Goal: Communication & Community: Answer question/provide support

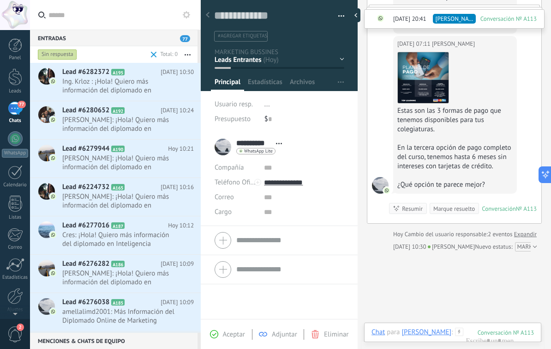
scroll to position [374, 0]
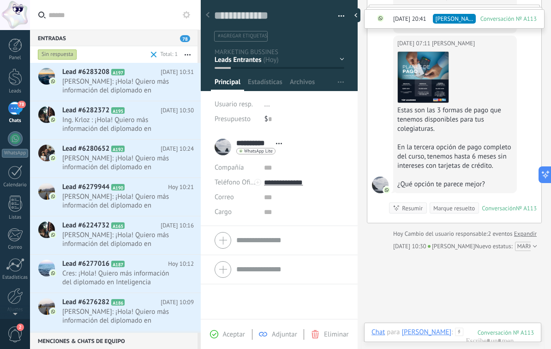
click at [463, 325] on div "Chat Correo Nota Tarea Chat para [PERSON_NAME] : 113 Enviar Cancelar Rastrear c…" at bounding box center [452, 338] width 177 height 33
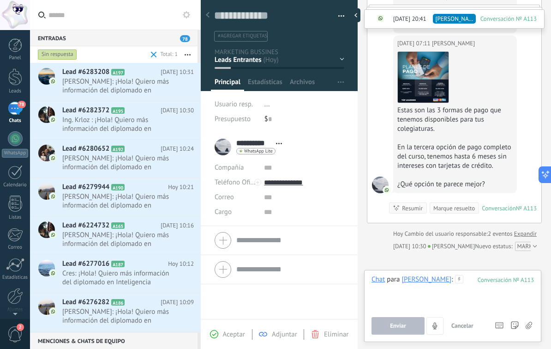
click at [456, 290] on div at bounding box center [453, 292] width 163 height 35
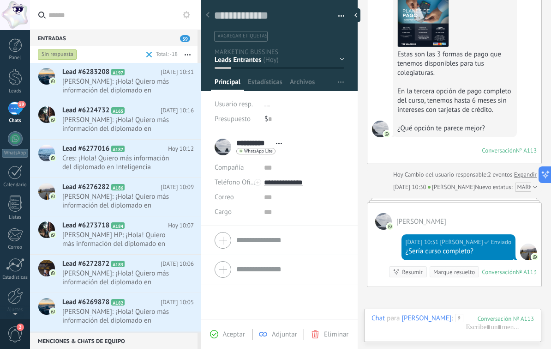
scroll to position [421, 0]
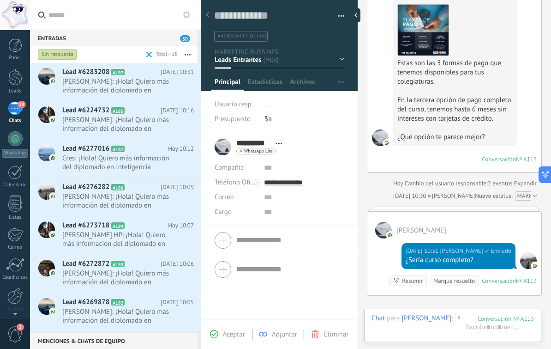
click at [153, 92] on span "[PERSON_NAME]: ¡Hola! Quiero más información del diplomado en Inteligencia Arti…" at bounding box center [119, 86] width 114 height 18
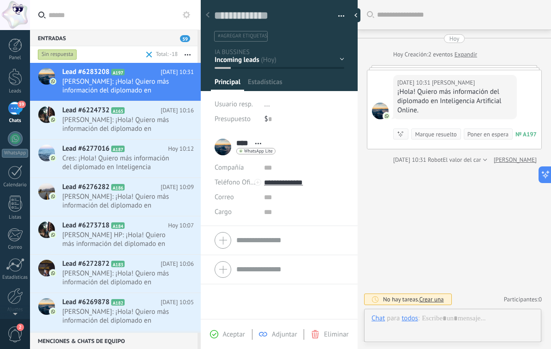
scroll to position [14, 0]
click at [234, 334] on span "Aceptar" at bounding box center [234, 334] width 22 height 9
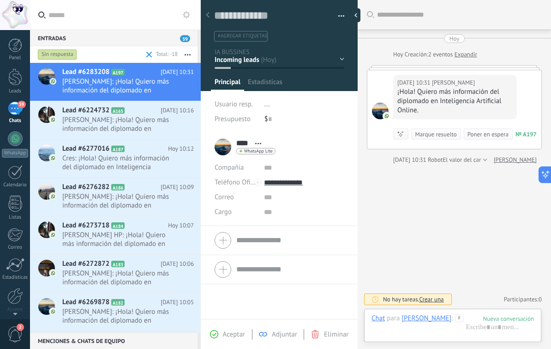
click at [221, 333] on div "Aceptar" at bounding box center [227, 334] width 35 height 8
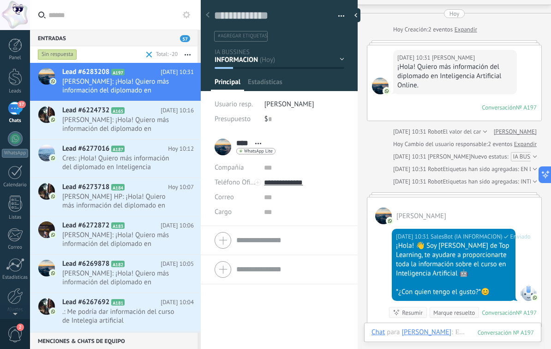
scroll to position [29, 0]
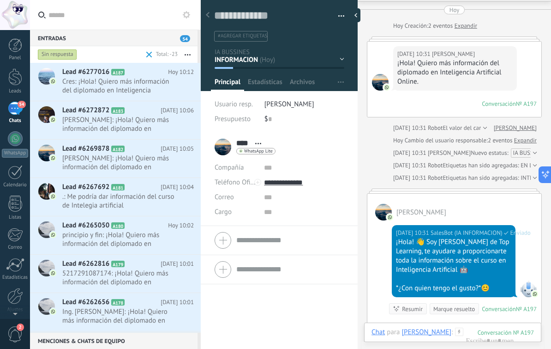
click at [130, 92] on span "Cres: ¡Hola! Quiero más información del diplomado en Inteligencia Artificial On…" at bounding box center [119, 86] width 114 height 18
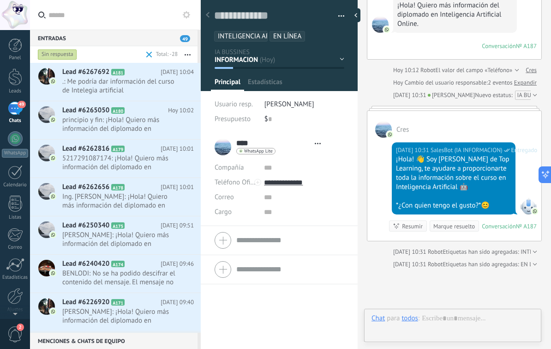
scroll to position [14, 0]
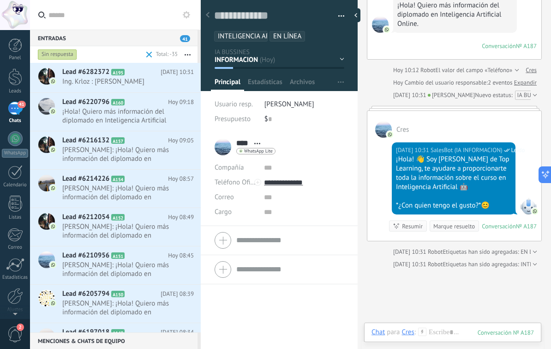
click at [120, 100] on span "A160" at bounding box center [117, 102] width 13 height 6
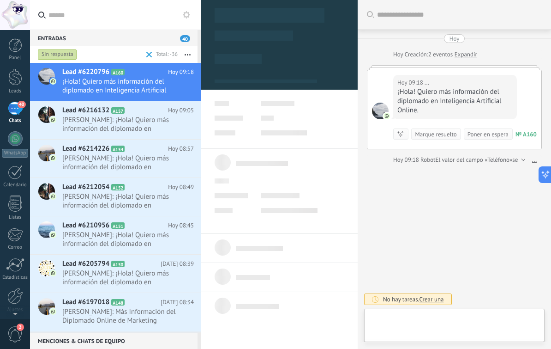
scroll to position [14, 0]
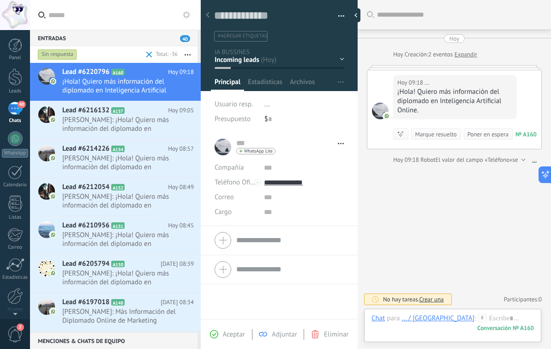
click at [236, 335] on span "Aceptar" at bounding box center [234, 334] width 22 height 9
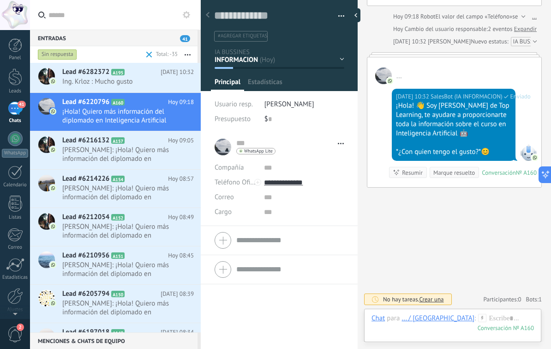
scroll to position [141, 0]
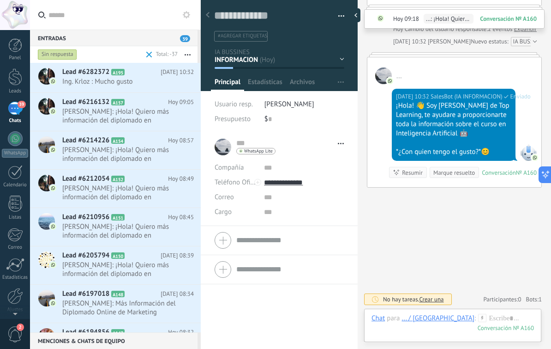
click at [122, 144] on span "A154" at bounding box center [117, 140] width 13 height 6
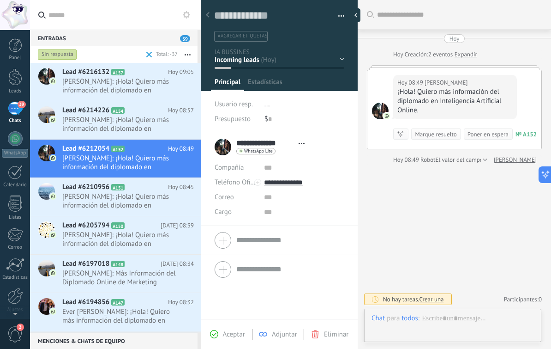
scroll to position [14, 0]
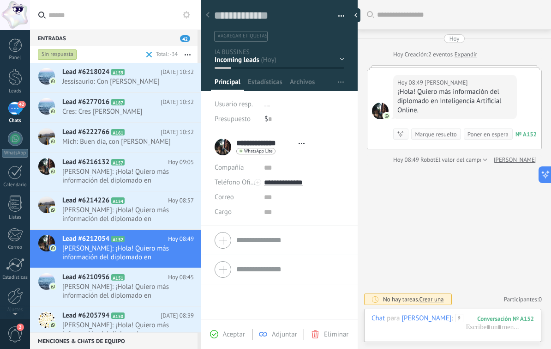
click at [140, 218] on span "[PERSON_NAME]: ¡Hola! Quiero más información del diplomado en Inteligencia Arti…" at bounding box center [119, 215] width 114 height 18
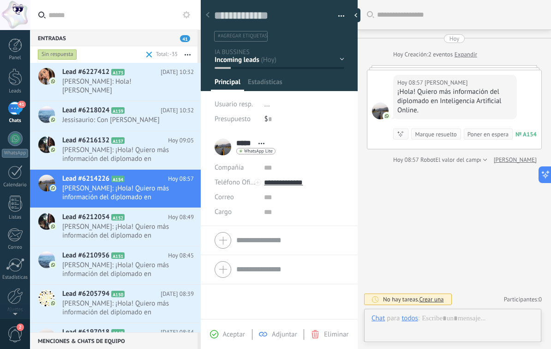
scroll to position [14, 0]
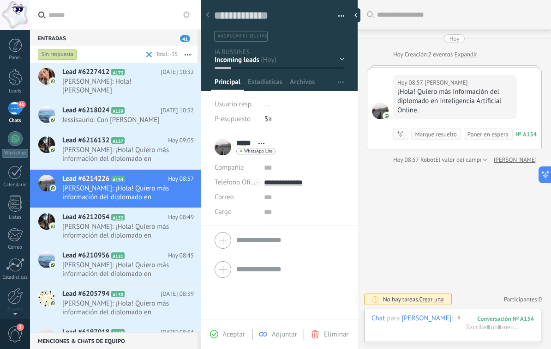
click at [236, 334] on span "Aceptar" at bounding box center [234, 334] width 22 height 9
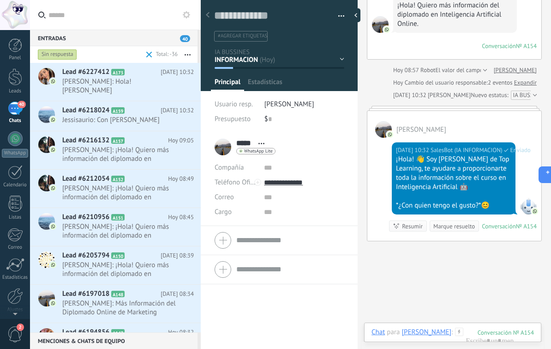
scroll to position [88, 0]
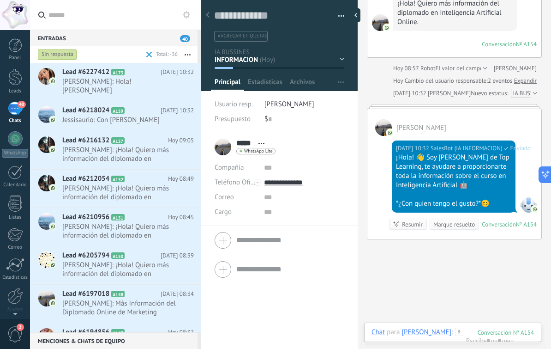
click at [131, 187] on span "[PERSON_NAME]: ¡Hola! Quiero más información del diplomado en Inteligencia Arti…" at bounding box center [119, 193] width 114 height 18
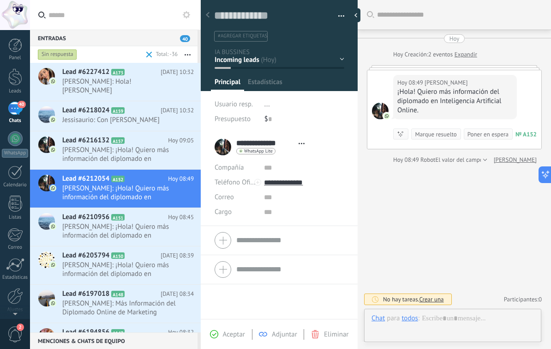
scroll to position [14, 0]
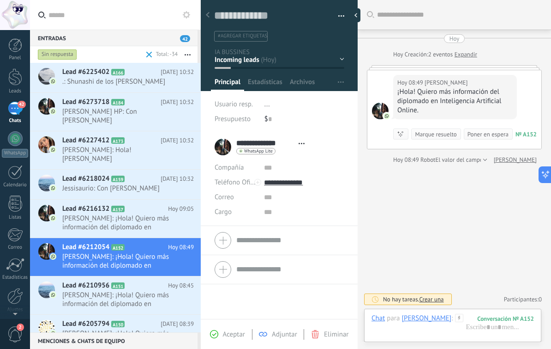
click at [227, 333] on span "Aceptar" at bounding box center [234, 334] width 22 height 9
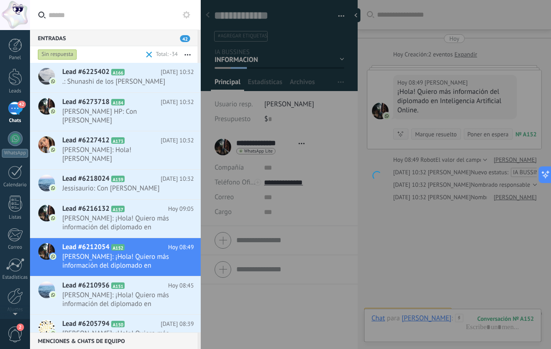
scroll to position [15, 0]
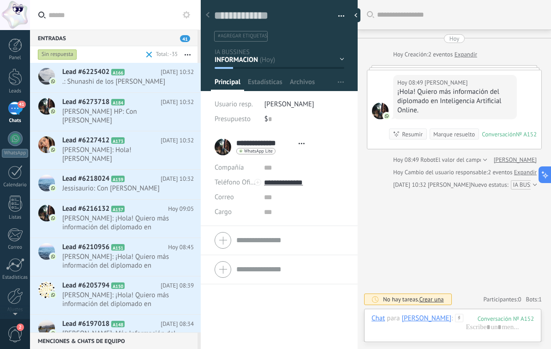
click at [134, 223] on span "[PERSON_NAME]: ¡Hola! Quiero más información del diplomado en Inteligencia Arti…" at bounding box center [119, 223] width 114 height 18
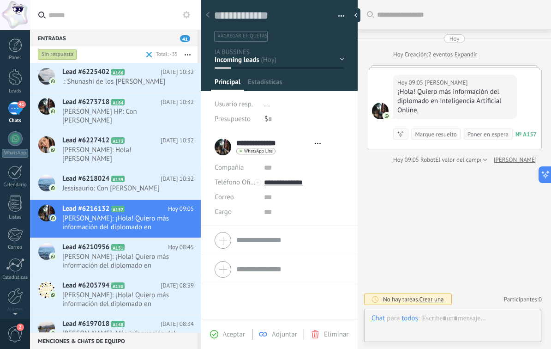
scroll to position [14, 0]
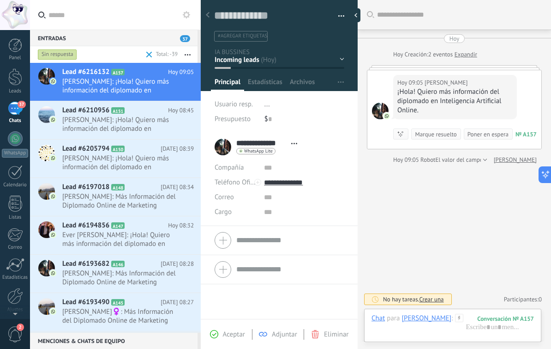
click at [234, 334] on span "Aceptar" at bounding box center [234, 334] width 22 height 9
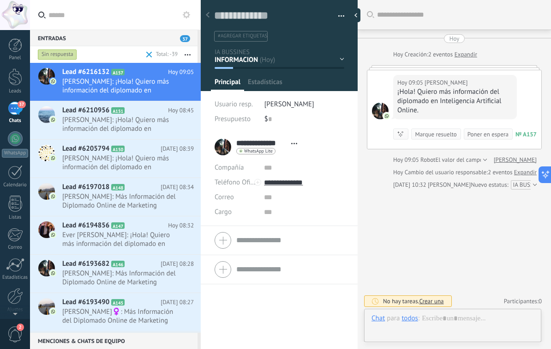
scroll to position [141, 0]
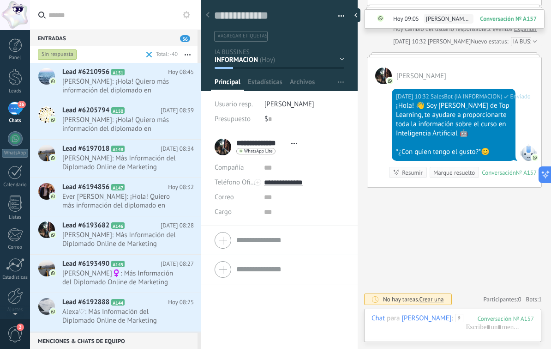
click at [138, 215] on div "Lead #6194856 A147 [DATE] 08:32 Ever [PERSON_NAME]: ¡Hola! Quiero más informaci…" at bounding box center [131, 197] width 139 height 38
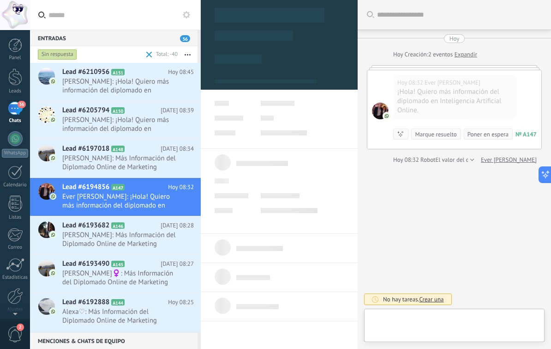
scroll to position [14, 0]
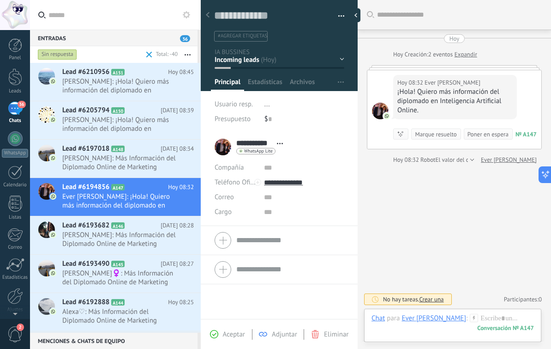
click at [235, 335] on span "Aceptar" at bounding box center [234, 334] width 22 height 9
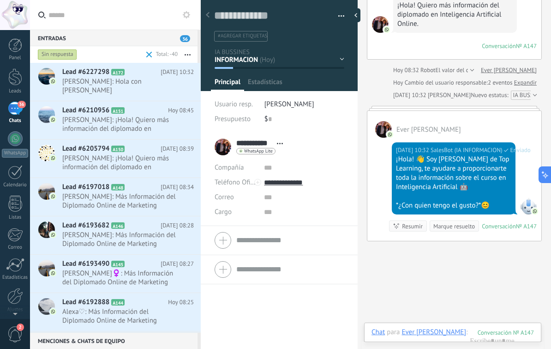
scroll to position [88, 0]
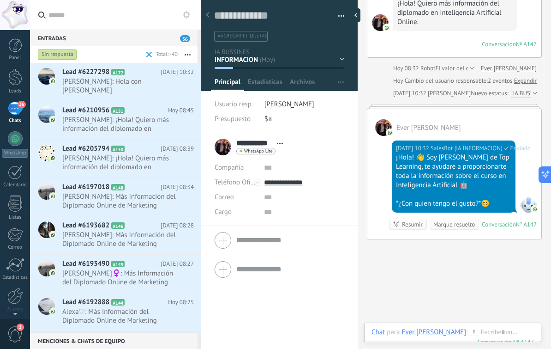
click at [138, 202] on span "Alvaro: Más Información del Diplomado Online de Marketing" at bounding box center [119, 201] width 114 height 18
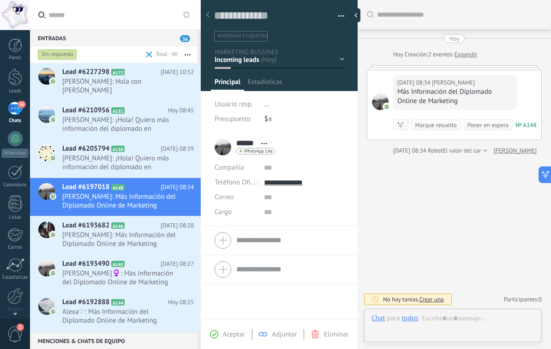
scroll to position [14, 0]
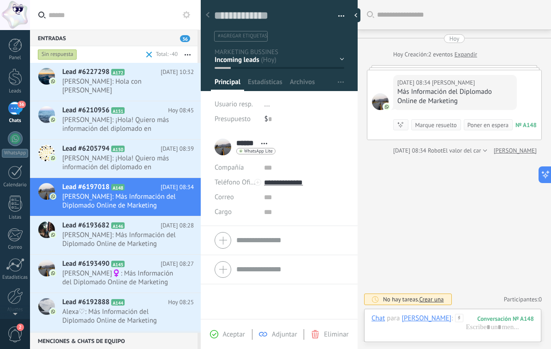
click at [234, 333] on span "Aceptar" at bounding box center [234, 334] width 22 height 9
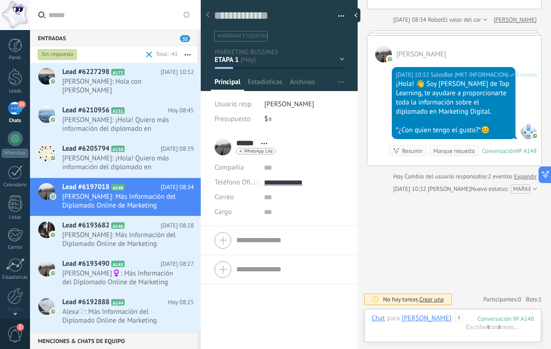
click at [136, 240] on span "Zuri Bernal: Más Información del Diplomado Online de Marketing" at bounding box center [119, 239] width 114 height 18
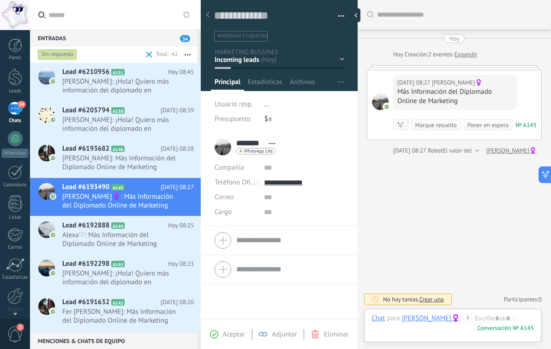
click at [226, 333] on span "Aceptar" at bounding box center [234, 334] width 22 height 9
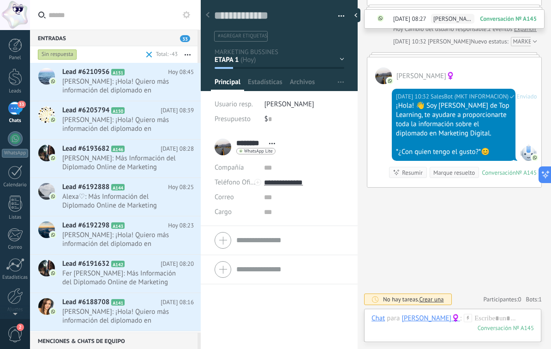
click at [142, 85] on span "Claribel: ¡Hola! Quiero más información del diplomado en Inteligencia Artificia…" at bounding box center [119, 86] width 114 height 18
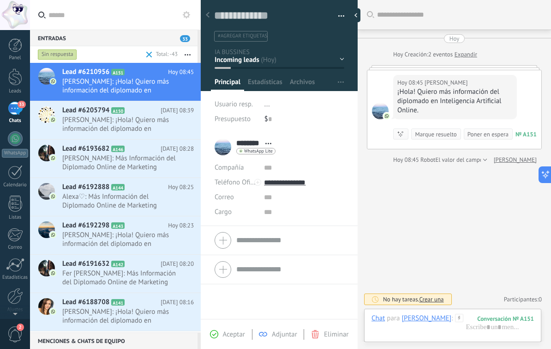
click at [235, 333] on span "Aceptar" at bounding box center [234, 334] width 22 height 9
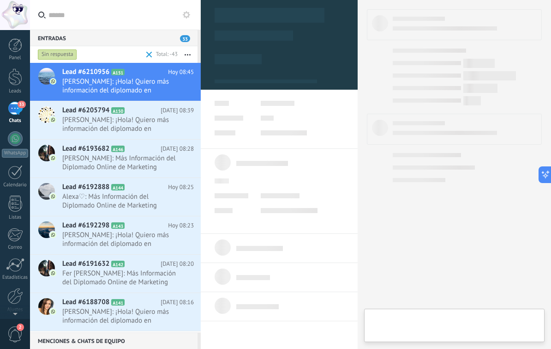
click at [123, 247] on span "Randolph Cárter: ¡Hola! Quiero más información del diplomado en Inteligencia Ar…" at bounding box center [119, 239] width 114 height 18
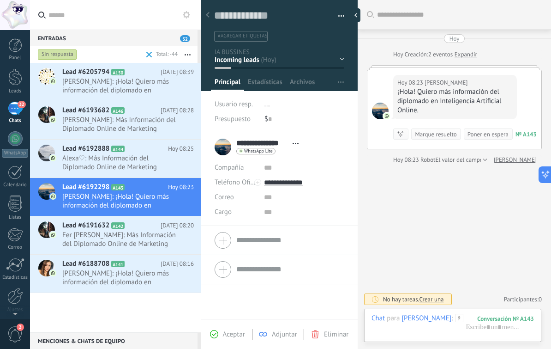
click at [225, 333] on span "Aceptar" at bounding box center [234, 334] width 22 height 9
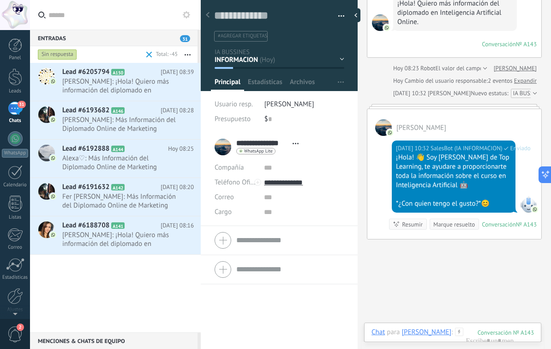
click at [146, 243] on span "Olga: ¡Hola! Quiero más información del diplomado en Inteligencia Artificial On…" at bounding box center [119, 239] width 114 height 18
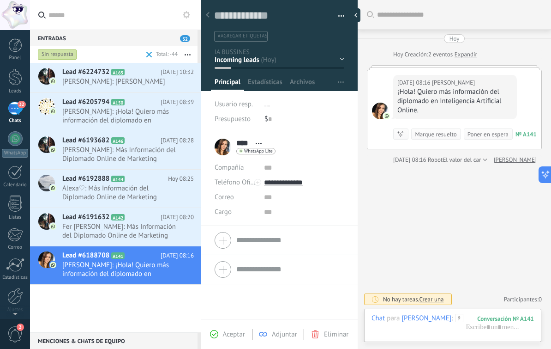
click at [229, 333] on span "Aceptar" at bounding box center [234, 334] width 22 height 9
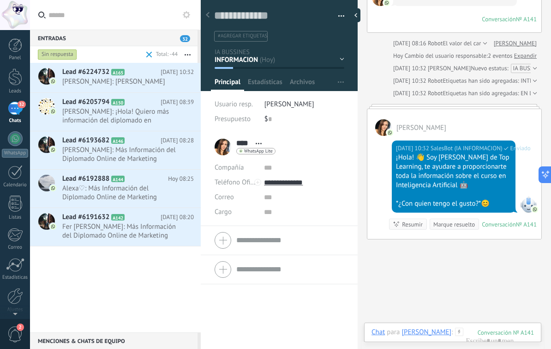
click at [128, 240] on span "Fer Franco: Más Información del Diplomado Online de Marketing" at bounding box center [119, 231] width 114 height 18
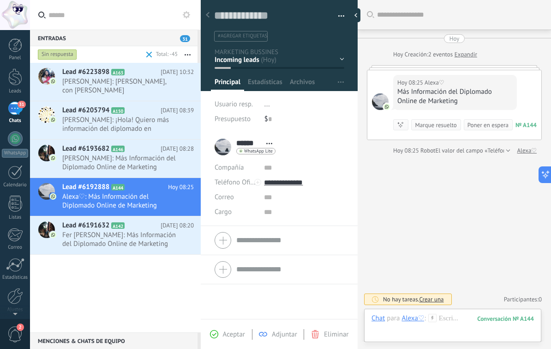
click at [238, 333] on span "Aceptar" at bounding box center [234, 334] width 22 height 9
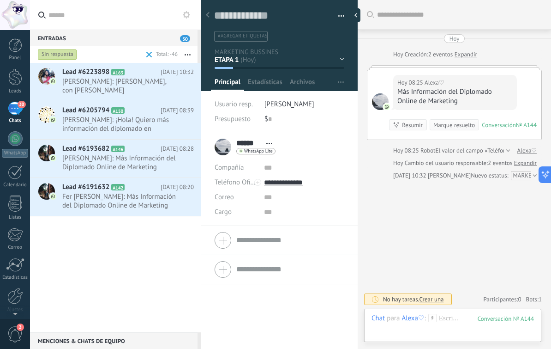
click at [137, 212] on div "Lead #6191632 A142 Hoy 08:20 Fer Franco: Más Información del Diplomado Online d…" at bounding box center [131, 197] width 139 height 38
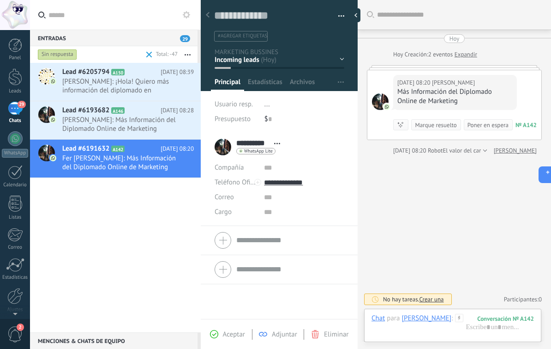
click at [236, 334] on span "Aceptar" at bounding box center [234, 334] width 22 height 9
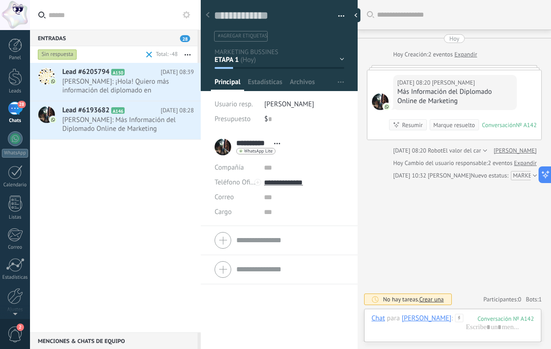
click at [21, 110] on div "28" at bounding box center [15, 108] width 15 height 13
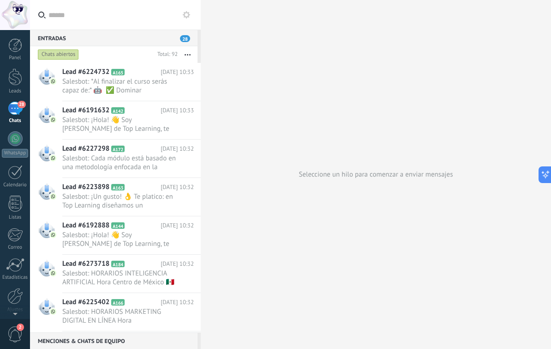
click at [65, 54] on div "Chats abiertos" at bounding box center [58, 54] width 41 height 11
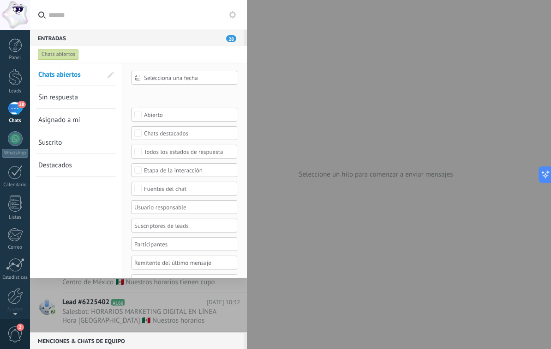
click at [62, 96] on span "Sin respuesta" at bounding box center [58, 97] width 40 height 9
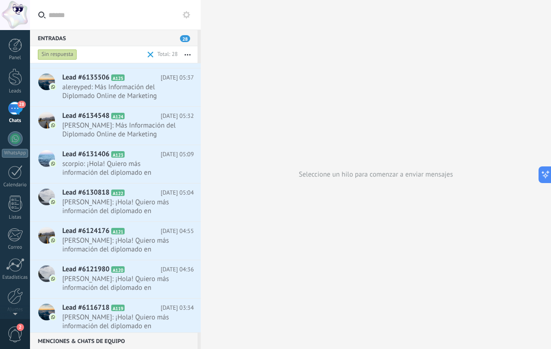
click at [139, 221] on div "Lead #6130818 A122 Hoy 05:04 Juan Pablo Cruz Martinez: ¡Hola! Quiero más inform…" at bounding box center [131, 202] width 139 height 38
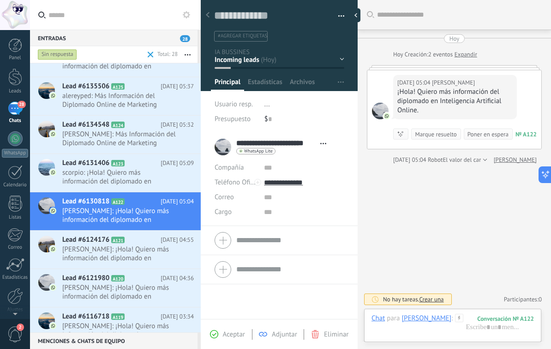
click at [229, 332] on span "Aceptar" at bounding box center [234, 334] width 22 height 9
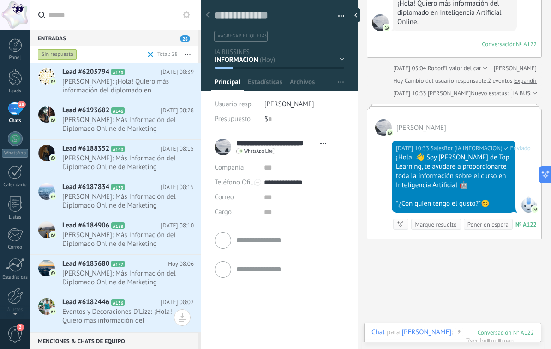
click at [131, 127] on span "Zuri Bernal: Más Información del Diplomado Online de Marketing" at bounding box center [119, 124] width 114 height 18
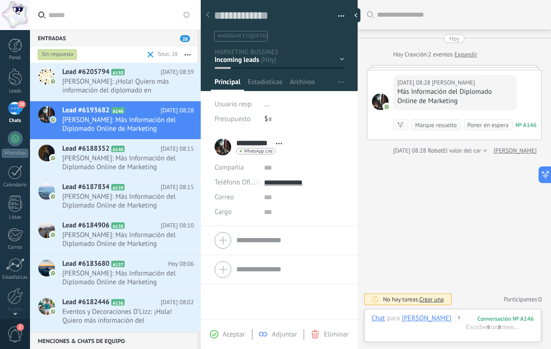
click at [228, 334] on span "Aceptar" at bounding box center [234, 334] width 22 height 9
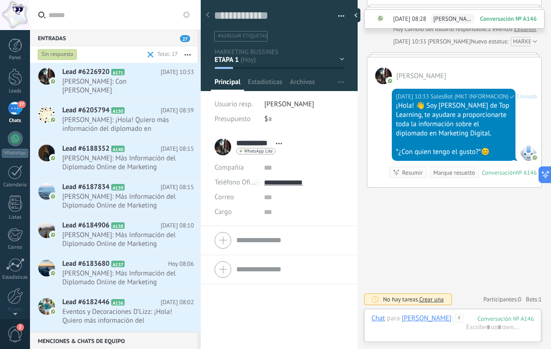
click at [134, 115] on span "Xanath Arias: ¡Hola! Quiero más información del diplomado en Inteligencia Artif…" at bounding box center [119, 124] width 114 height 18
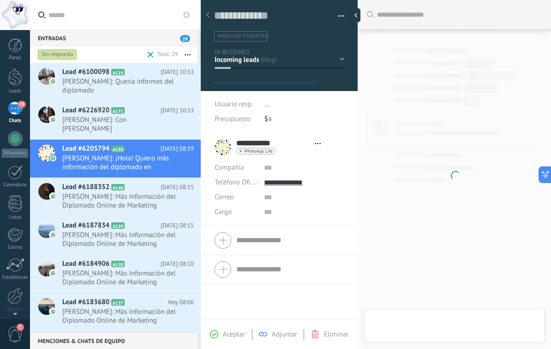
click at [231, 333] on span "Aceptar" at bounding box center [234, 334] width 22 height 9
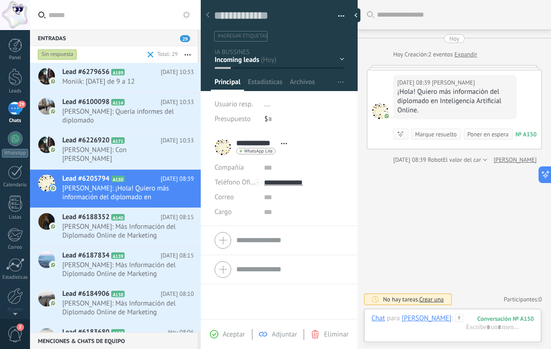
click at [227, 336] on span "Aceptar" at bounding box center [234, 334] width 22 height 9
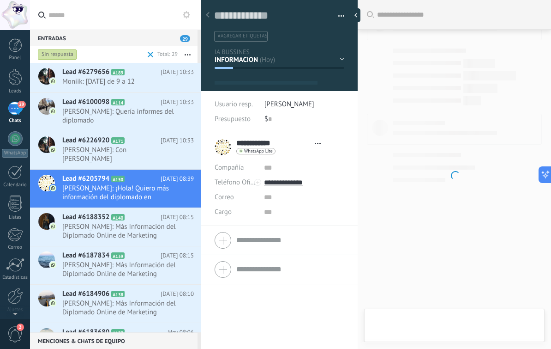
click at [134, 260] on span "Johana: Más Información del Diplomado Online de Marketing" at bounding box center [119, 269] width 114 height 18
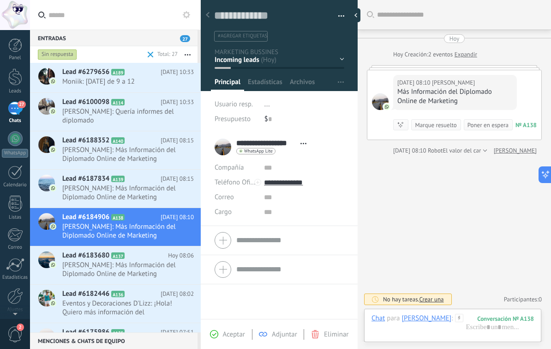
click at [232, 333] on span "Aceptar" at bounding box center [234, 334] width 22 height 9
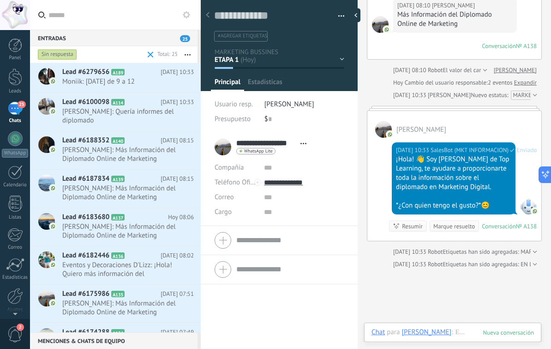
click at [125, 246] on div "Lead #6183680 A137 Hoy 08:06 Luna Eddu: Más Información del Diplomado Online de…" at bounding box center [131, 227] width 139 height 38
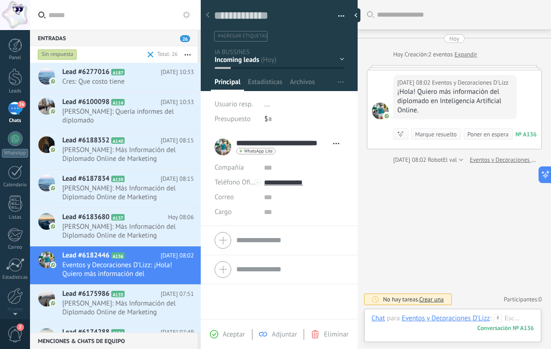
click at [232, 333] on span "Aceptar" at bounding box center [234, 334] width 22 height 9
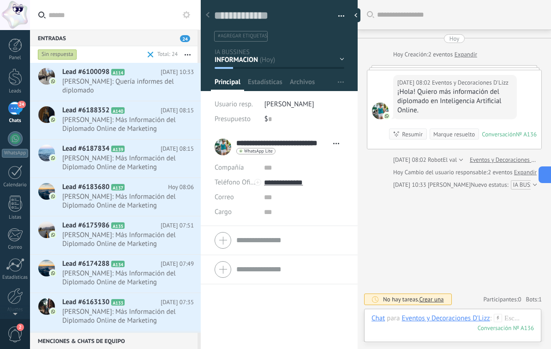
click at [129, 243] on span "David Deseusa: Más Información del Diplomado Online de Marketing" at bounding box center [119, 239] width 114 height 18
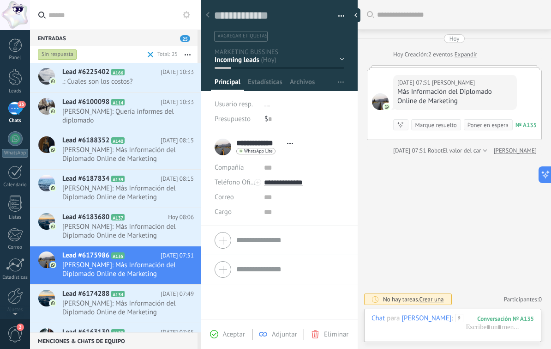
click at [231, 333] on span "Aceptar" at bounding box center [234, 334] width 22 height 9
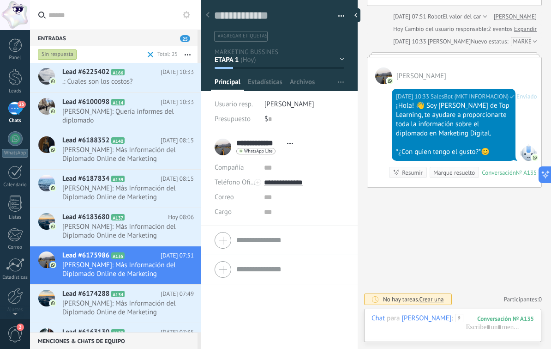
click at [144, 245] on div "Lead #6183680 A137 Hoy 08:06 Luna Eddu: Más Información del Diplomado Online de…" at bounding box center [131, 227] width 139 height 38
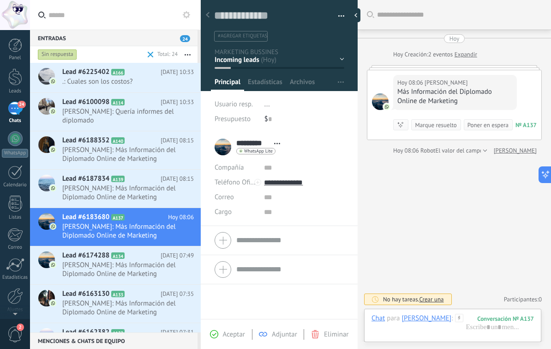
click at [231, 335] on span "Aceptar" at bounding box center [234, 334] width 22 height 9
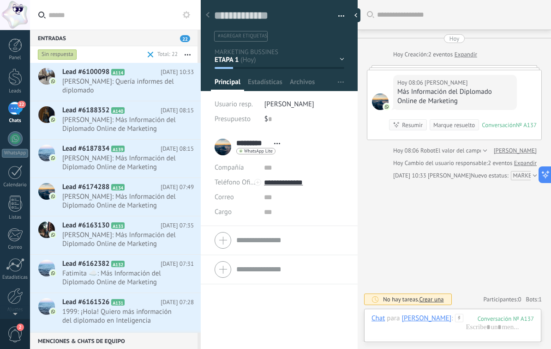
click at [146, 313] on span "1999: ¡Hola! Quiero más información del diplomado en Inteligencia Artificial On…" at bounding box center [119, 316] width 114 height 18
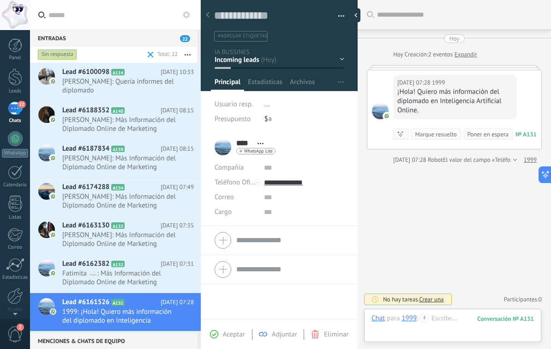
click at [230, 335] on span "Aceptar" at bounding box center [234, 334] width 22 height 9
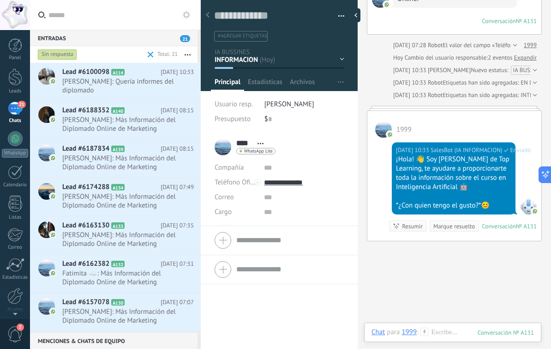
click at [137, 278] on span "Fatimita ☁️: Más Información del Diplomado Online de Marketing" at bounding box center [119, 278] width 114 height 18
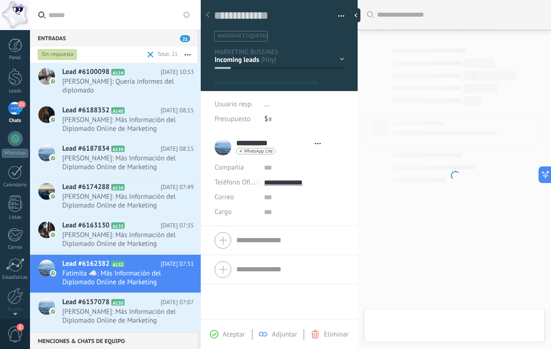
click at [227, 332] on span "Aceptar" at bounding box center [234, 334] width 22 height 9
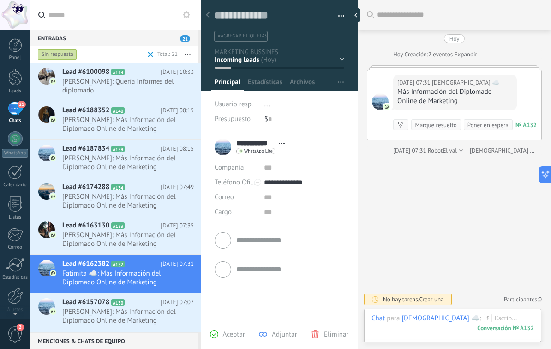
click at [227, 339] on div "Aceptar Adjuntar Eliminar" at bounding box center [279, 334] width 157 height 30
click at [231, 334] on span "Aceptar" at bounding box center [234, 334] width 22 height 9
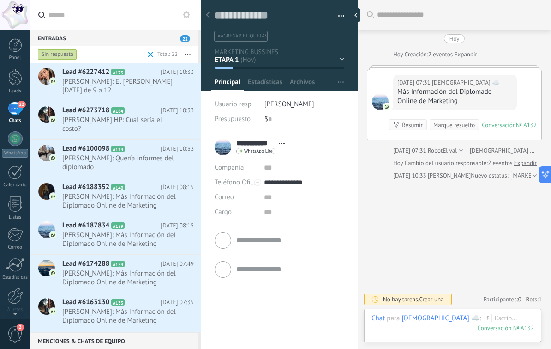
click at [138, 307] on span "Belky Ramos: Más Información del Diplomado Online de Marketing" at bounding box center [119, 316] width 114 height 18
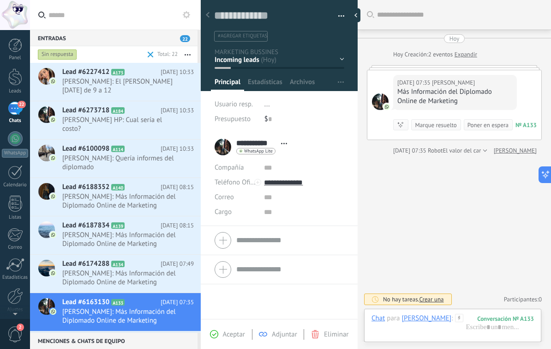
click at [234, 337] on span "Aceptar" at bounding box center [234, 334] width 22 height 9
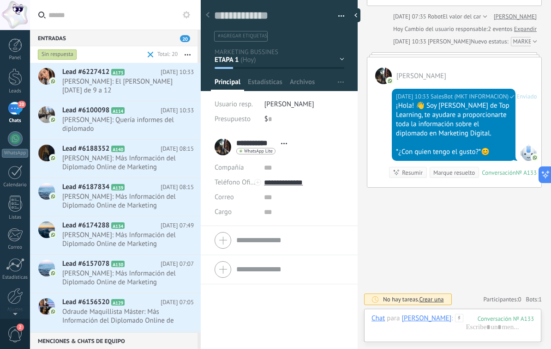
click at [150, 303] on h2 "Lead #6156520 A129" at bounding box center [111, 301] width 98 height 9
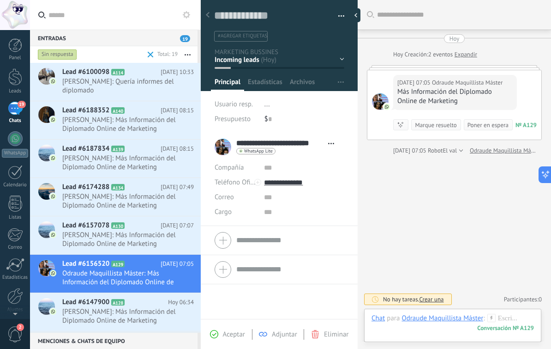
click at [237, 336] on span "Aceptar" at bounding box center [234, 334] width 22 height 9
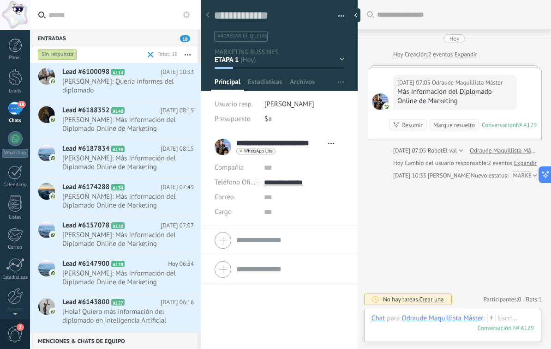
click at [142, 254] on div "Lead #6157078 A130 Hoy 07:07 Mayra: Más Información del Diplomado Online de Mar…" at bounding box center [131, 235] width 139 height 38
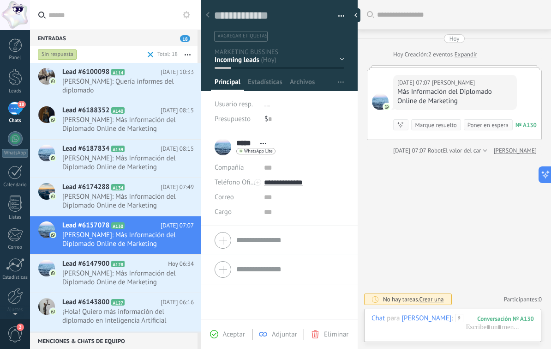
click at [223, 333] on span "Aceptar" at bounding box center [234, 334] width 22 height 9
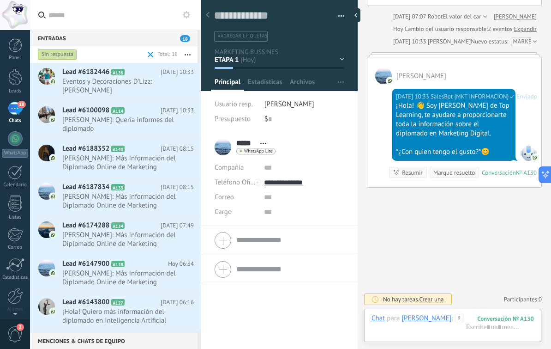
click at [137, 271] on span "José: Más Información del Diplomado Online de Marketing" at bounding box center [119, 278] width 114 height 18
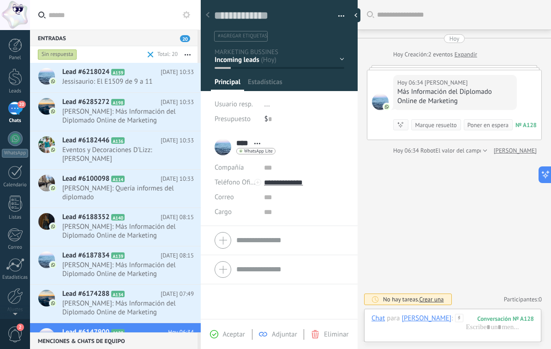
click at [229, 335] on span "Aceptar" at bounding box center [234, 334] width 22 height 9
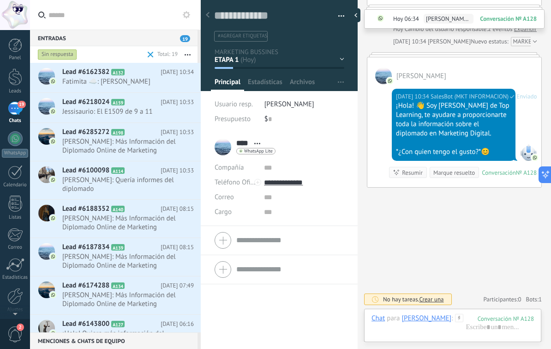
click at [131, 296] on span "Alexis: Más Información del Diplomado Online de Marketing" at bounding box center [119, 299] width 114 height 18
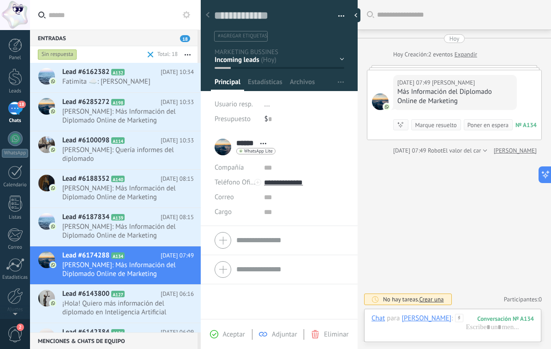
click at [226, 333] on span "Aceptar" at bounding box center [234, 334] width 22 height 9
click at [227, 336] on span "Aceptar" at bounding box center [234, 334] width 22 height 9
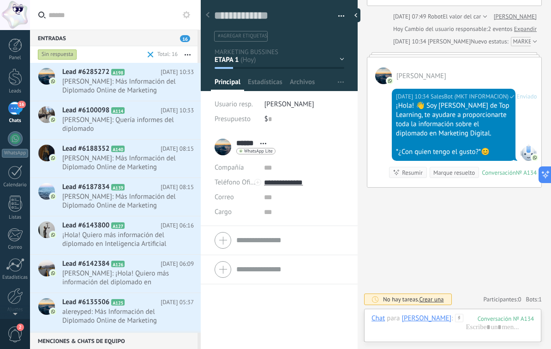
click at [136, 284] on span "Lau: ¡Hola! Quiero más información del diplomado en Inteligencia Artificial Onl…" at bounding box center [119, 278] width 114 height 18
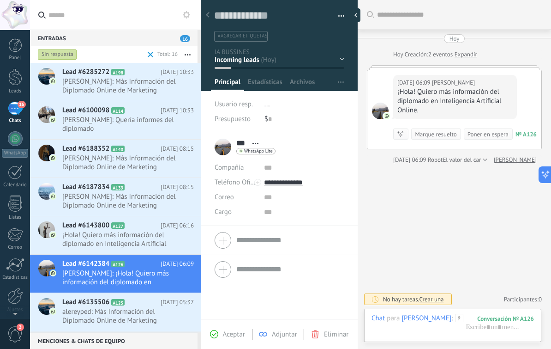
click at [226, 332] on span "Aceptar" at bounding box center [234, 334] width 22 height 9
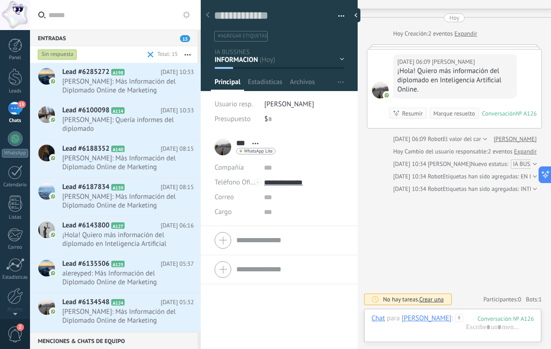
click at [138, 275] on span "alereyped: Más Información del Diplomado Online de Marketing" at bounding box center [119, 278] width 114 height 18
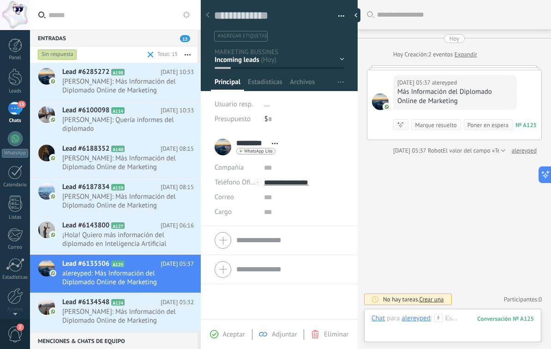
click at [232, 333] on span "Aceptar" at bounding box center [234, 334] width 22 height 9
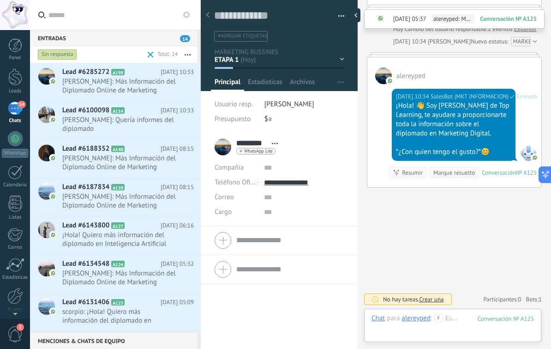
click at [138, 286] on span "Carlos Rojas: Más Información del Diplomado Online de Marketing" at bounding box center [119, 278] width 114 height 18
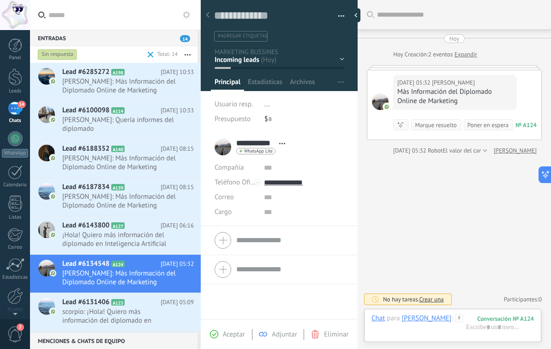
click at [227, 333] on span "Aceptar" at bounding box center [234, 334] width 22 height 9
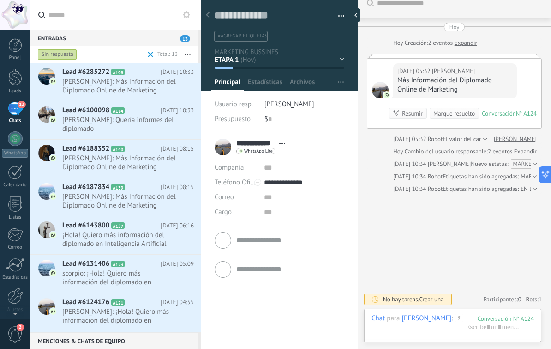
click at [154, 259] on div "Lead #6131406 A123 Hoy 05:09 scorpio: ¡Hola! Quiero más información del diploma…" at bounding box center [131, 273] width 139 height 38
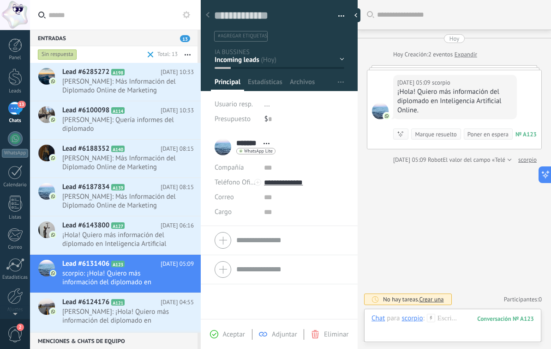
click at [230, 333] on span "Aceptar" at bounding box center [234, 334] width 22 height 9
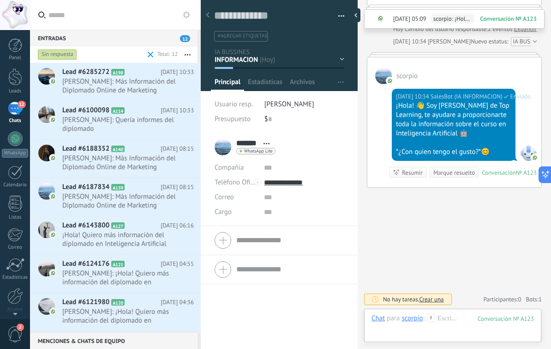
click at [142, 262] on h2 "Lead #6124176 A121" at bounding box center [111, 263] width 98 height 9
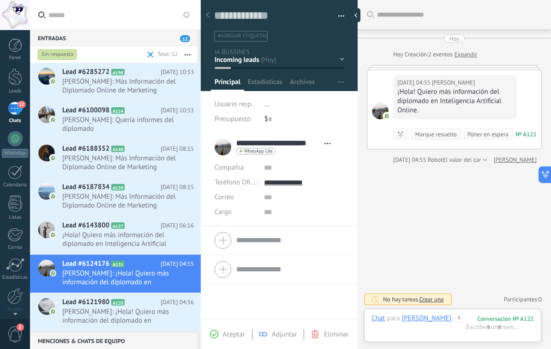
click at [229, 330] on span "Aceptar" at bounding box center [234, 334] width 22 height 9
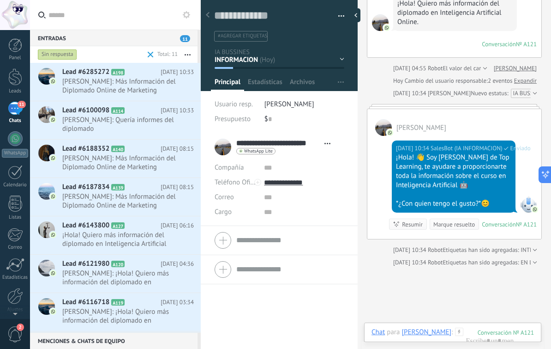
click at [137, 310] on div "Lead #6116718 A119 Hoy 03:34 Erick: ¡Hola! Quiero más información del diplomado…" at bounding box center [131, 312] width 139 height 38
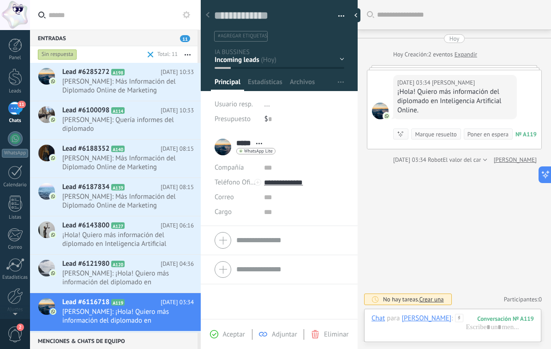
click at [223, 332] on span "Aceptar" at bounding box center [234, 334] width 22 height 9
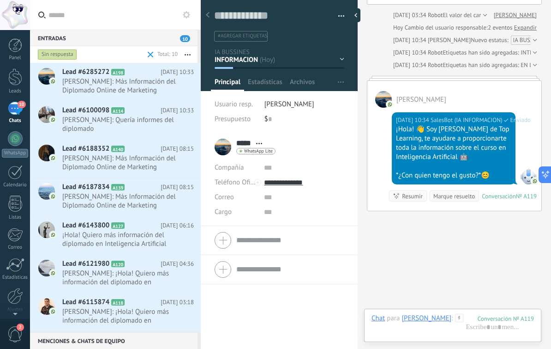
click at [126, 85] on span "andrea hernández: Más Información del Diplomado Online de Marketing" at bounding box center [119, 86] width 114 height 18
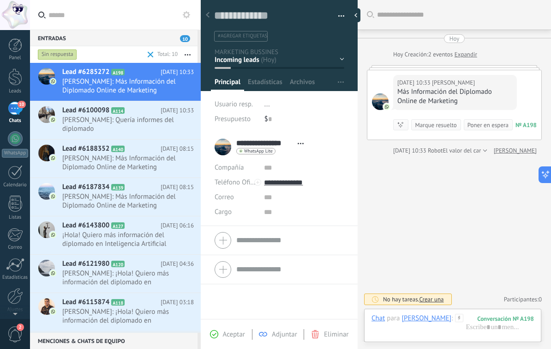
click at [236, 332] on span "Aceptar" at bounding box center [234, 334] width 22 height 9
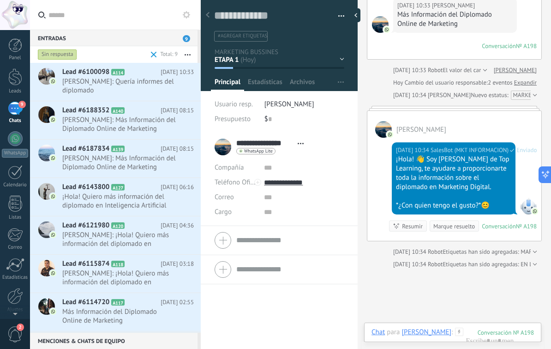
click at [145, 81] on span "Francisco SJ: Quería informes del diplomado" at bounding box center [119, 86] width 114 height 18
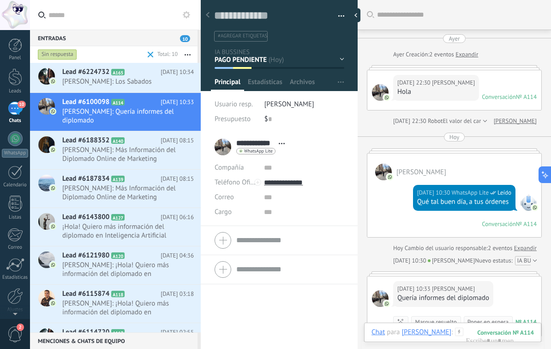
click at [141, 146] on div "Lead #6188352 A140 Hoy 08:15 Mari: Más Información del Diplomado Online de Mark…" at bounding box center [131, 150] width 139 height 38
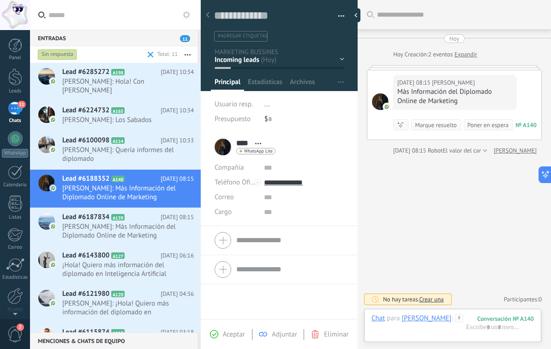
click at [230, 333] on span "Aceptar" at bounding box center [234, 334] width 22 height 9
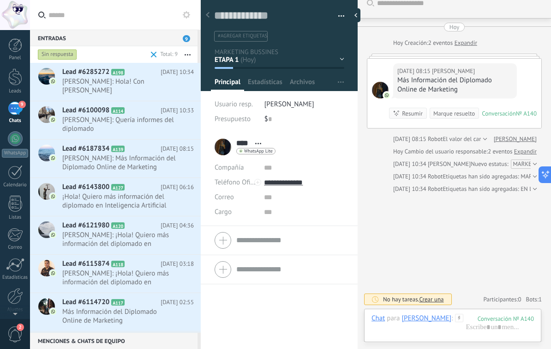
click at [136, 198] on span "¡Hola! Quiero más información del diplomado en Inteligencia Artificial Online." at bounding box center [119, 201] width 114 height 18
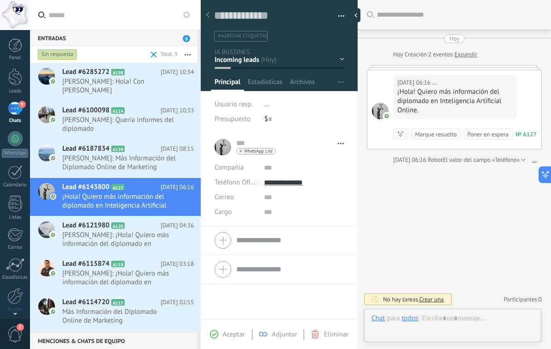
click at [233, 334] on span "Aceptar" at bounding box center [234, 334] width 22 height 9
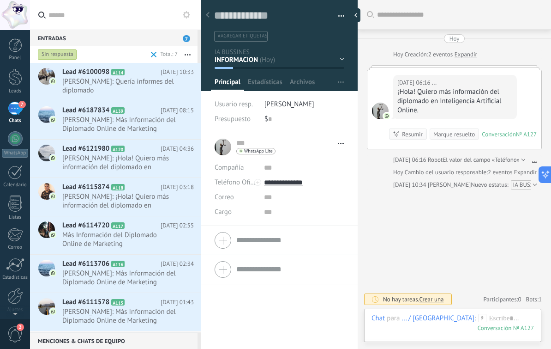
click at [127, 202] on span "Brandon Leal: ¡Hola! Quiero más información del diplomado en Inteligencia Artif…" at bounding box center [119, 201] width 114 height 18
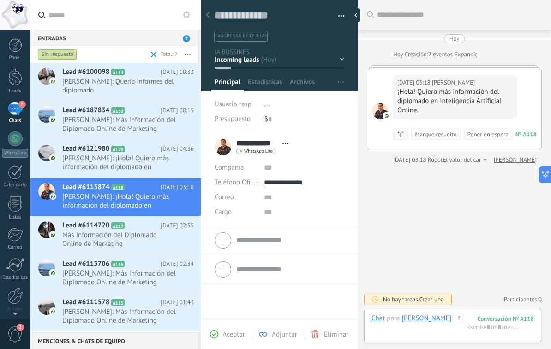
click at [233, 333] on span "Aceptar" at bounding box center [234, 334] width 22 height 9
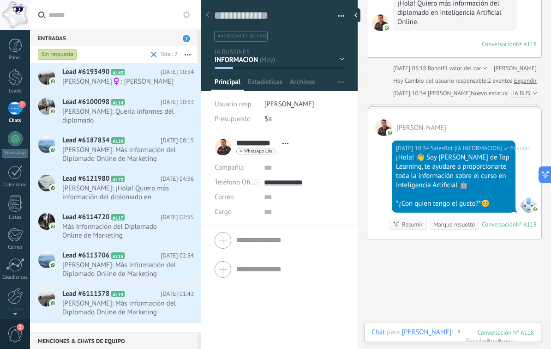
click at [135, 240] on span "Más Información del Diplomado Online de Marketing" at bounding box center [119, 231] width 114 height 18
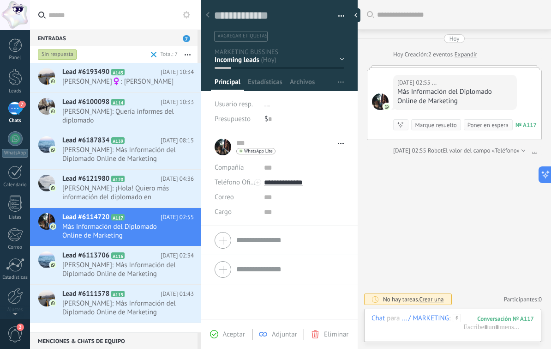
click at [224, 333] on span "Aceptar" at bounding box center [234, 334] width 22 height 9
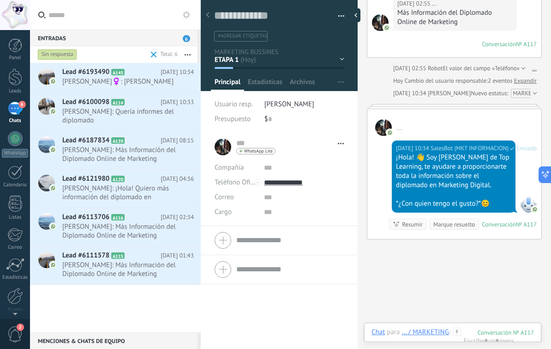
click at [138, 263] on span "Tania Daniela: Más Información del Diplomado Online de Marketing" at bounding box center [119, 269] width 114 height 18
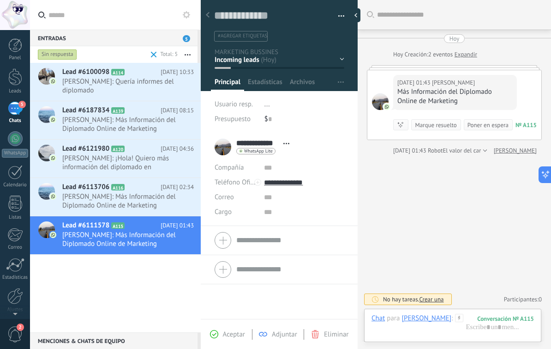
click at [227, 336] on span "Aceptar" at bounding box center [234, 334] width 22 height 9
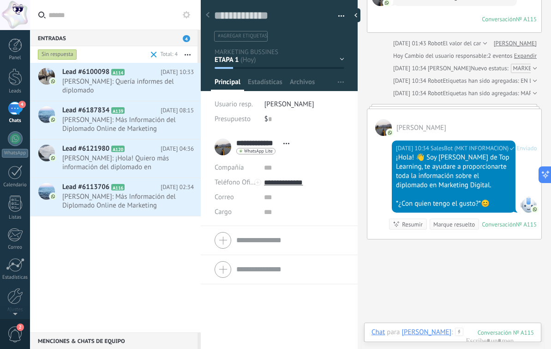
click at [146, 206] on span "Daniela: Más Información del Diplomado Online de Marketing" at bounding box center [119, 201] width 114 height 18
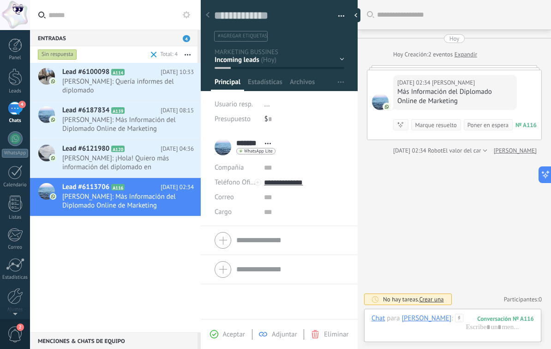
click at [231, 330] on span "Aceptar" at bounding box center [234, 334] width 22 height 9
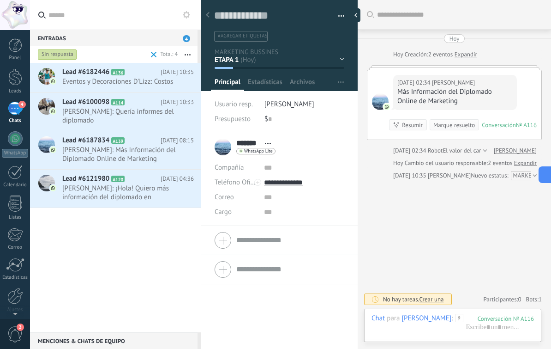
click at [122, 197] on span "Juan Martin: ¡Hola! Quiero más información del diplomado en Inteligencia Artifi…" at bounding box center [119, 193] width 114 height 18
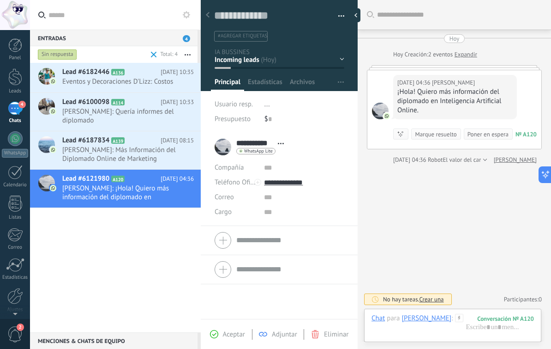
click at [230, 332] on span "Aceptar" at bounding box center [234, 334] width 22 height 9
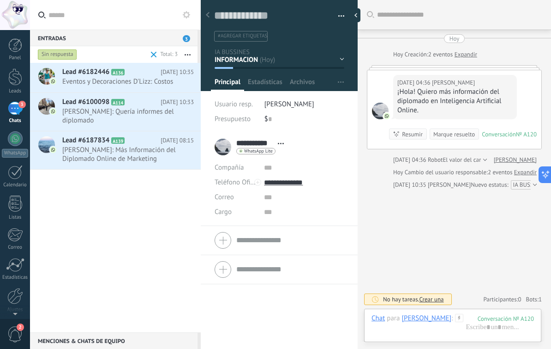
click at [139, 161] on span "Johana: Más Información del Diplomado Online de Marketing" at bounding box center [119, 154] width 114 height 18
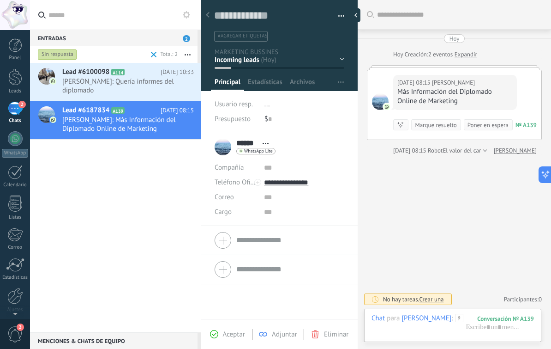
click at [227, 331] on span "Aceptar" at bounding box center [234, 334] width 22 height 9
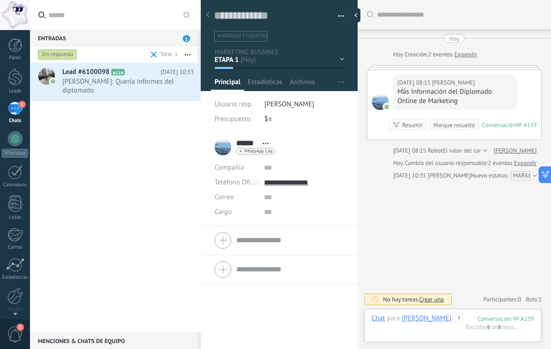
click at [53, 54] on div "Sin respuesta" at bounding box center [57, 54] width 39 height 11
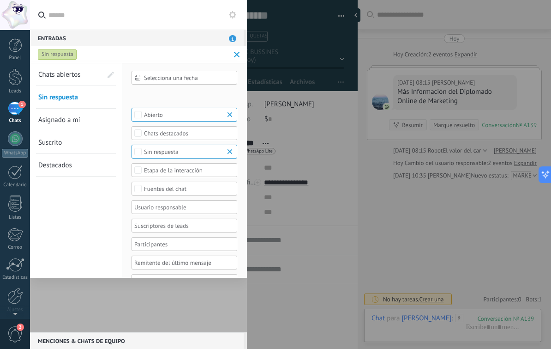
click at [49, 100] on span "Sin respuesta" at bounding box center [58, 97] width 40 height 9
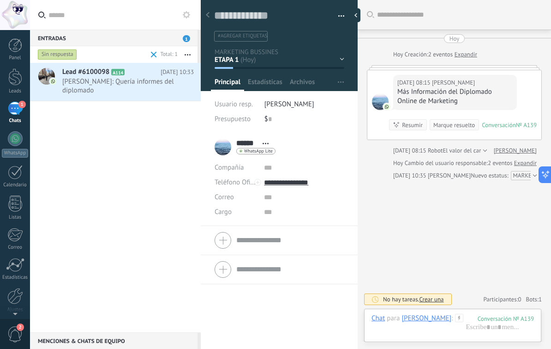
click at [100, 90] on span "Francisco SJ: Quería informes del diplomado" at bounding box center [119, 86] width 114 height 18
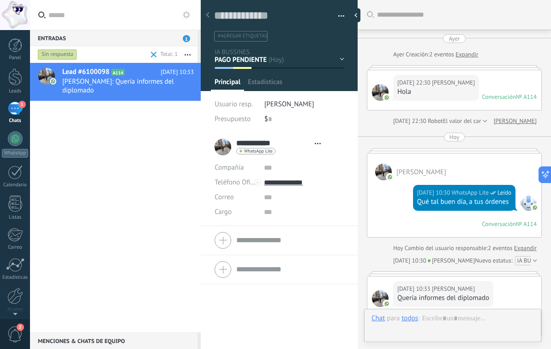
type textarea "**********"
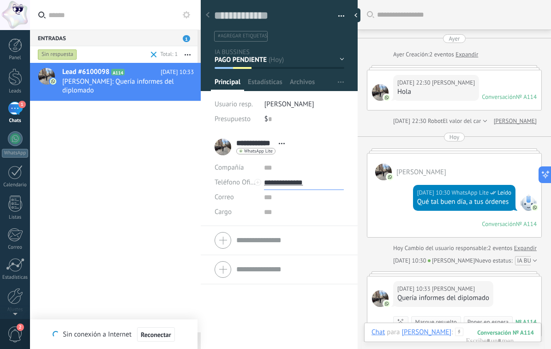
scroll to position [14, 0]
click at [164, 334] on span "Reconectar" at bounding box center [156, 334] width 30 height 6
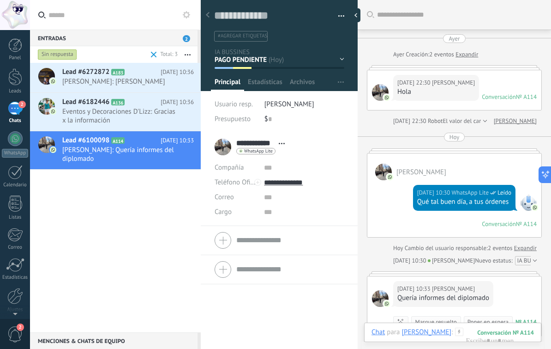
click at [93, 107] on span "Lead #6182446" at bounding box center [85, 101] width 47 height 9
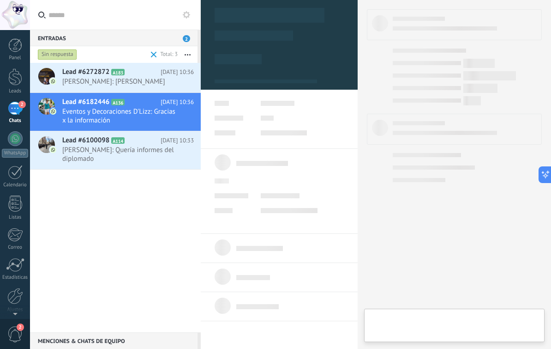
type textarea "**********"
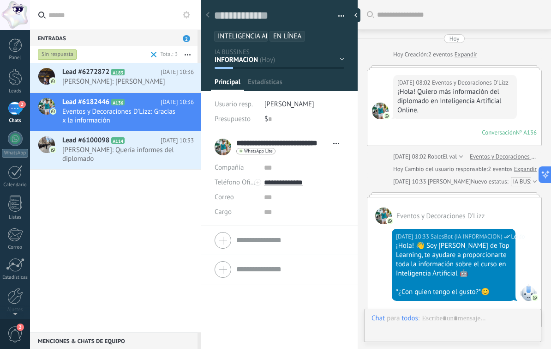
scroll to position [1198, 0]
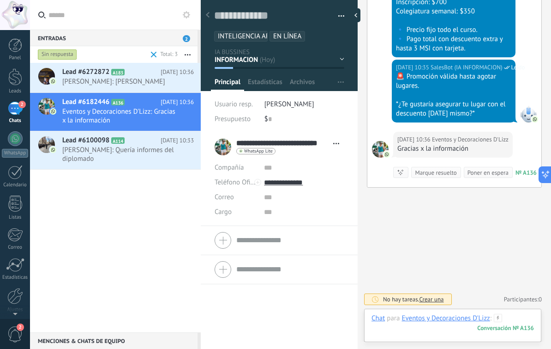
click at [508, 323] on div at bounding box center [453, 328] width 163 height 28
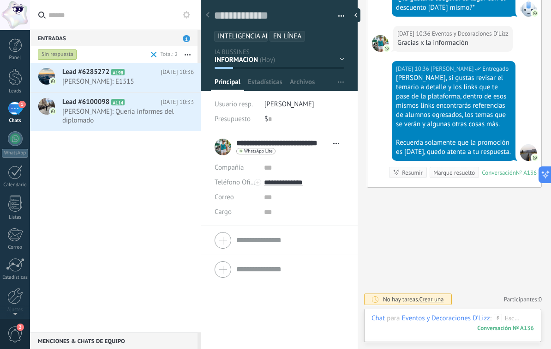
scroll to position [1303, 0]
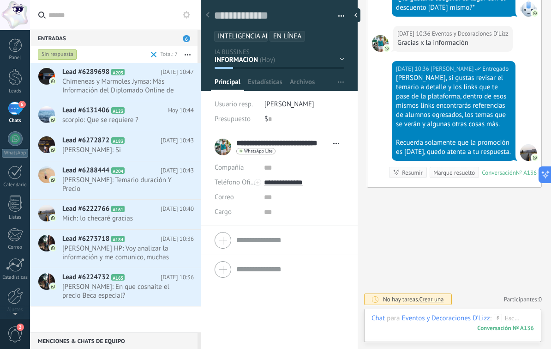
click at [151, 75] on h2 "Lead #6289698 A205" at bounding box center [111, 71] width 98 height 9
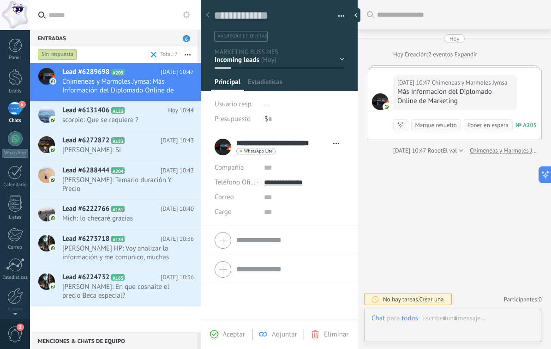
scroll to position [14, 0]
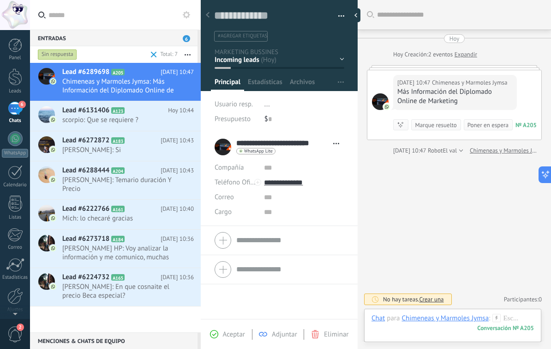
click at [240, 333] on span "Aceptar" at bounding box center [234, 334] width 22 height 9
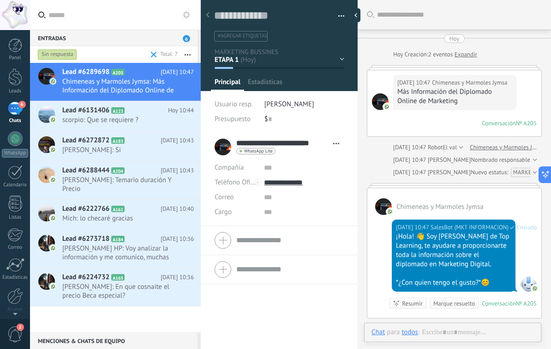
scroll to position [3, 0]
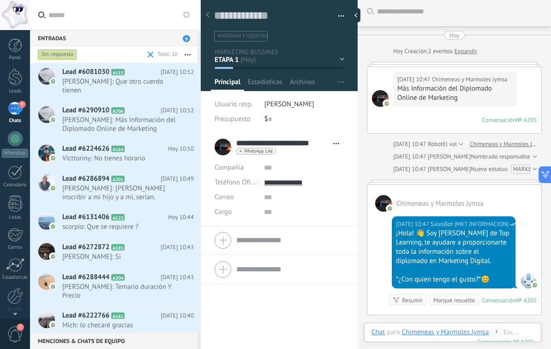
click at [137, 83] on span "Ana Arroyo: Que otro cuerdo tienen" at bounding box center [119, 86] width 114 height 18
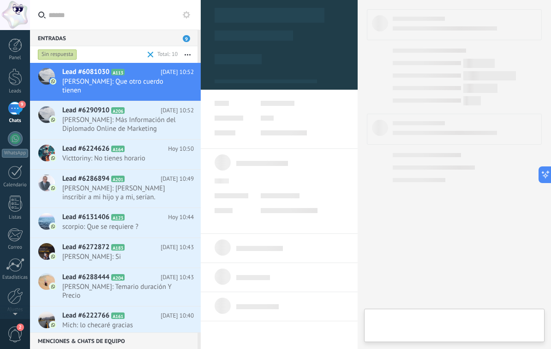
type textarea "**********"
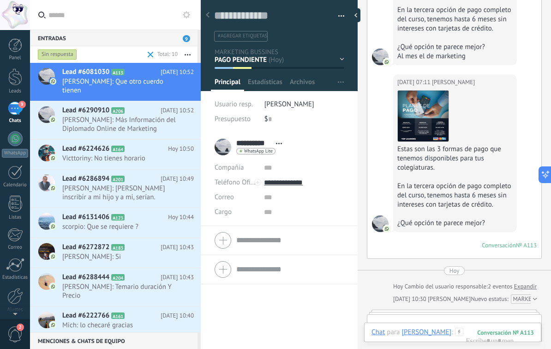
scroll to position [237, 0]
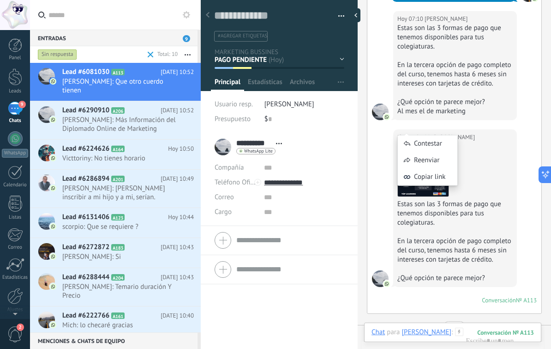
click at [424, 142] on div "Contestar" at bounding box center [428, 143] width 60 height 17
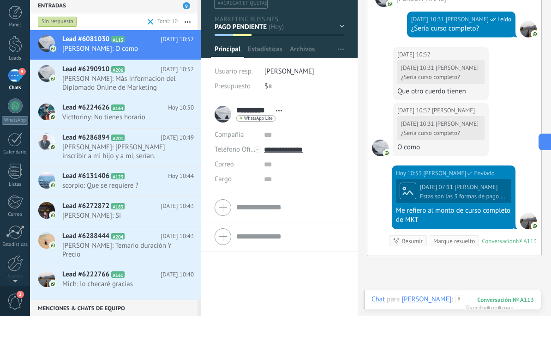
scroll to position [670, 0]
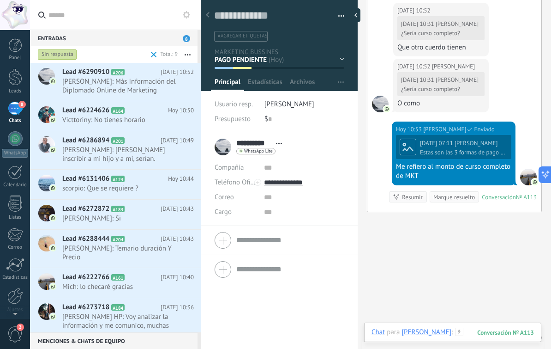
click at [461, 331] on div at bounding box center [453, 341] width 163 height 28
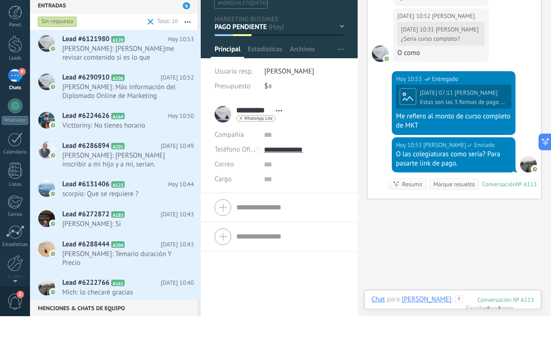
scroll to position [701, 0]
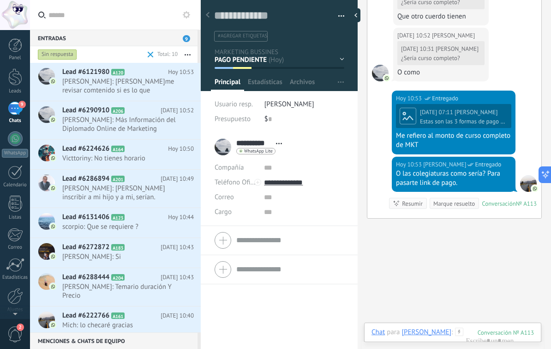
click at [138, 94] on span "Juan Martin: Dejame revisar comtenido si es lo que necesito te aviso x la tarde" at bounding box center [119, 86] width 114 height 18
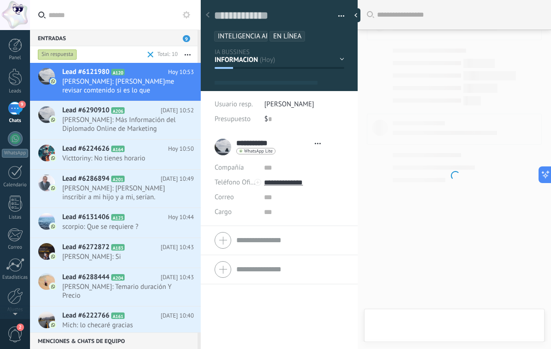
type textarea "**********"
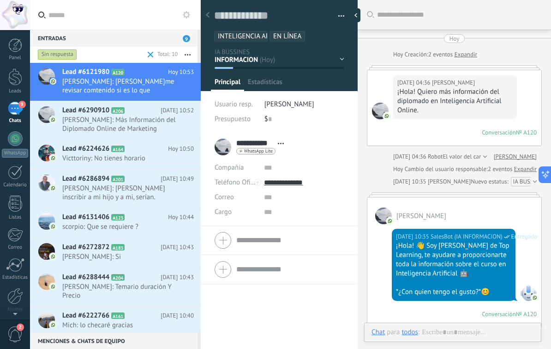
scroll to position [14, 0]
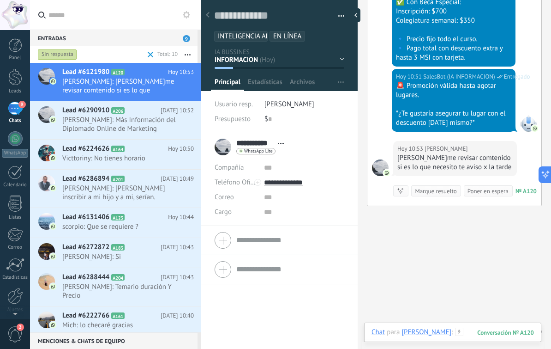
click at [462, 332] on div at bounding box center [453, 341] width 163 height 28
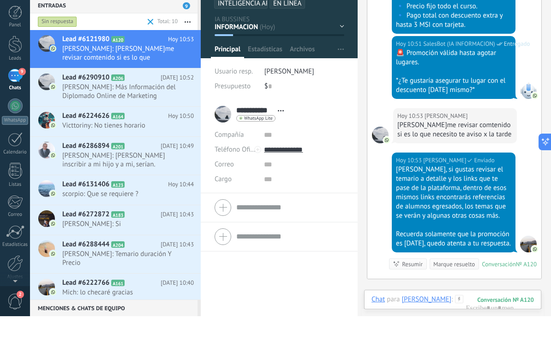
scroll to position [1295, 0]
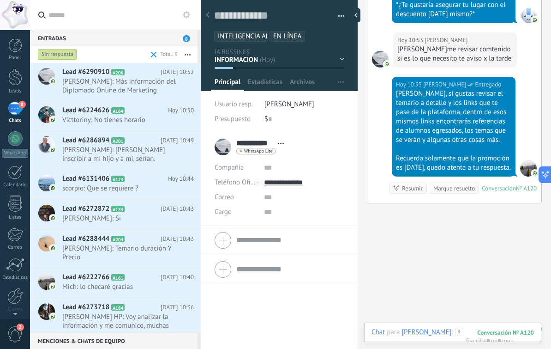
click at [140, 75] on h2 "Lead #6290910 A206" at bounding box center [111, 71] width 98 height 9
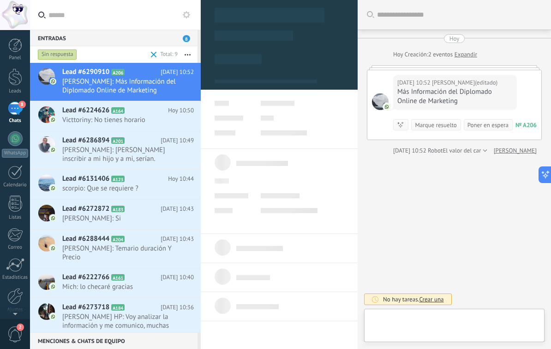
scroll to position [14, 0]
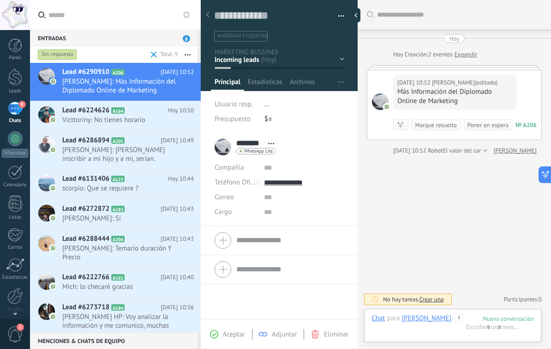
click at [236, 335] on span "Aceptar" at bounding box center [234, 334] width 22 height 9
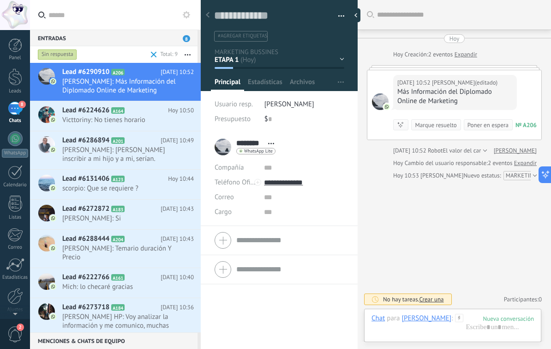
scroll to position [132, 0]
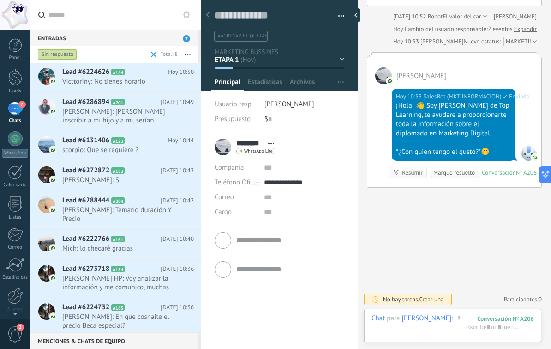
click at [137, 82] on span "Victtoriny: No tienes horario" at bounding box center [119, 81] width 114 height 9
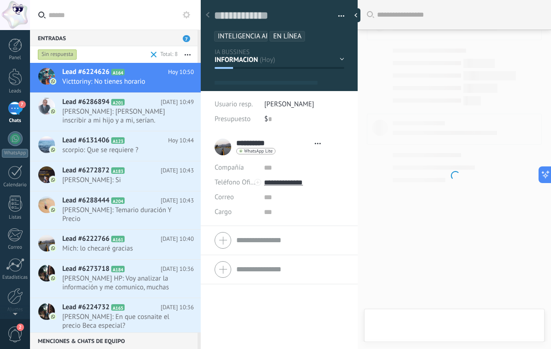
type textarea "**********"
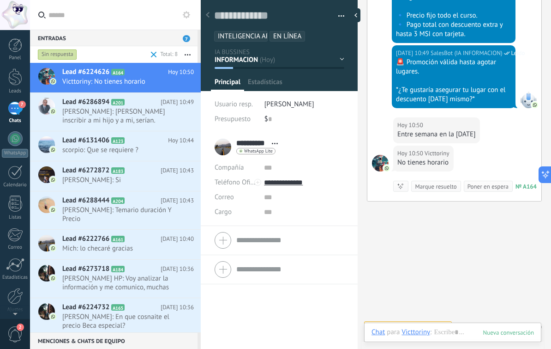
scroll to position [14, 0]
click at [454, 330] on div at bounding box center [453, 341] width 163 height 28
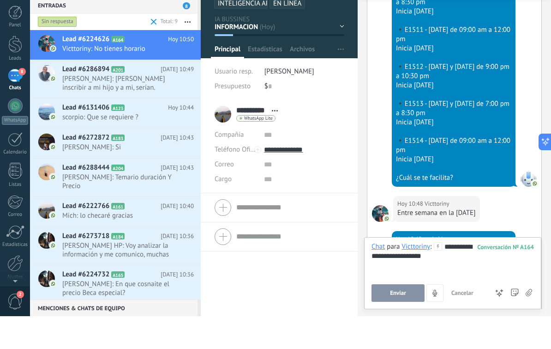
scroll to position [523, 0]
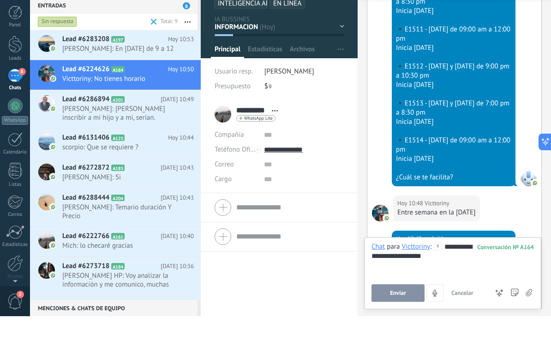
click at [465, 275] on div "**********" at bounding box center [453, 292] width 163 height 35
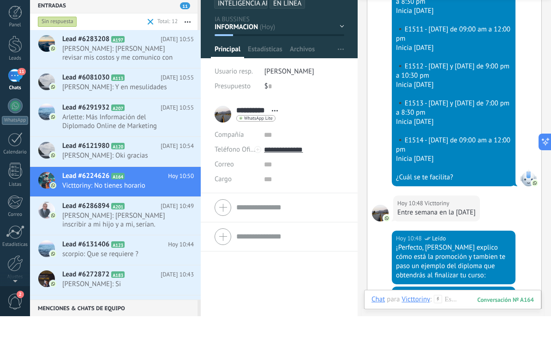
scroll to position [1220, 0]
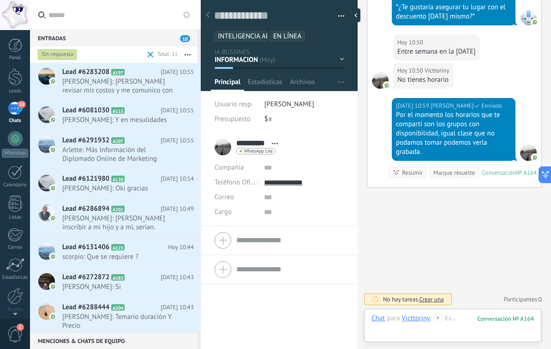
click at [127, 91] on span "Juan: Déjame revisar mis costos y me comunico con usted por favor" at bounding box center [119, 86] width 114 height 18
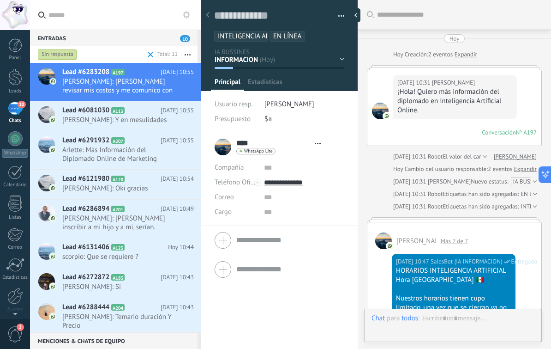
type textarea "**********"
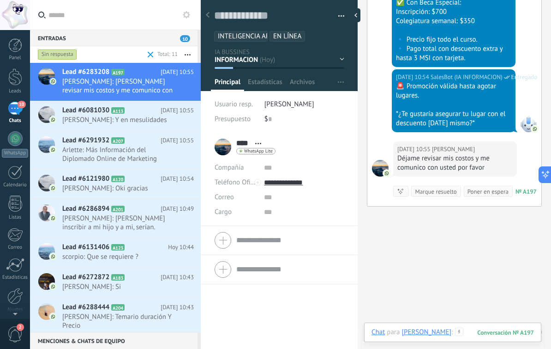
click at [476, 331] on div at bounding box center [453, 341] width 163 height 28
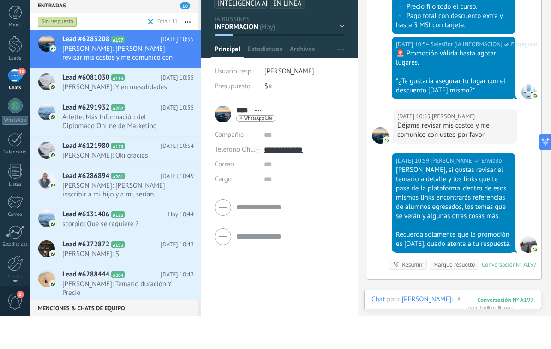
scroll to position [1132, 0]
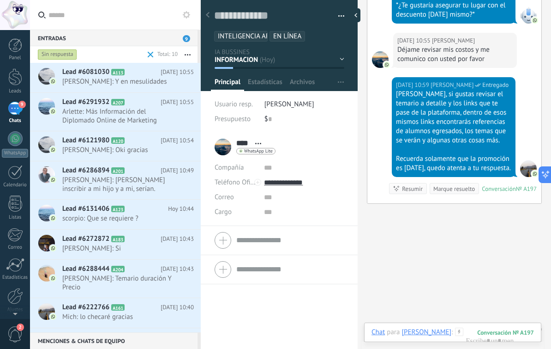
click at [147, 75] on h2 "Lead #6081030 A113" at bounding box center [111, 71] width 98 height 9
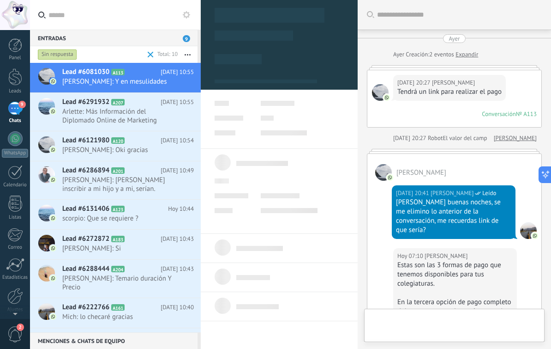
type textarea "**********"
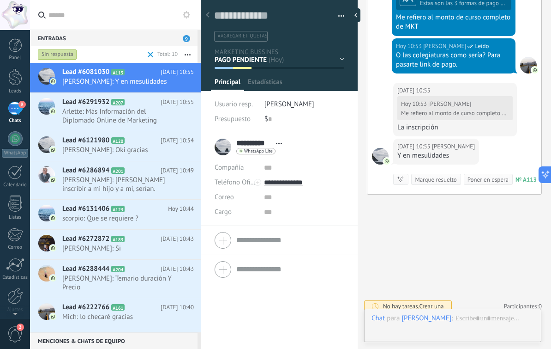
scroll to position [14, 0]
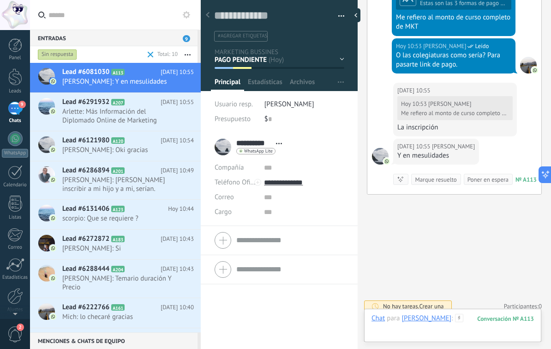
click at [475, 327] on div at bounding box center [453, 328] width 163 height 28
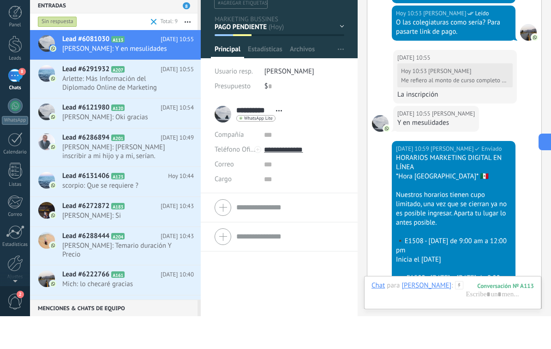
scroll to position [1119, 0]
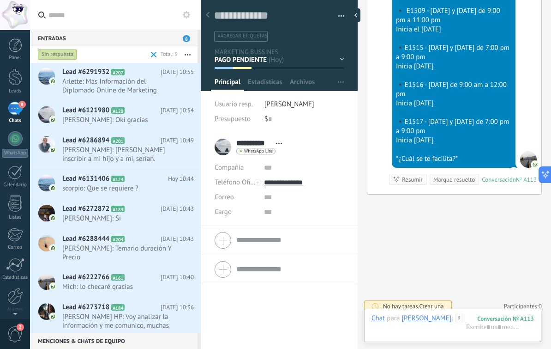
click at [139, 83] on span "Arlette: Más Información del Diplomado Online de Marketing" at bounding box center [119, 86] width 114 height 18
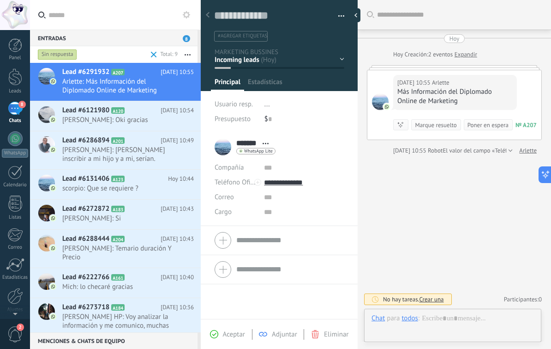
scroll to position [14, 0]
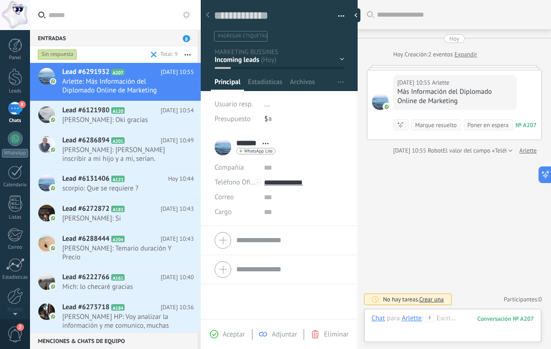
click at [228, 332] on span "Aceptar" at bounding box center [234, 334] width 22 height 9
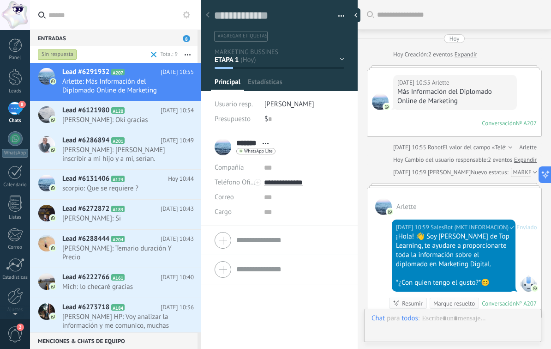
scroll to position [132, 0]
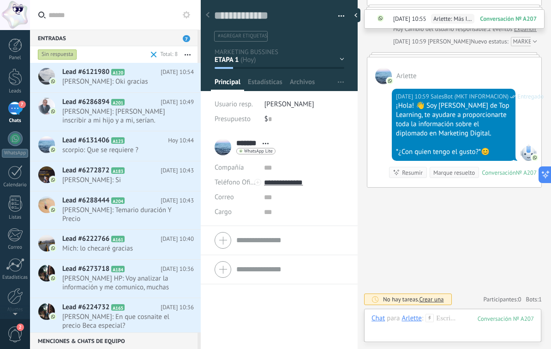
click at [127, 116] on span "Tomas Javier Barajas S.: Quiero inscribir a mi hijo y a mi, serían. $1400, es c…" at bounding box center [119, 116] width 114 height 18
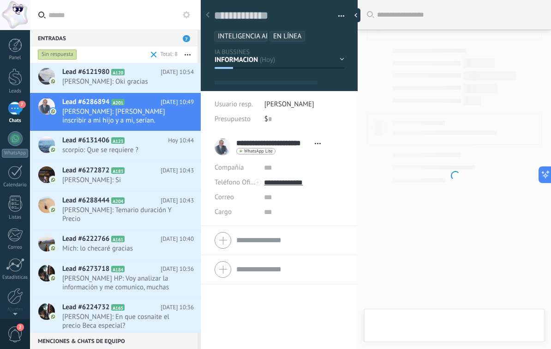
type textarea "**********"
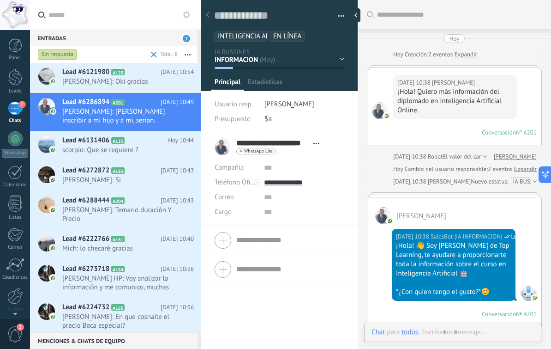
scroll to position [14, 0]
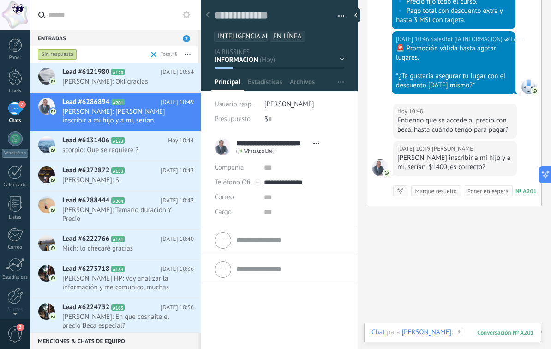
click at [514, 327] on div at bounding box center [453, 341] width 163 height 28
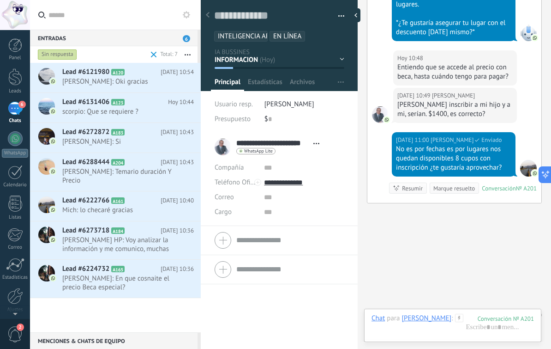
scroll to position [895, 0]
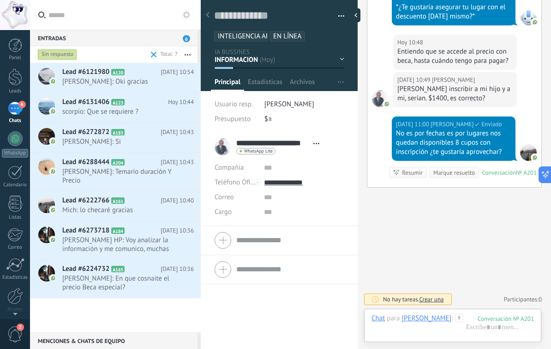
click at [139, 290] on span "Hector Armando Soto: En que cosnaite el precio Beca especial?" at bounding box center [119, 283] width 114 height 18
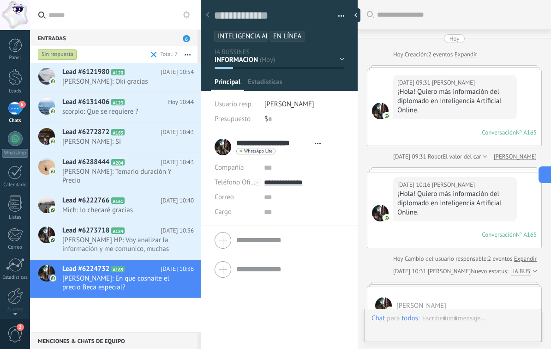
type textarea "**********"
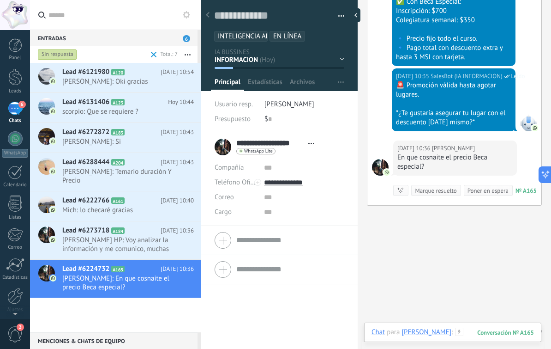
click at [518, 331] on div at bounding box center [453, 341] width 163 height 28
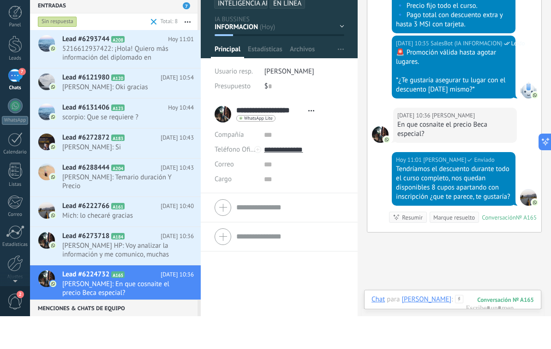
scroll to position [1339, 0]
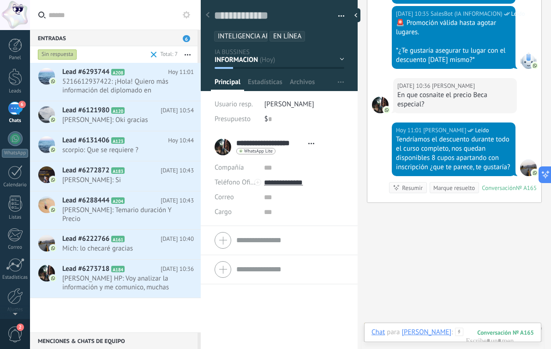
click at [153, 85] on span "5216612937422: ¡Hola! Quiero más información del diplomado en Inteligencia Arti…" at bounding box center [119, 86] width 114 height 18
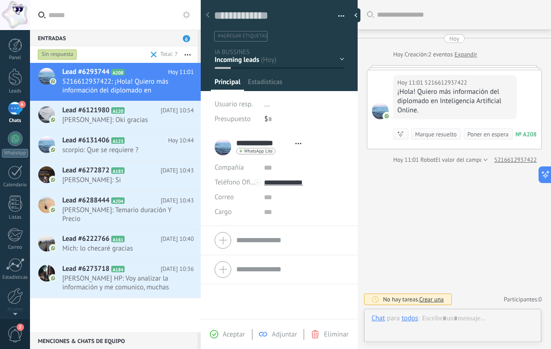
scroll to position [14, 0]
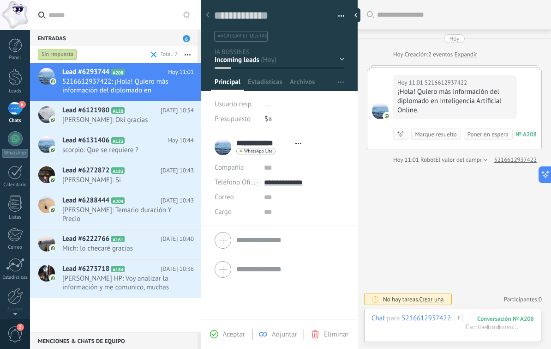
click at [227, 332] on span "Aceptar" at bounding box center [234, 334] width 22 height 9
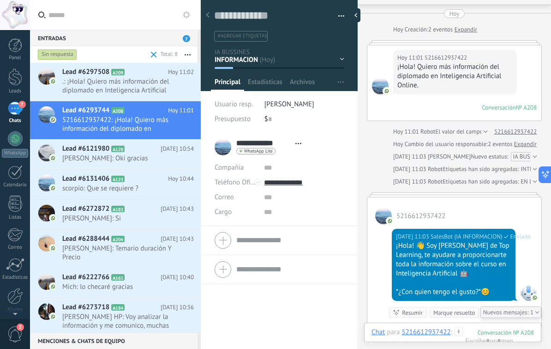
scroll to position [29, 0]
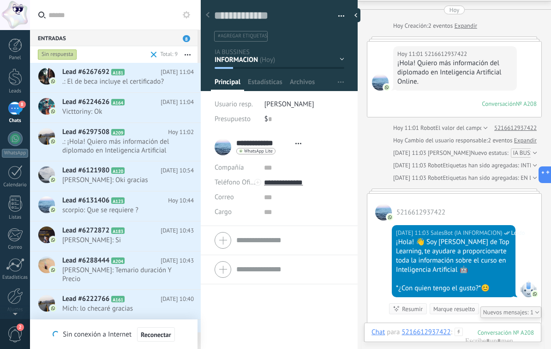
click at [159, 333] on span "Reconectar" at bounding box center [156, 334] width 30 height 6
click at [142, 71] on h2 "Lead #6267692 A181" at bounding box center [111, 71] width 98 height 9
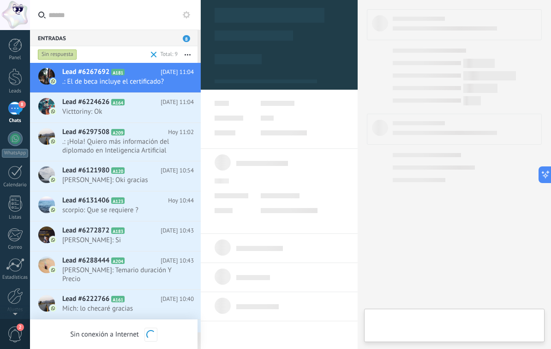
type textarea "**********"
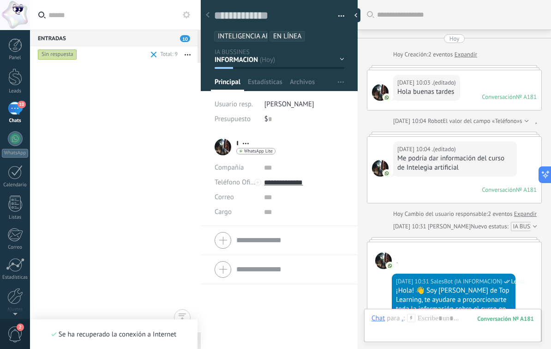
scroll to position [1242, 0]
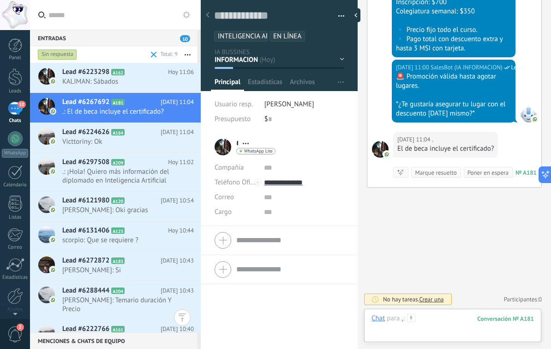
click at [453, 317] on div at bounding box center [453, 328] width 163 height 28
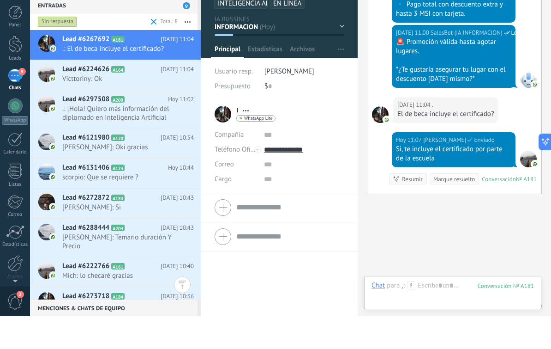
scroll to position [1283, 0]
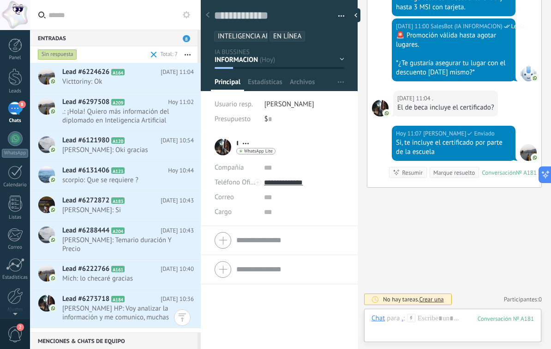
click at [137, 114] on span ".: ¡Hola! Quiero más información del diplomado en Inteligencia Artificial Onlin…" at bounding box center [119, 116] width 114 height 18
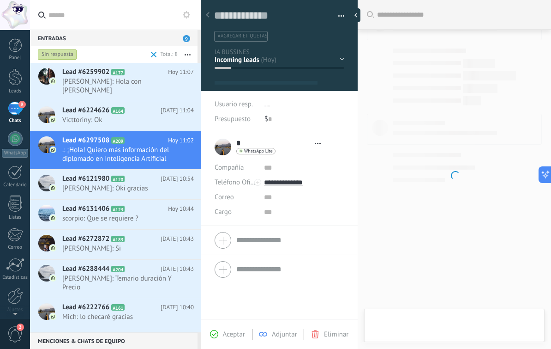
scroll to position [14, 0]
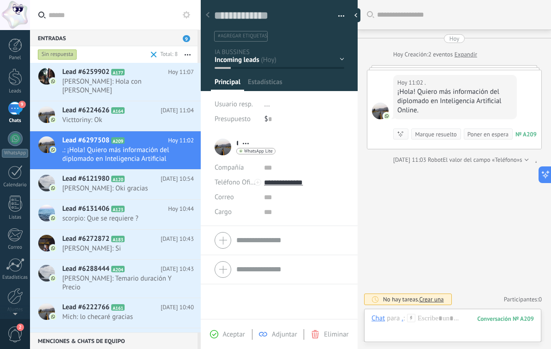
click at [234, 333] on span "Aceptar" at bounding box center [234, 334] width 22 height 9
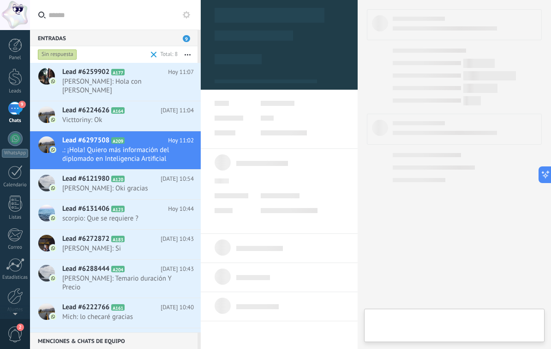
click at [128, 184] on span "Juan Martin: Oki gracias" at bounding box center [119, 188] width 114 height 9
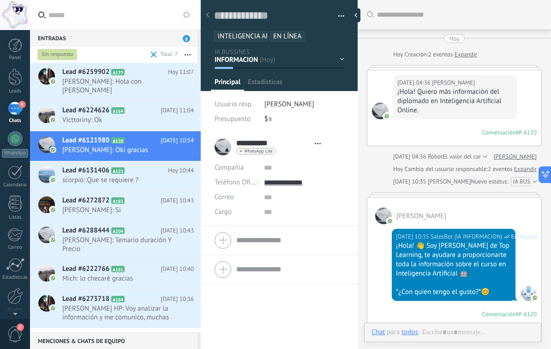
scroll to position [14, 0]
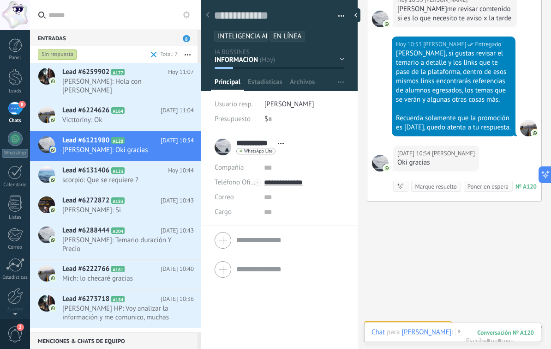
click at [427, 187] on div "Marque resuelto" at bounding box center [436, 186] width 42 height 9
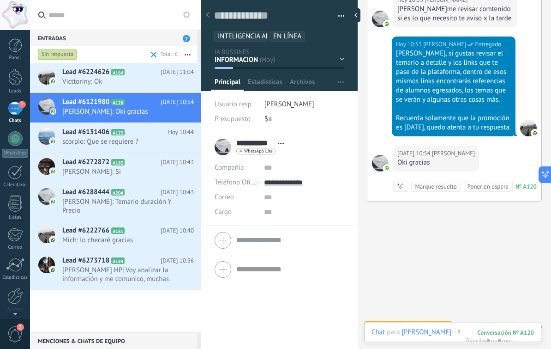
scroll to position [908, 0]
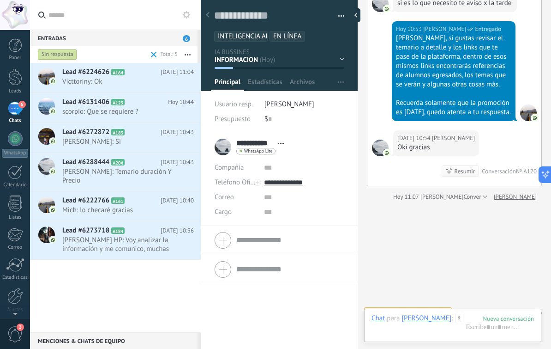
click at [139, 141] on span "Rodrigo Pérez: Si" at bounding box center [119, 141] width 114 height 9
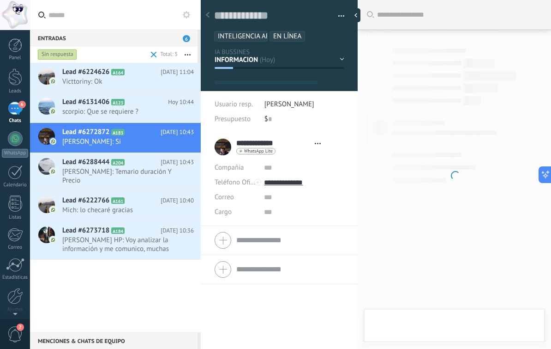
type textarea "**********"
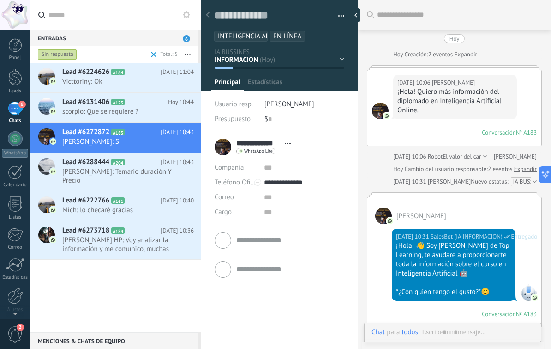
scroll to position [14, 0]
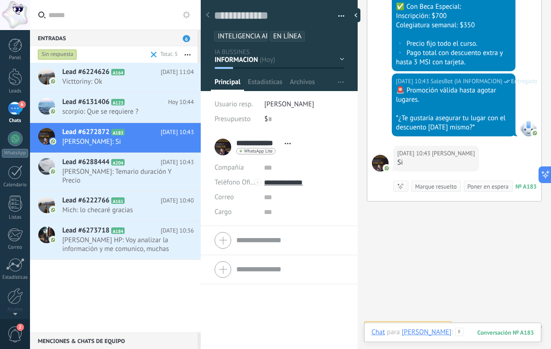
click at [468, 331] on div at bounding box center [453, 341] width 163 height 28
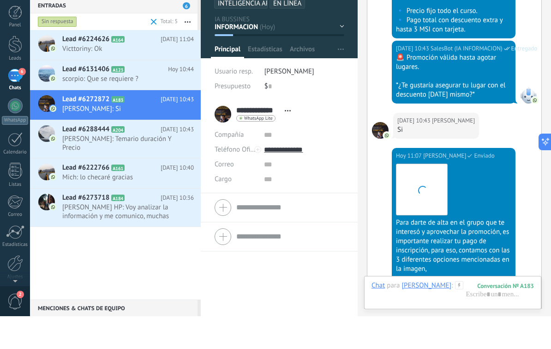
scroll to position [1352, 0]
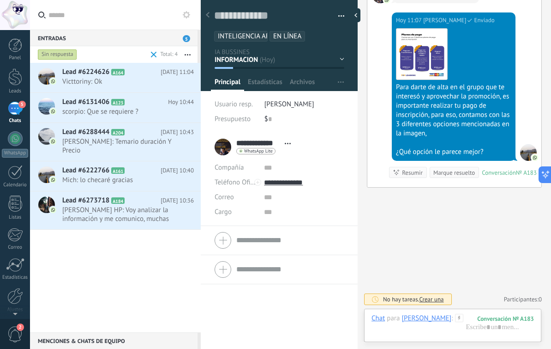
click at [128, 196] on div "Lead #6273718 A184 Hoy 10:36 Gabriel HP: Voy analizar la información y me comun…" at bounding box center [131, 210] width 139 height 38
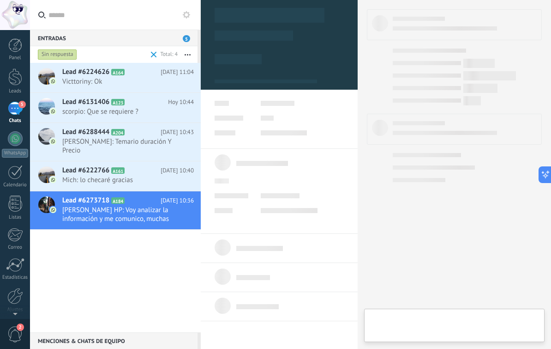
type textarea "**********"
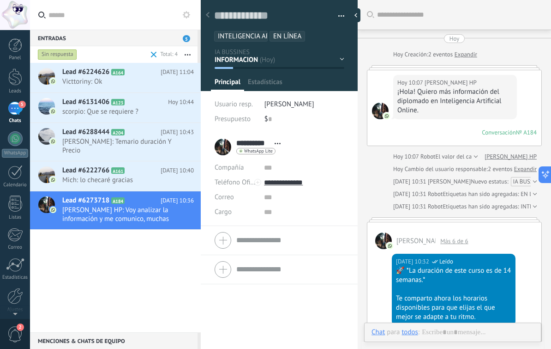
scroll to position [1061, 0]
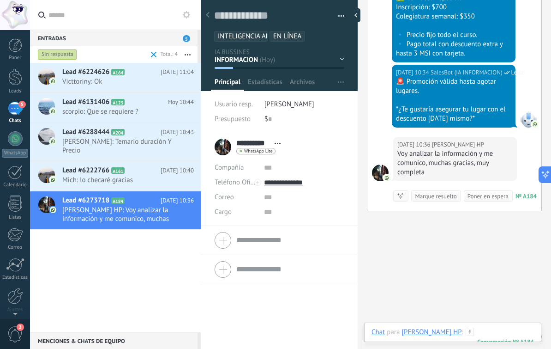
click at [463, 330] on div at bounding box center [453, 341] width 163 height 28
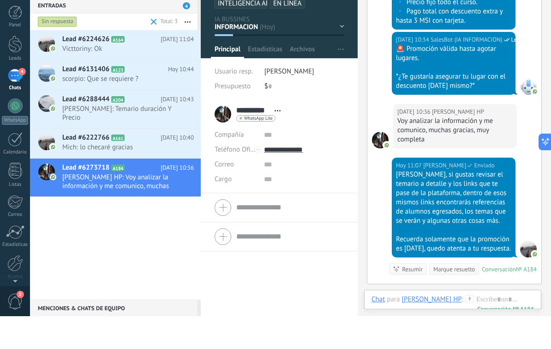
scroll to position [1174, 0]
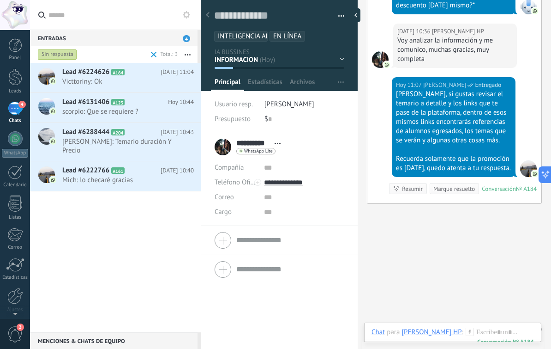
click at [130, 184] on span "Mich: lo checaré gracias" at bounding box center [119, 179] width 114 height 9
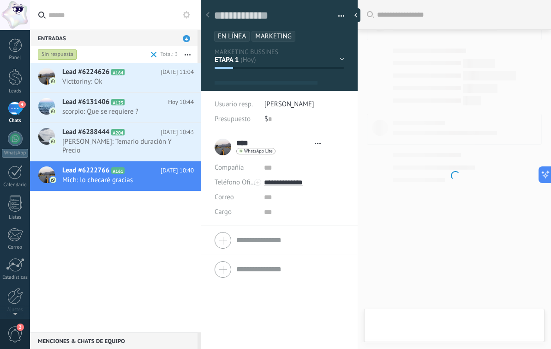
type textarea "**********"
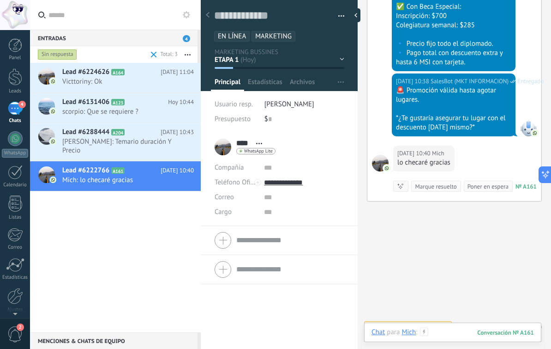
click at [449, 328] on div at bounding box center [453, 341] width 163 height 28
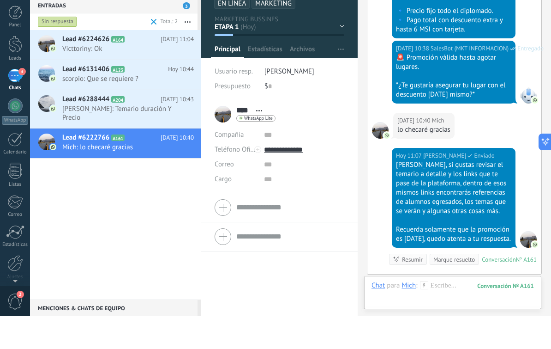
scroll to position [1229, 0]
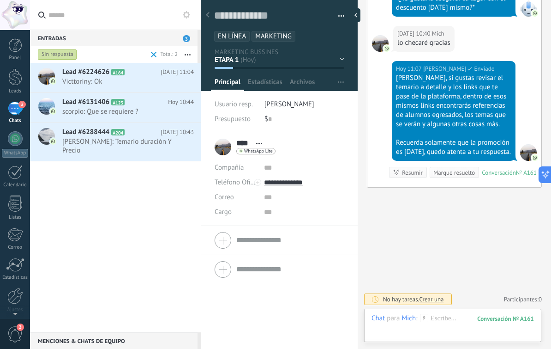
click at [138, 150] on span "Joshua Pereyra: Temario duración Y Precio" at bounding box center [119, 146] width 114 height 18
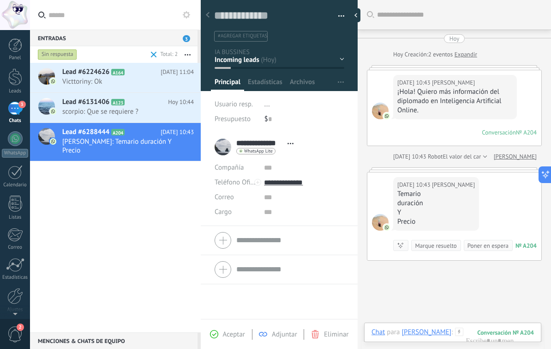
click at [228, 334] on span "Aceptar" at bounding box center [234, 334] width 22 height 9
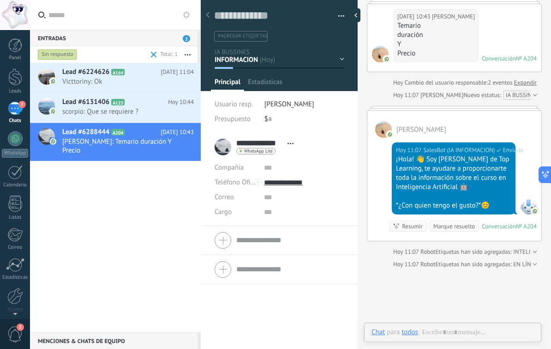
scroll to position [14, 0]
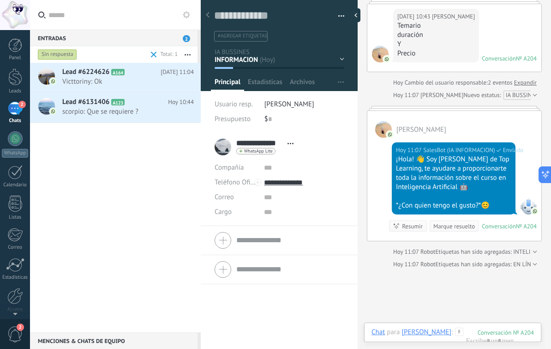
click at [129, 106] on h2 "Lead #6131406 A123" at bounding box center [115, 101] width 106 height 9
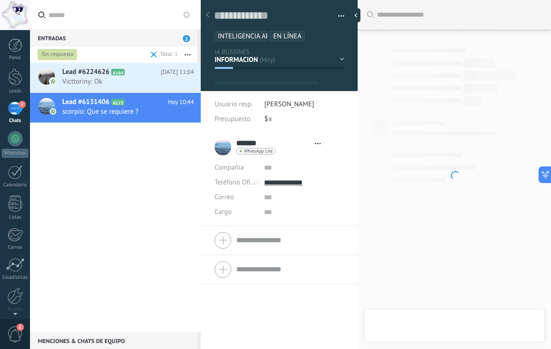
type textarea "**********"
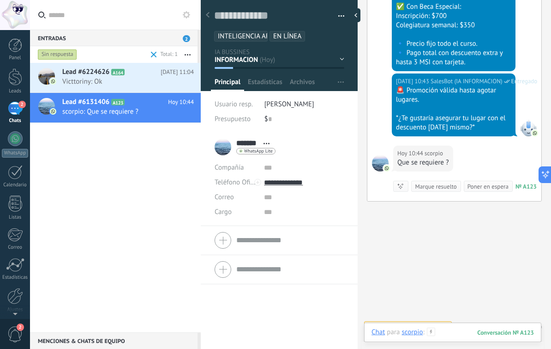
click at [452, 329] on div at bounding box center [453, 341] width 163 height 28
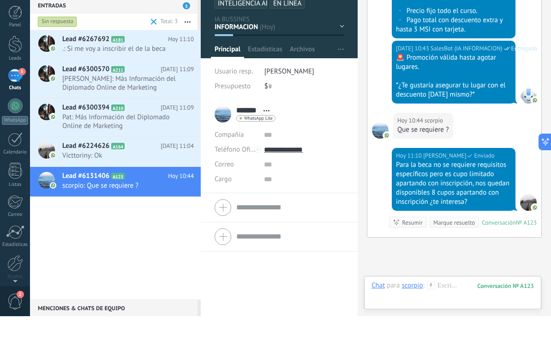
scroll to position [1285, 0]
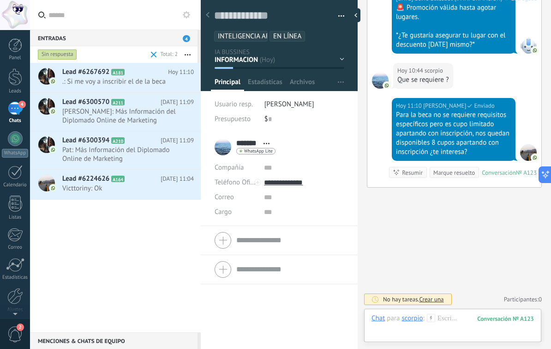
click at [113, 84] on span ".: Si me voy a inscribir el de la beca" at bounding box center [119, 81] width 114 height 9
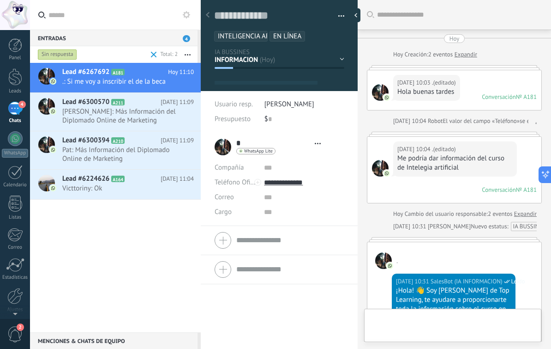
type textarea "**********"
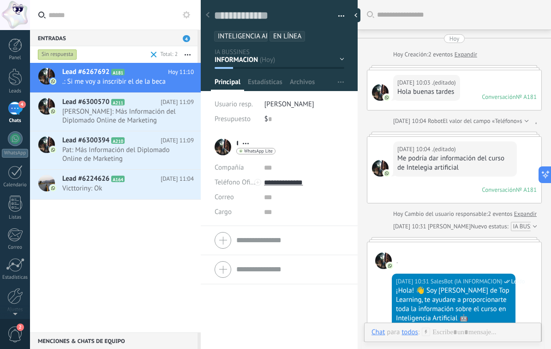
scroll to position [14, 0]
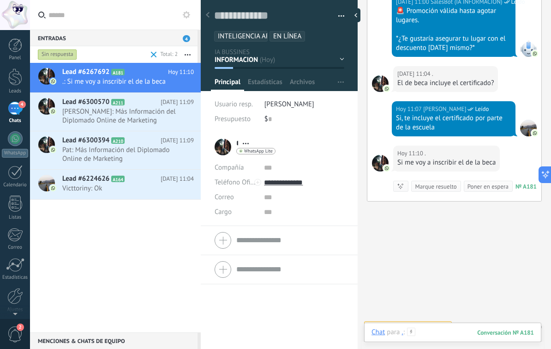
click at [448, 333] on div at bounding box center [453, 341] width 163 height 28
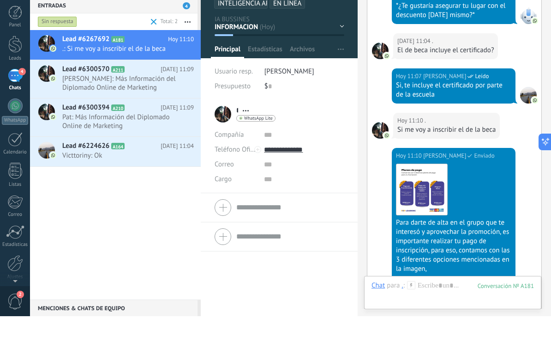
scroll to position [1034, 0]
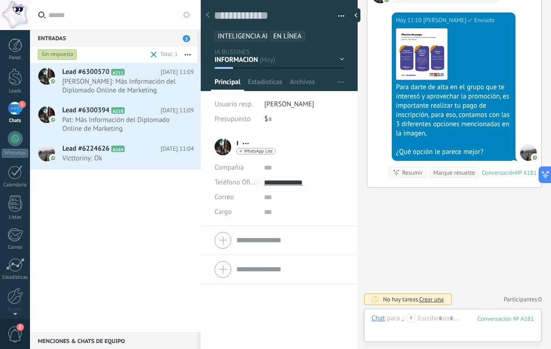
click at [137, 127] on span "Pat: Más Información del Diplomado Online de Marketing" at bounding box center [119, 124] width 114 height 18
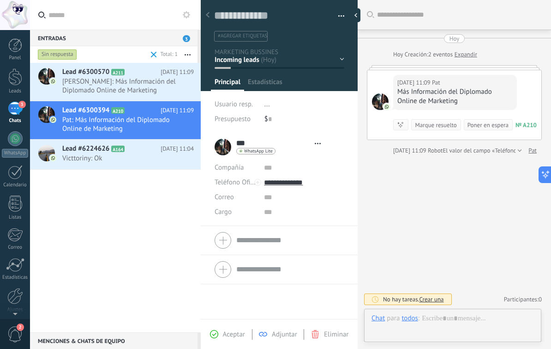
scroll to position [14, 0]
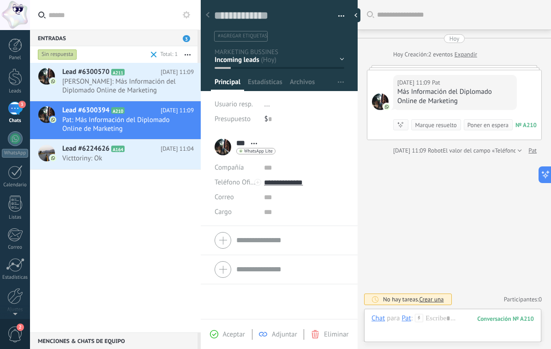
click at [237, 333] on span "Aceptar" at bounding box center [234, 334] width 22 height 9
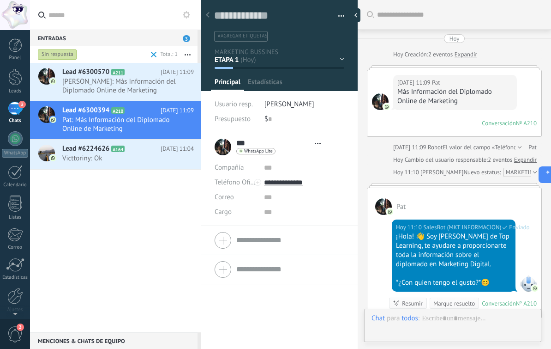
scroll to position [132, 0]
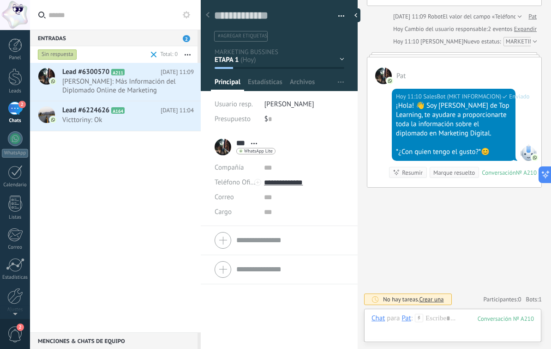
click at [138, 91] on span "Dalia Montoya: Más Información del Diplomado Online de Marketing" at bounding box center [119, 86] width 114 height 18
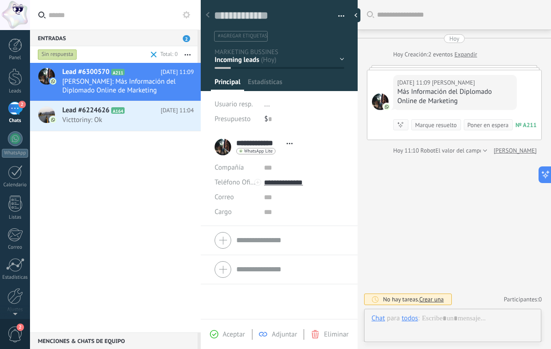
scroll to position [14, 0]
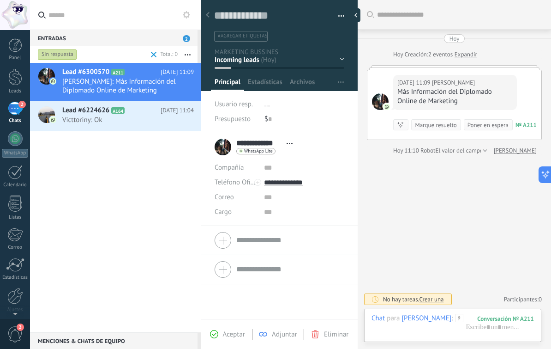
click at [239, 333] on span "Aceptar" at bounding box center [234, 334] width 22 height 9
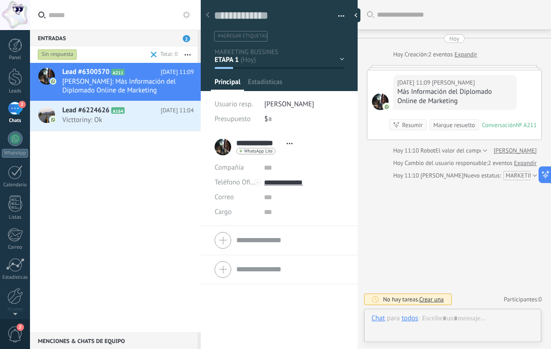
scroll to position [14, 0]
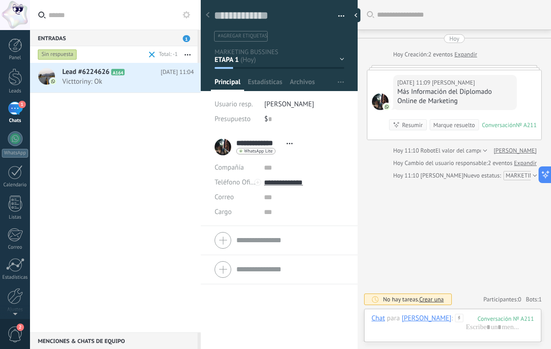
click at [124, 84] on span "Victtoriny: Ok" at bounding box center [119, 81] width 114 height 9
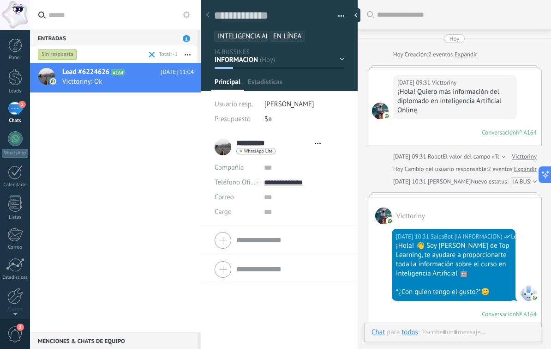
type textarea "**********"
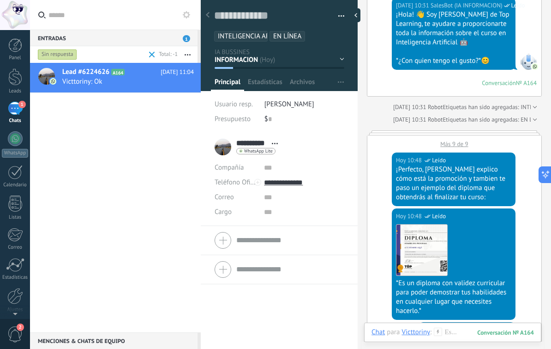
scroll to position [345, 0]
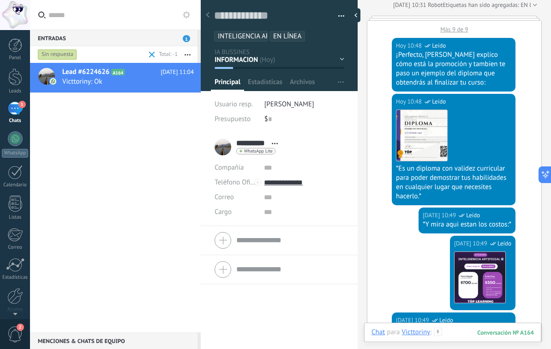
click at [460, 333] on div at bounding box center [453, 341] width 163 height 28
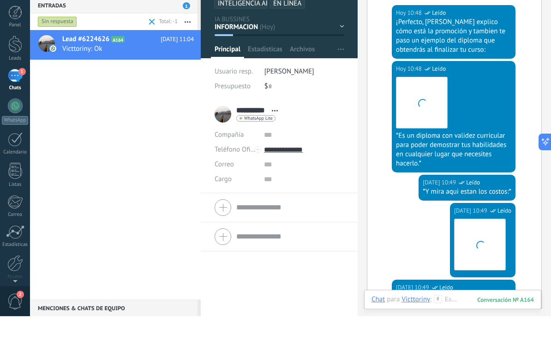
scroll to position [962, 0]
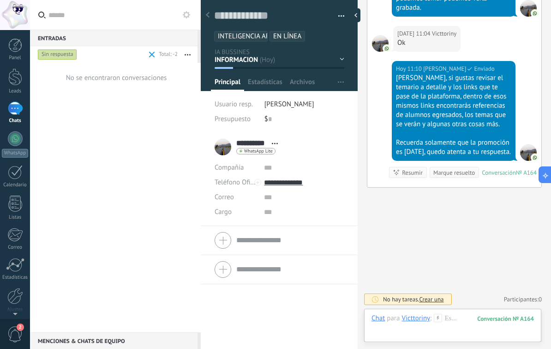
click at [18, 110] on div "1" at bounding box center [15, 108] width 15 height 13
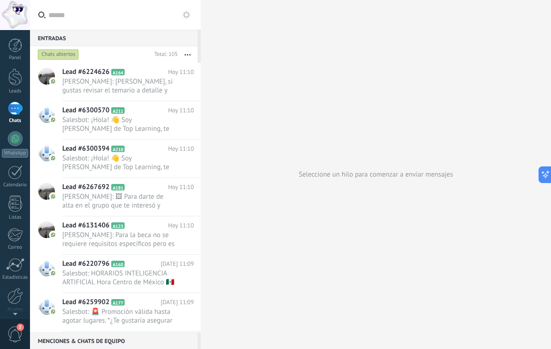
click at [66, 55] on div "Chats abiertos" at bounding box center [58, 54] width 41 height 11
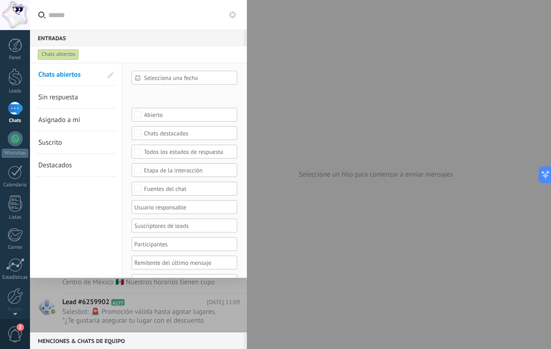
click at [71, 97] on span "Sin respuesta" at bounding box center [58, 97] width 40 height 9
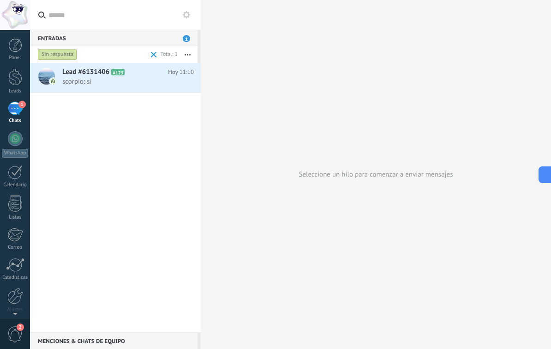
click at [137, 86] on div "Lead #6131406 A123 Hoy 11:10 scorpio: si" at bounding box center [131, 77] width 139 height 29
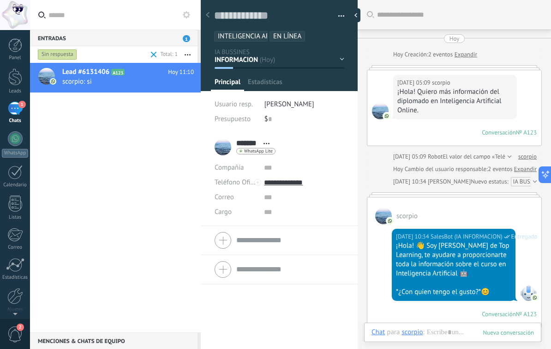
type textarea "**********"
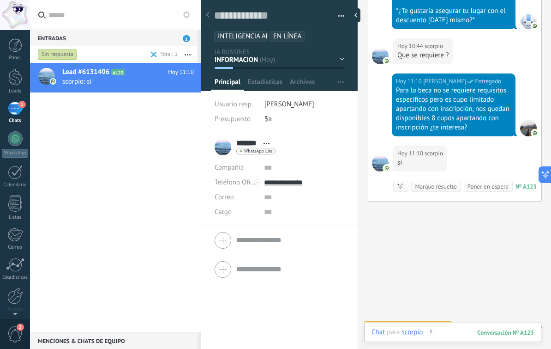
click at [468, 332] on div at bounding box center [453, 341] width 163 height 28
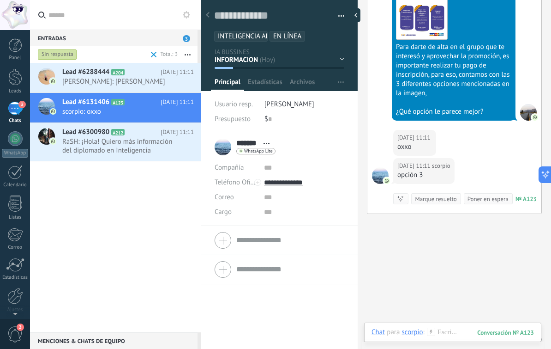
scroll to position [1095, 0]
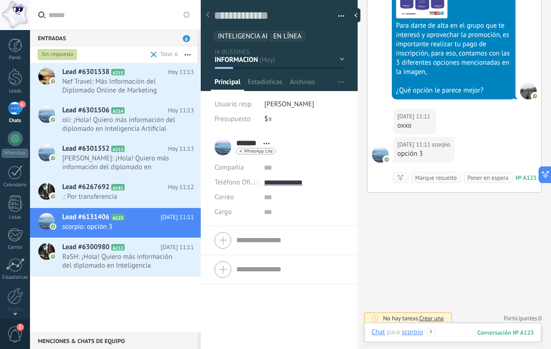
click at [472, 330] on div at bounding box center [453, 341] width 163 height 28
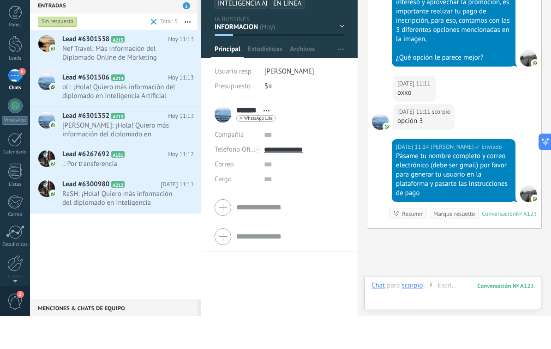
scroll to position [1171, 0]
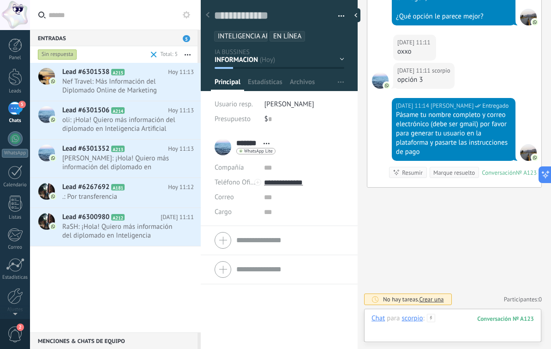
click at [466, 321] on div at bounding box center [453, 328] width 163 height 28
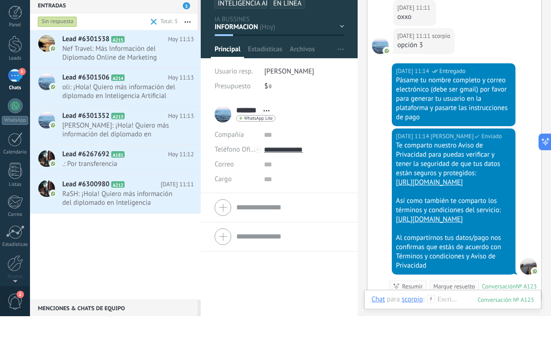
scroll to position [1313, 0]
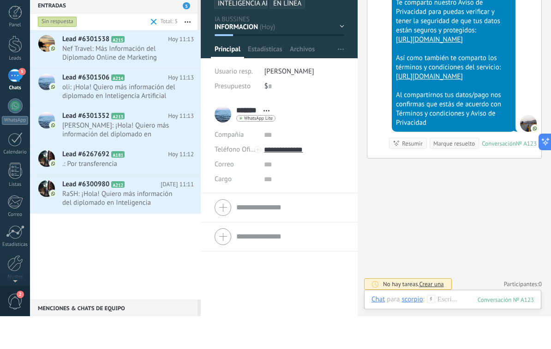
click at [134, 222] on span "RaSH: ¡Hola! Quiero más información del diplomado en Inteligencia Artificial On…" at bounding box center [119, 231] width 114 height 18
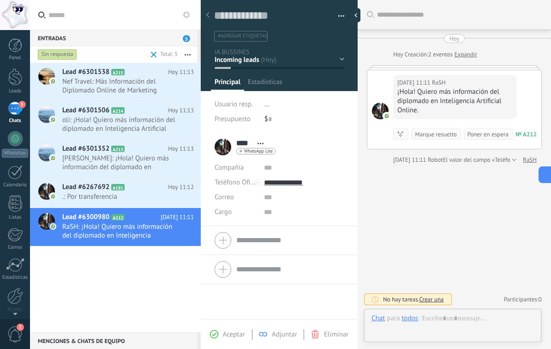
scroll to position [14, 0]
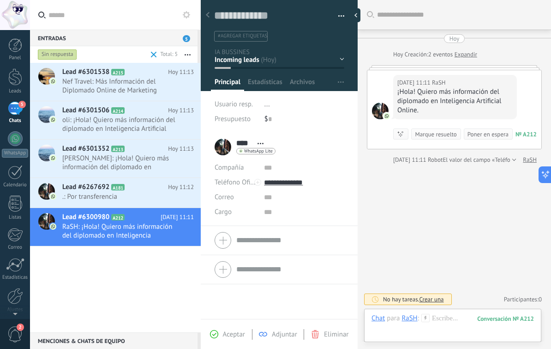
click at [232, 333] on span "Aceptar" at bounding box center [234, 334] width 22 height 9
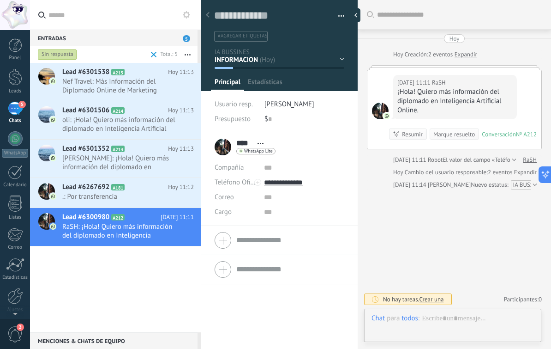
scroll to position [14, 0]
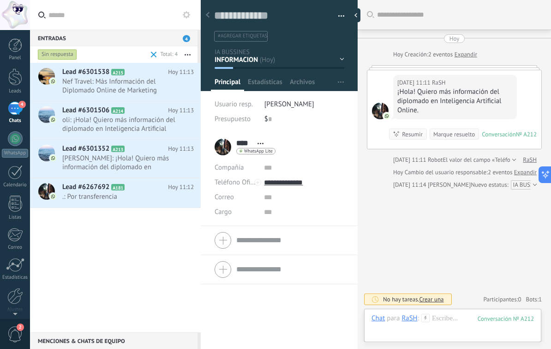
click at [142, 157] on span "Antonio Corrales: ¡Hola! Quiero más información del diplomado en Inteligencia A…" at bounding box center [119, 163] width 114 height 18
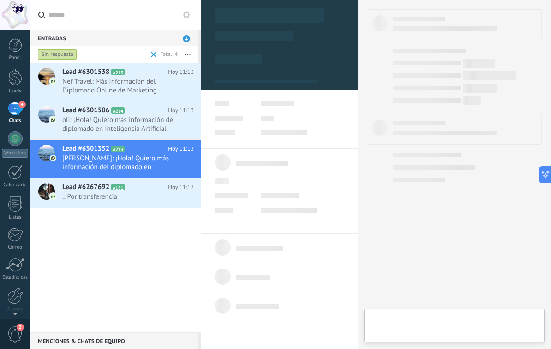
scroll to position [14, 0]
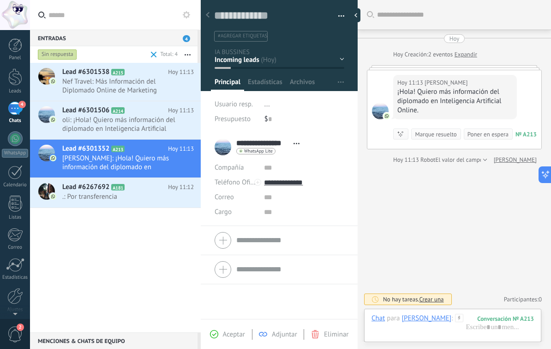
click at [237, 330] on span "Aceptar" at bounding box center [234, 334] width 22 height 9
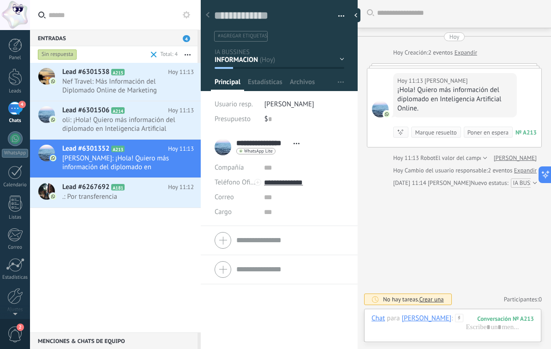
scroll to position [141, 0]
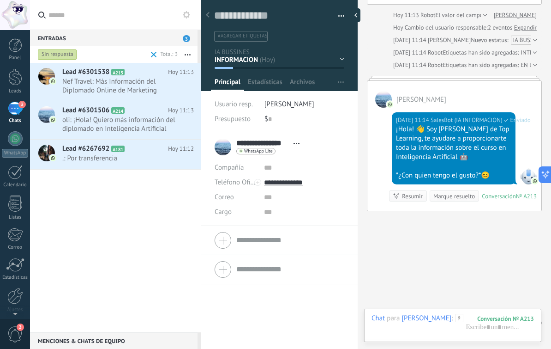
click at [147, 130] on span "oli: ¡Hola! Quiero más información del diplomado en Inteligencia Artificial Onl…" at bounding box center [119, 124] width 114 height 18
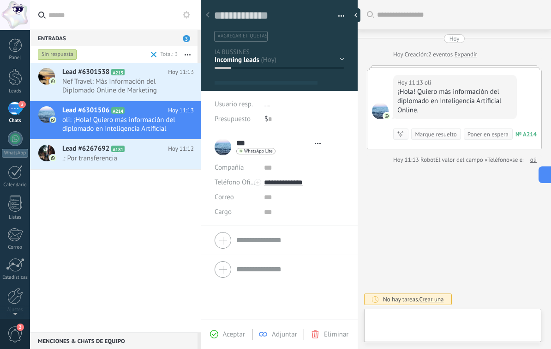
scroll to position [14, 0]
click at [231, 330] on span "Aceptar" at bounding box center [234, 334] width 22 height 9
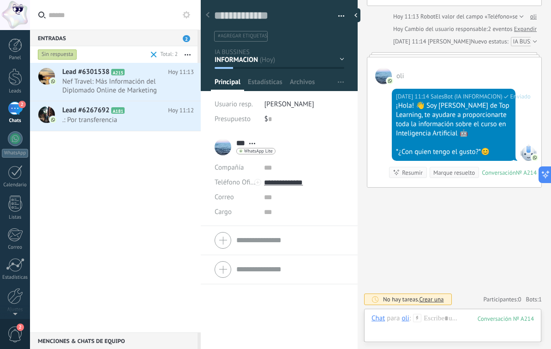
scroll to position [141, 0]
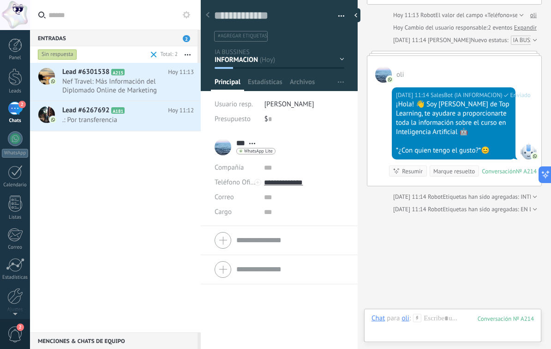
click at [130, 87] on span "Nef Travel: Más Información del Diplomado Online de Marketing" at bounding box center [119, 86] width 114 height 18
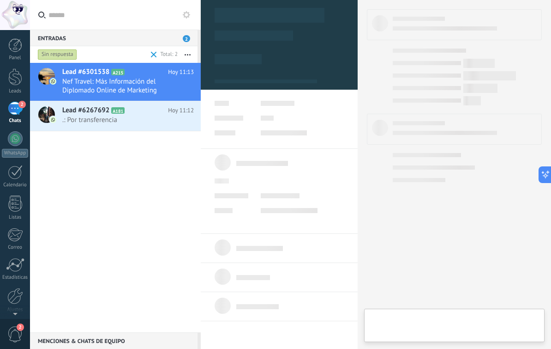
scroll to position [14, 0]
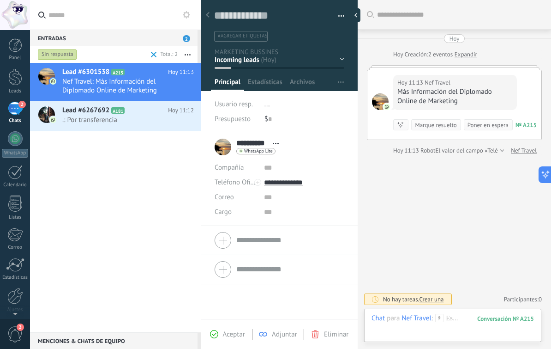
click at [232, 333] on span "Aceptar" at bounding box center [234, 334] width 22 height 9
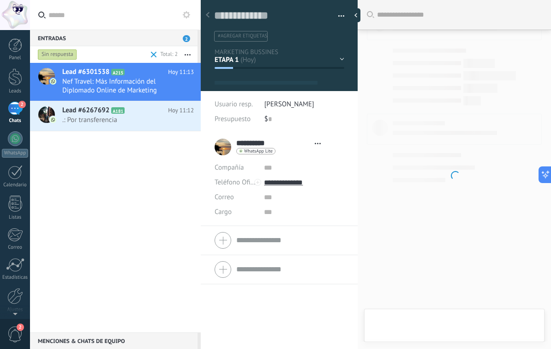
scroll to position [132, 0]
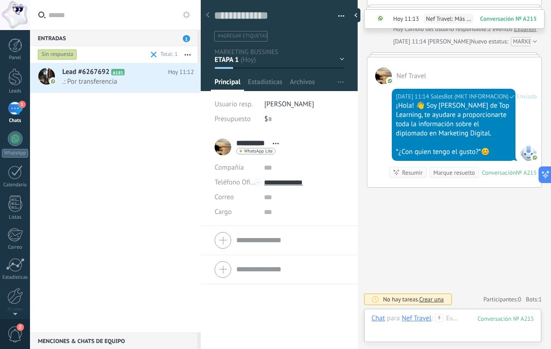
click at [133, 82] on span ".: Por transferencia" at bounding box center [119, 81] width 114 height 9
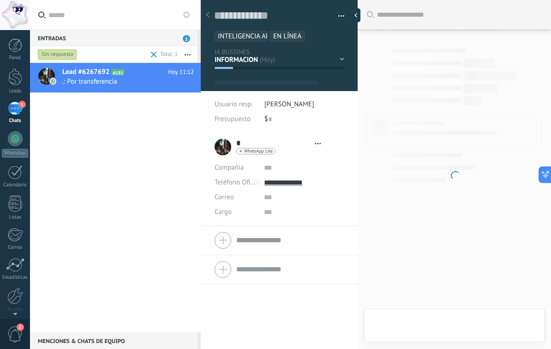
type textarea "**********"
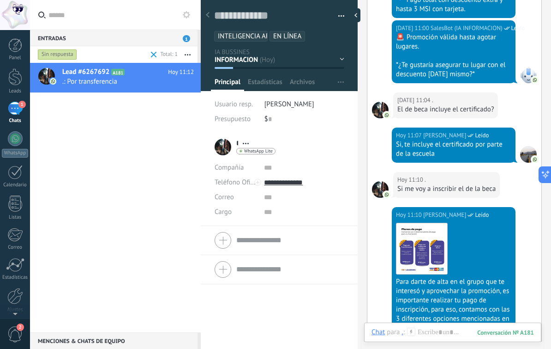
scroll to position [747, 0]
click at [463, 333] on div at bounding box center [453, 341] width 163 height 28
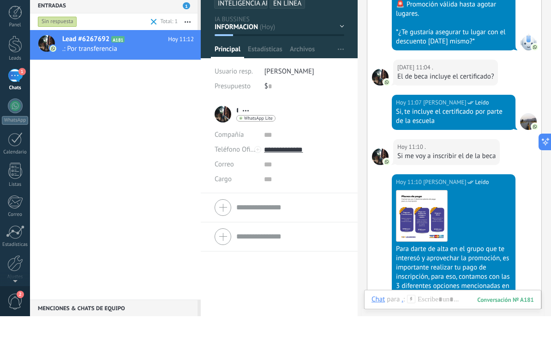
scroll to position [1061, 0]
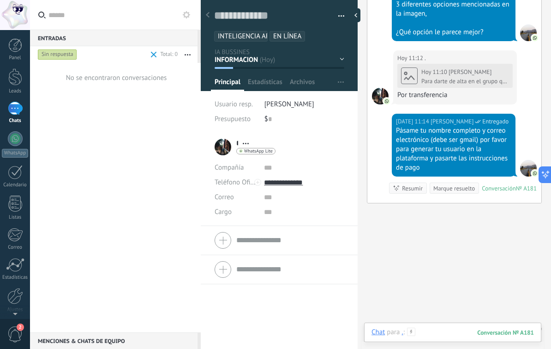
click at [463, 328] on div at bounding box center [453, 341] width 163 height 28
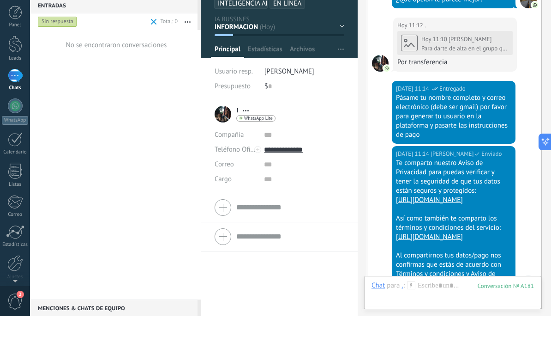
scroll to position [1245, 0]
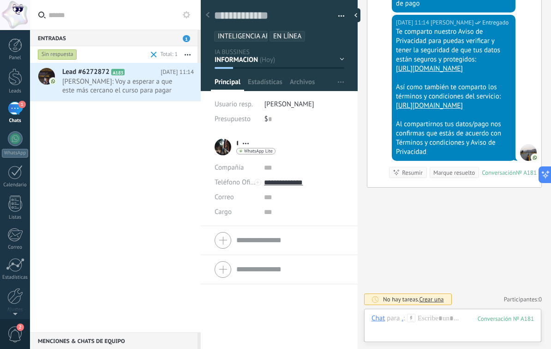
click at [90, 91] on span "Rodrigo Pérez: Voy a esperar a que este más cercano el curso para pagar mi insc…" at bounding box center [119, 86] width 114 height 18
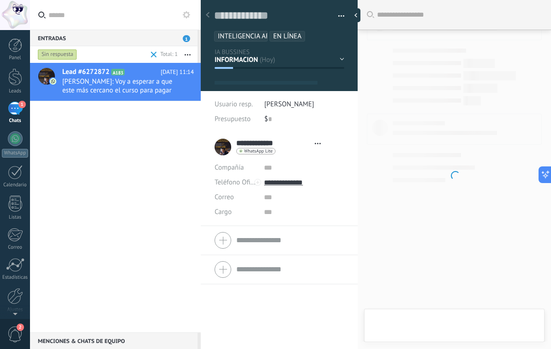
type textarea "**********"
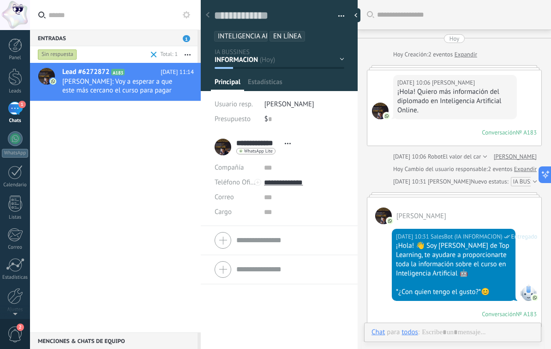
scroll to position [14, 0]
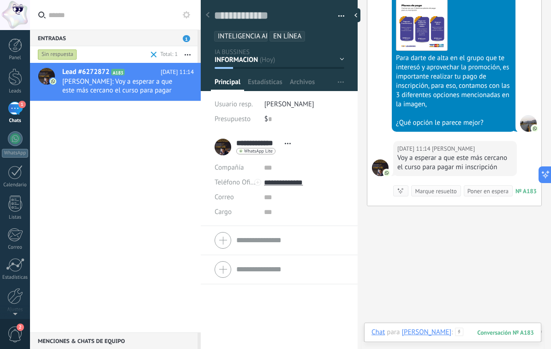
click at [475, 330] on div at bounding box center [453, 341] width 163 height 28
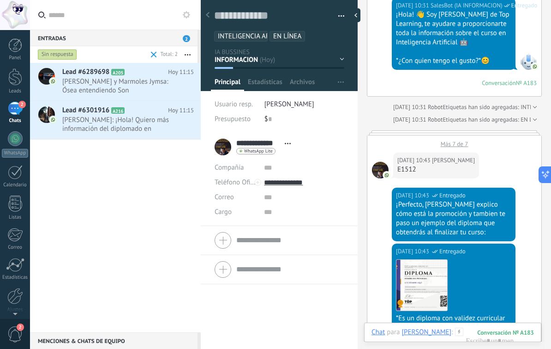
scroll to position [231, 0]
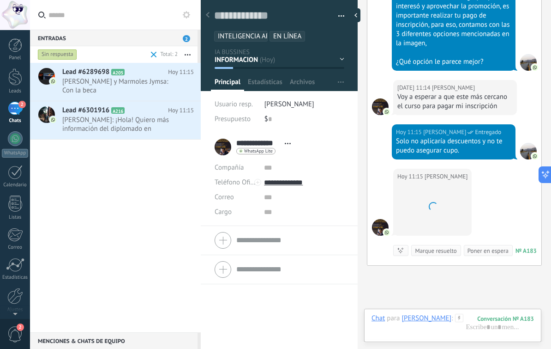
scroll to position [1953, 0]
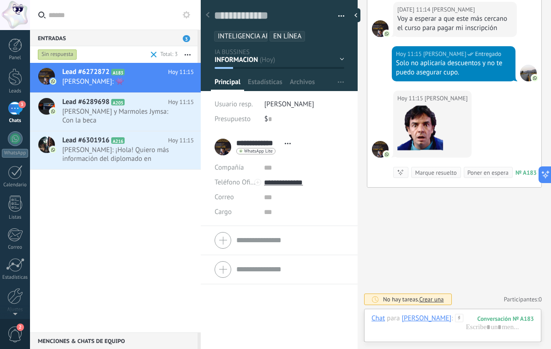
click at [480, 296] on div "No hay tareas. Crear una Participantes: 0 Agregar usuario Bots: 0" at bounding box center [454, 298] width 175 height 15
click at [470, 320] on div at bounding box center [453, 328] width 163 height 28
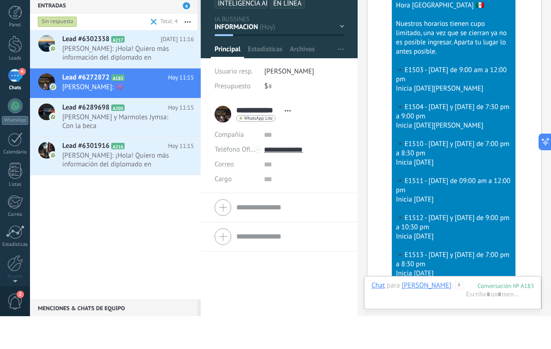
scroll to position [2021, 0]
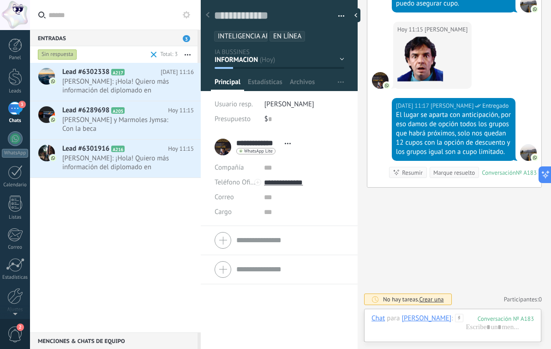
click at [133, 166] on span "Bren Acosta: ¡Hola! Quiero más información del diplomado en Inteligencia Artifi…" at bounding box center [119, 163] width 114 height 18
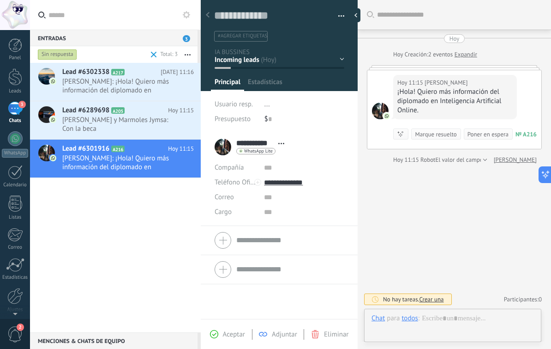
scroll to position [14, 0]
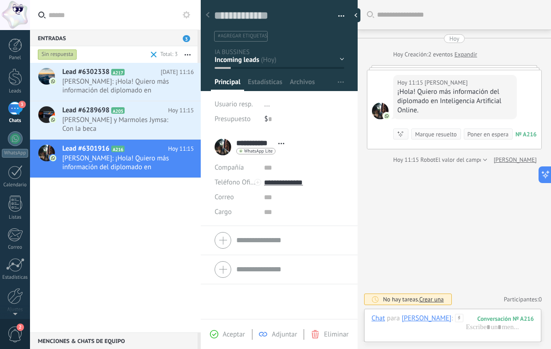
click at [225, 335] on span "Aceptar" at bounding box center [234, 334] width 22 height 9
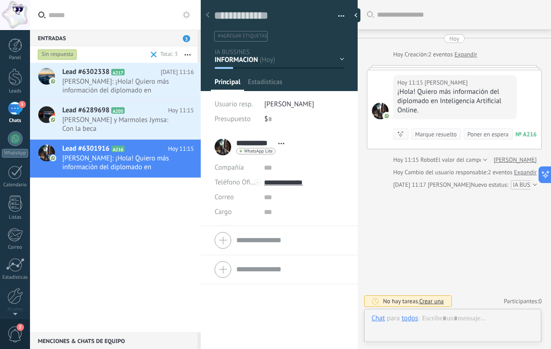
click at [147, 85] on span "Julieta: ¡Hola! Quiero más información del diplomado en Inteligencia Artificial…" at bounding box center [119, 86] width 114 height 18
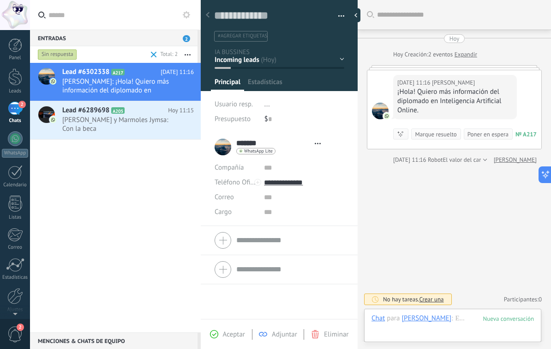
scroll to position [14, 0]
click at [229, 335] on span "Aceptar" at bounding box center [234, 334] width 22 height 9
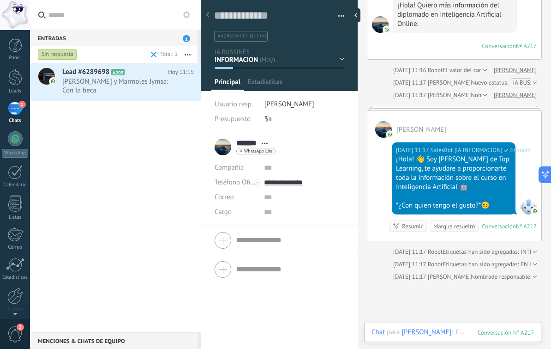
scroll to position [14, 0]
click at [147, 94] on span "Chimeneas y Marmoles Jymsa: Con la beca" at bounding box center [119, 86] width 114 height 18
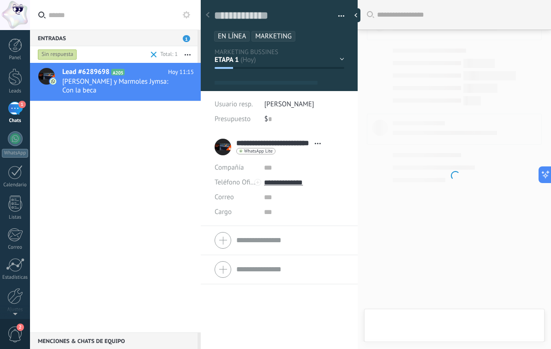
type textarea "**********"
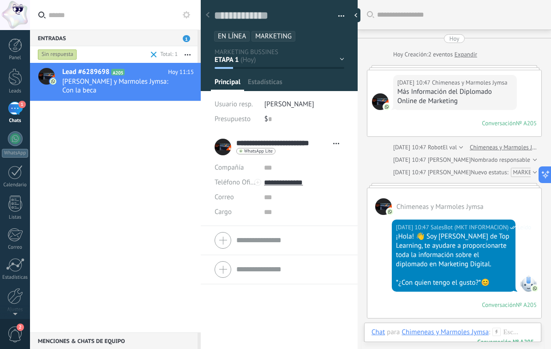
scroll to position [14, 0]
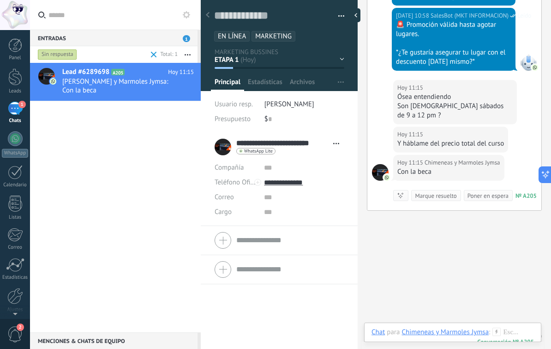
click at [537, 324] on div "Chat Correo Nota Tarea Chat para Chimeneas y Marmoles Jymsa : 205 Enviar Cancel…" at bounding box center [452, 338] width 177 height 33
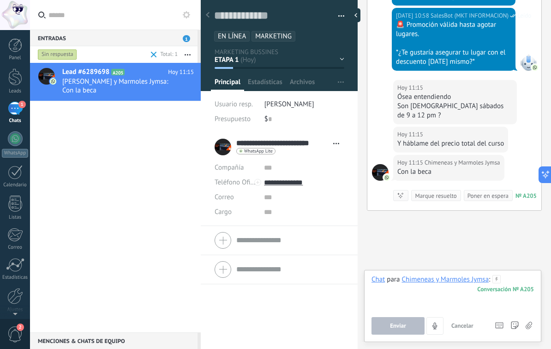
click at [527, 280] on div at bounding box center [453, 292] width 163 height 35
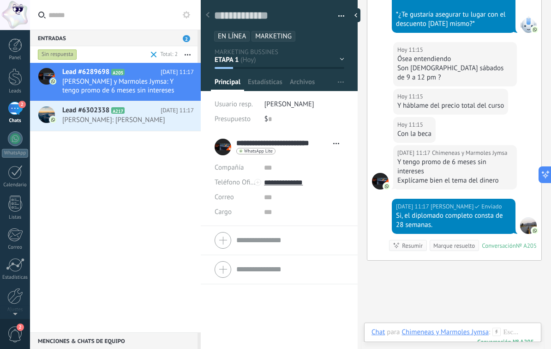
scroll to position [895, 0]
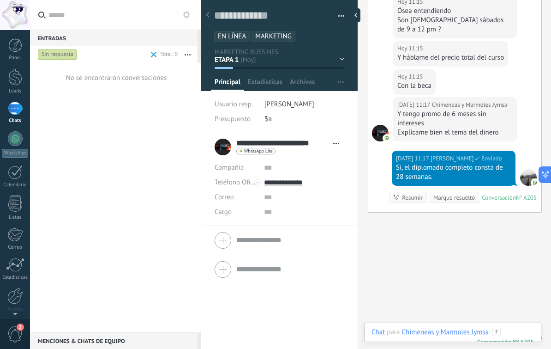
click at [528, 329] on div at bounding box center [453, 341] width 163 height 28
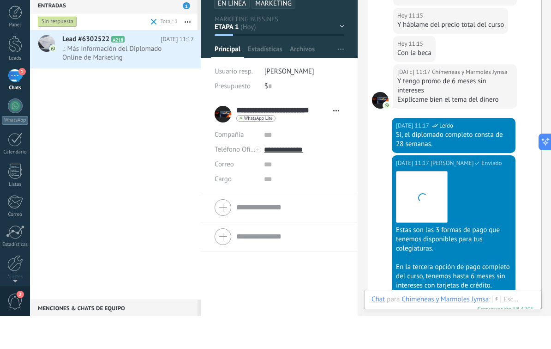
scroll to position [1048, 0]
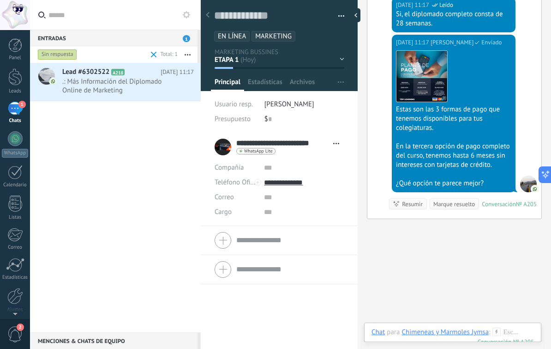
click at [114, 78] on span ".: Más Información del Diplomado Online de Marketing" at bounding box center [119, 86] width 114 height 18
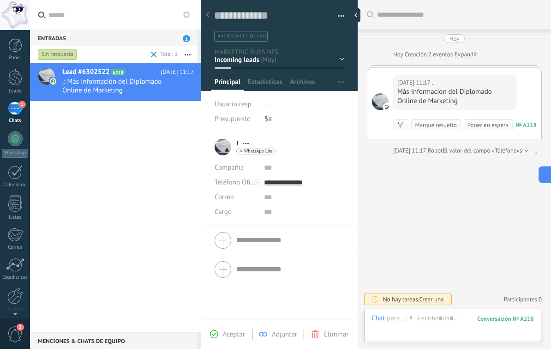
scroll to position [14, 0]
click at [226, 336] on span "Aceptar" at bounding box center [234, 334] width 22 height 9
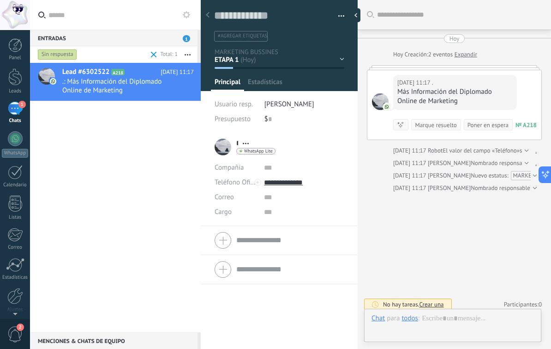
scroll to position [7, 0]
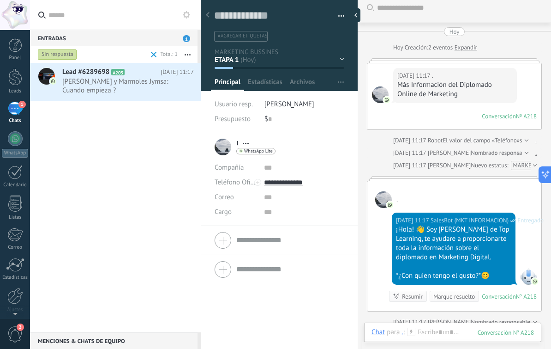
click at [93, 79] on span "Chimeneas y Marmoles Jymsa: Cuando empieza ?" at bounding box center [119, 86] width 114 height 18
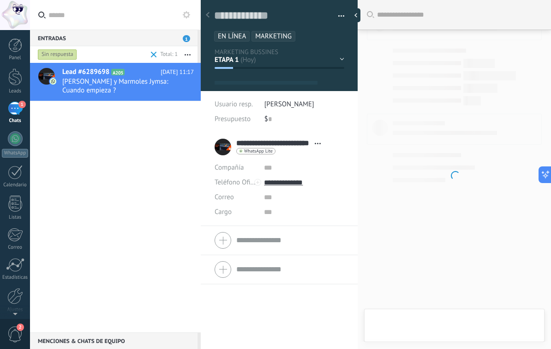
type textarea "**********"
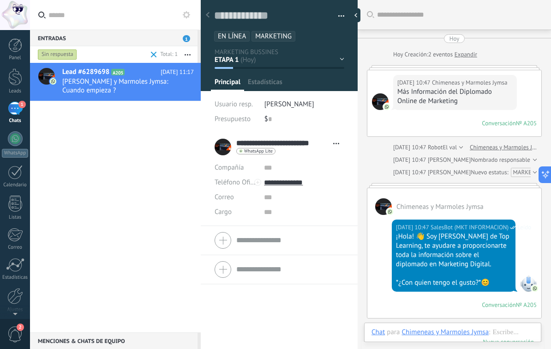
scroll to position [14, 0]
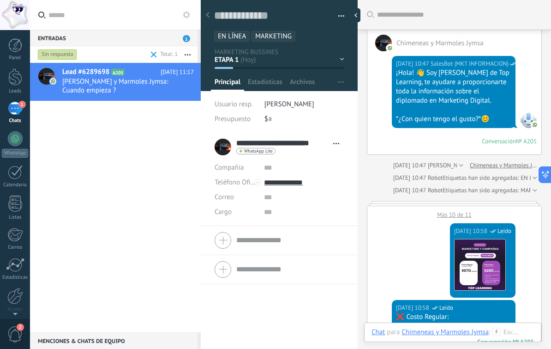
click at [466, 215] on div "Más 10 de 11" at bounding box center [455, 212] width 174 height 12
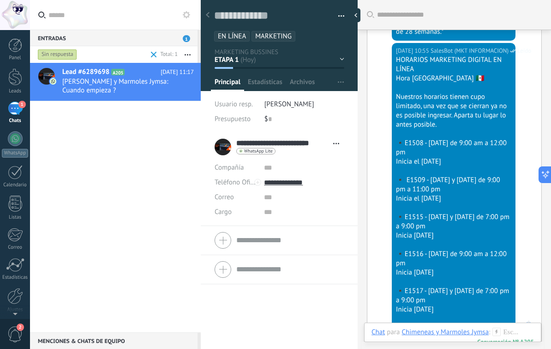
scroll to position [729, 0]
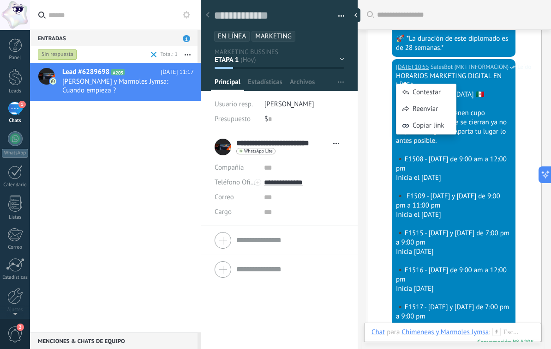
click at [446, 95] on div "Contestar" at bounding box center [427, 92] width 60 height 17
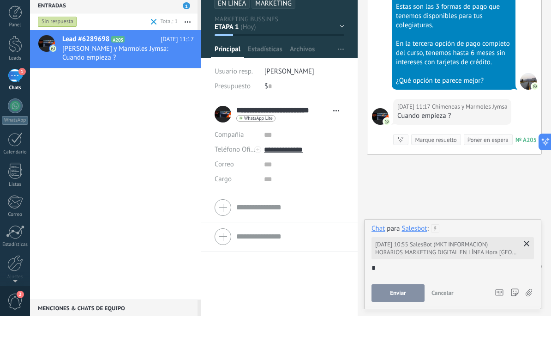
scroll to position [0, 0]
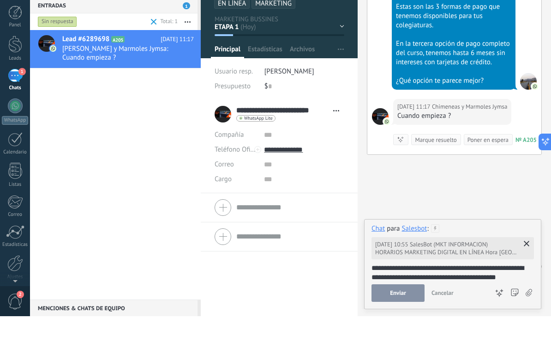
click at [519, 296] on div "**********" at bounding box center [453, 305] width 163 height 18
click at [521, 296] on div "**********" at bounding box center [453, 305] width 163 height 18
click at [413, 257] on div "Salesbot" at bounding box center [414, 261] width 25 height 8
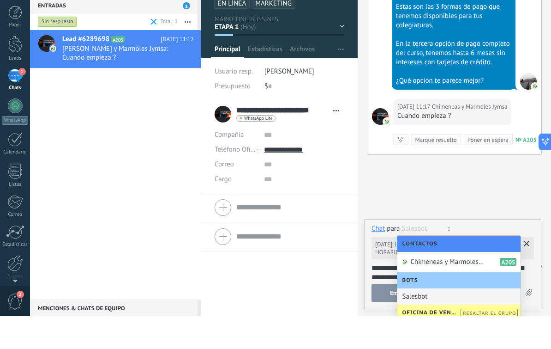
click at [457, 290] on span "Chimeneas y Marmoles Jymsa" at bounding box center [448, 294] width 74 height 9
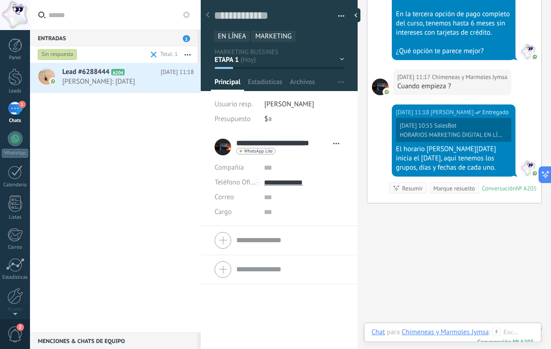
click at [124, 86] on span "Joshua Pereyra: Domingo 21 de septiembre" at bounding box center [119, 81] width 114 height 9
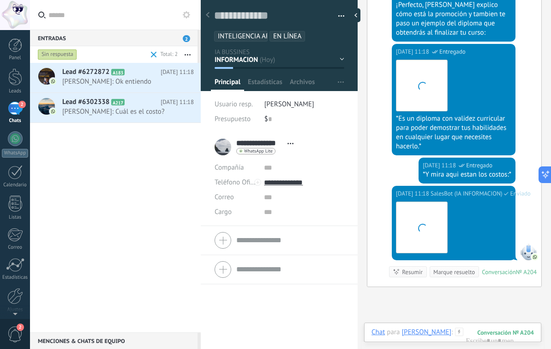
scroll to position [1464, 0]
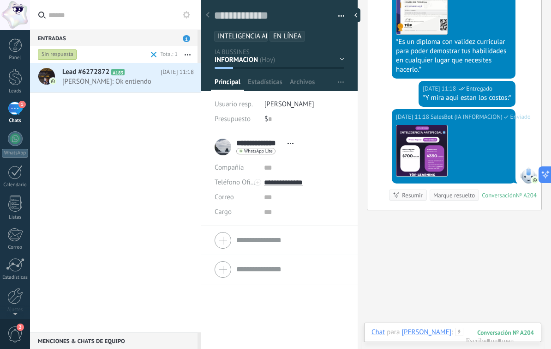
click at [141, 84] on span "Rodrigo Pérez: Ok entiendo" at bounding box center [119, 81] width 114 height 9
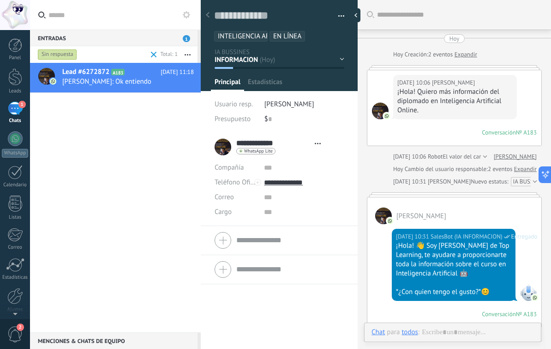
type textarea "**********"
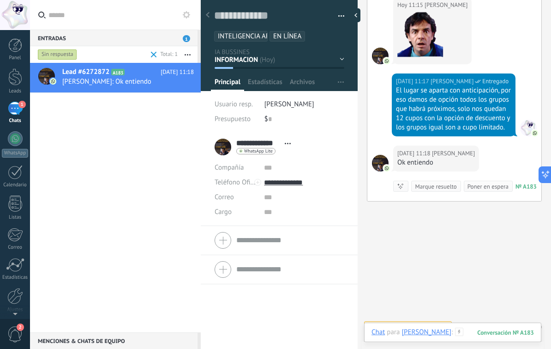
click at [475, 328] on div at bounding box center [453, 341] width 163 height 28
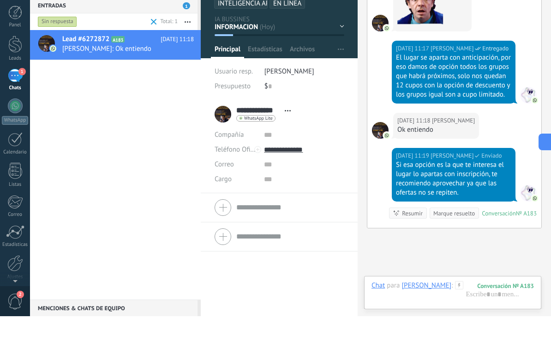
scroll to position [1012, 0]
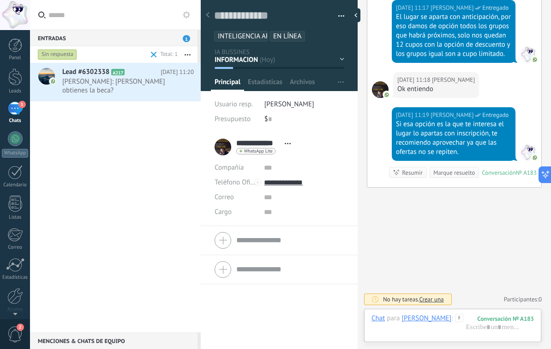
click at [120, 77] on div "Lead #6302338 A217 Hoy 11:20 Julieta: Cómo obtienes la beca?" at bounding box center [131, 82] width 139 height 38
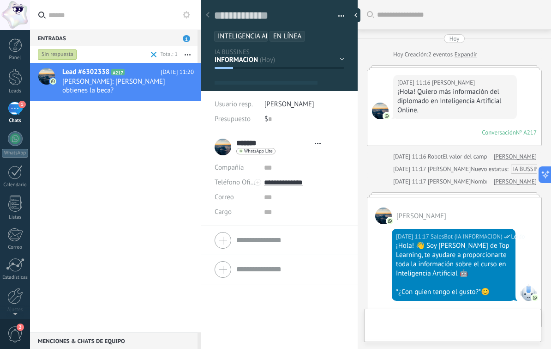
type textarea "**********"
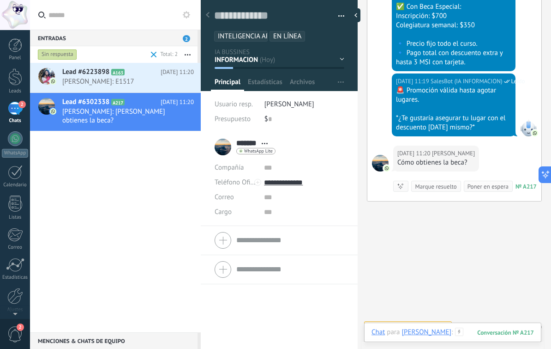
click at [475, 328] on div at bounding box center [453, 341] width 163 height 28
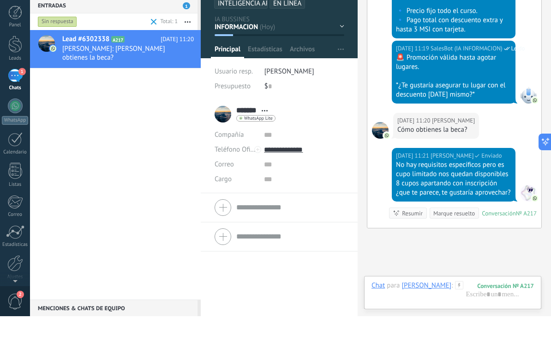
scroll to position [1270, 0]
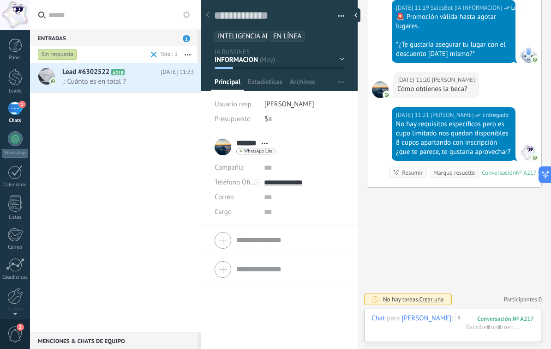
click at [113, 83] on span ".: Cuánto es en total ?" at bounding box center [119, 81] width 114 height 9
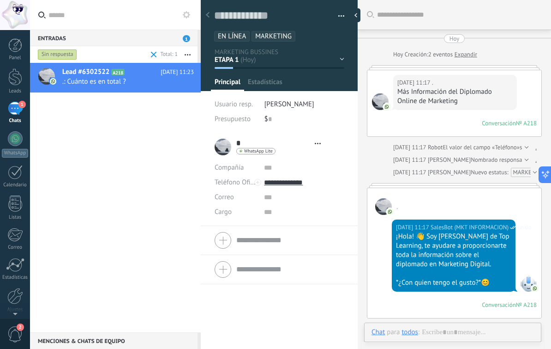
type textarea "**********"
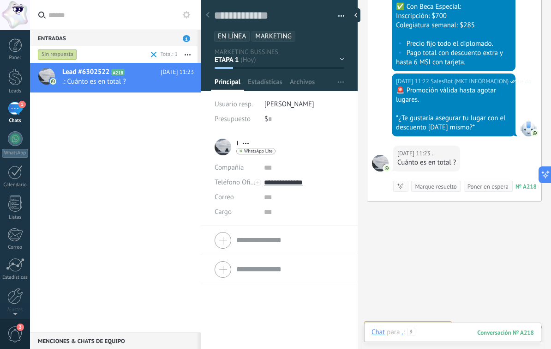
click at [460, 329] on div at bounding box center [453, 341] width 163 height 28
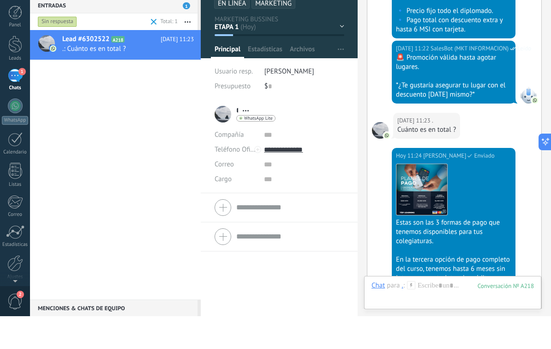
scroll to position [1309, 0]
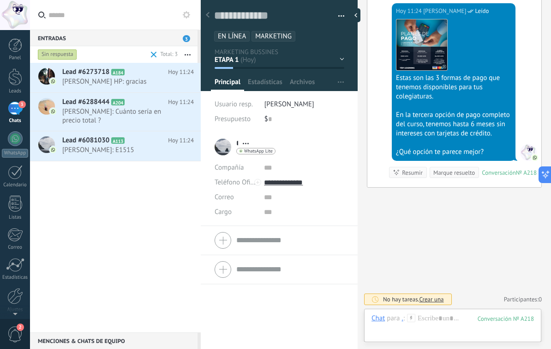
click at [153, 80] on span "Gabriel HP: gracias" at bounding box center [119, 81] width 114 height 9
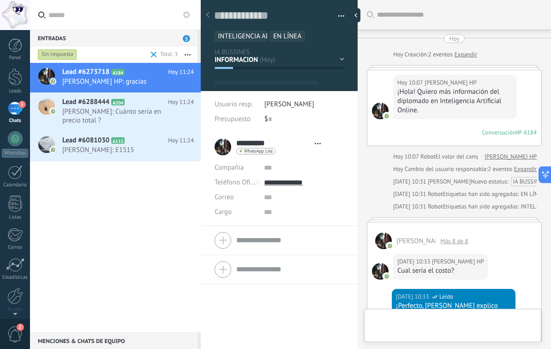
type textarea "**********"
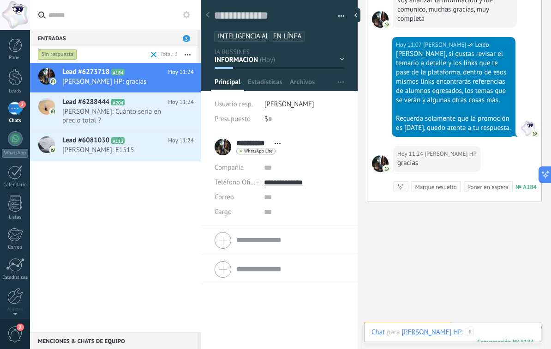
click at [464, 328] on div at bounding box center [453, 341] width 163 height 28
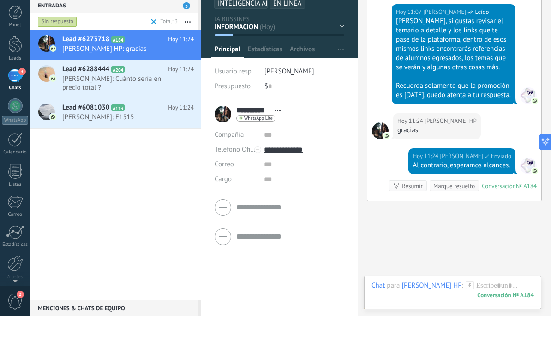
scroll to position [820, 0]
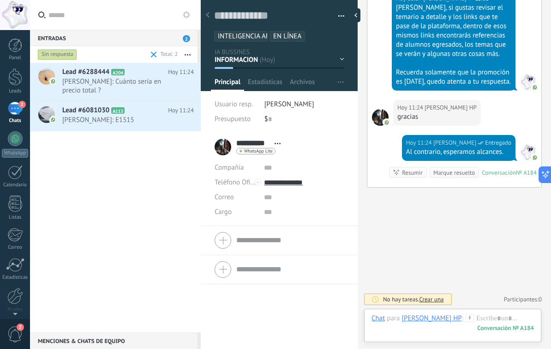
click at [130, 84] on span "Joshua Pereyra: Cuánto sería en precio total ?" at bounding box center [119, 86] width 114 height 18
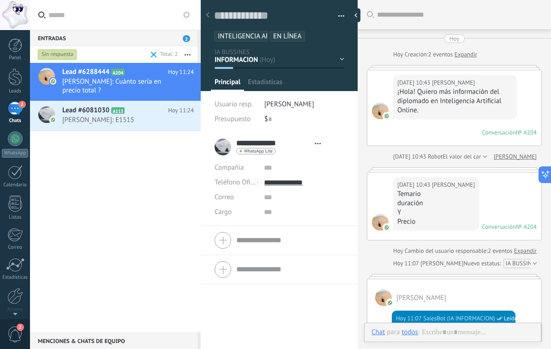
type textarea "**********"
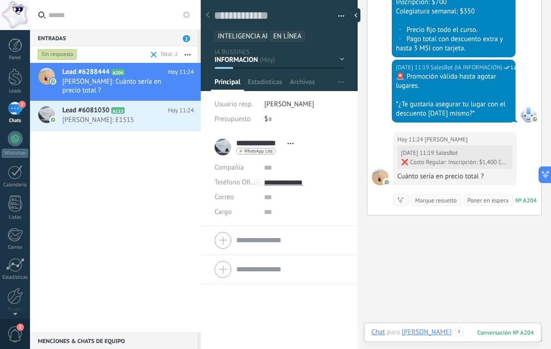
click at [467, 333] on div at bounding box center [453, 341] width 163 height 28
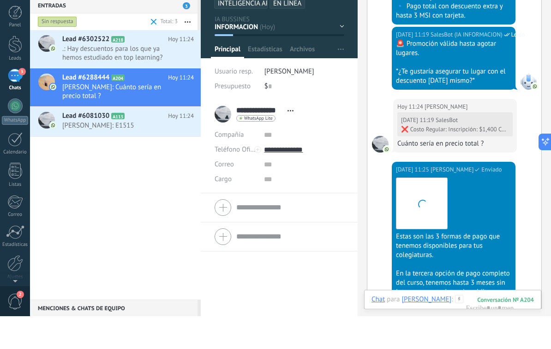
scroll to position [1453, 0]
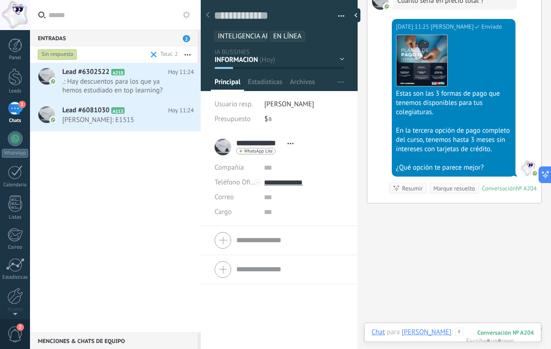
click at [119, 119] on span "Ana Arroyo: E1515" at bounding box center [119, 119] width 114 height 9
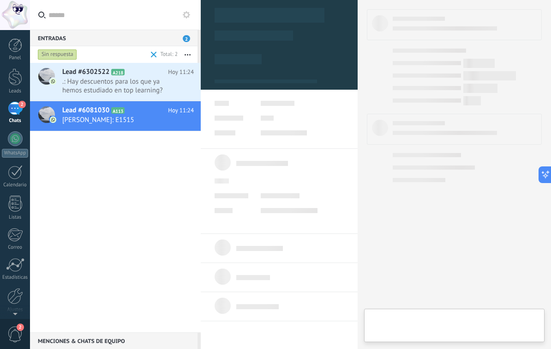
type textarea "**********"
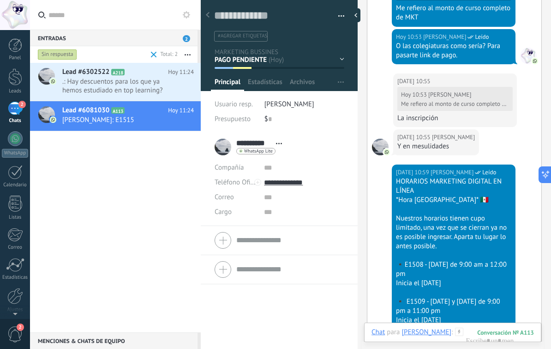
scroll to position [820, 0]
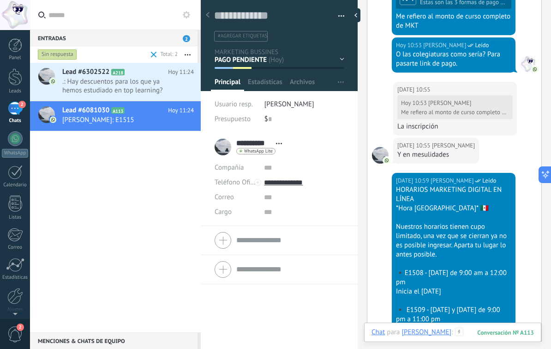
click at [458, 332] on div at bounding box center [453, 341] width 163 height 28
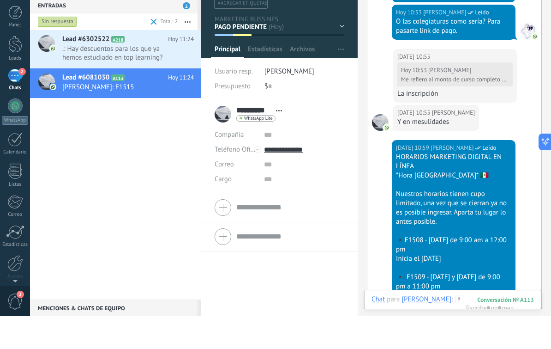
scroll to position [1226, 0]
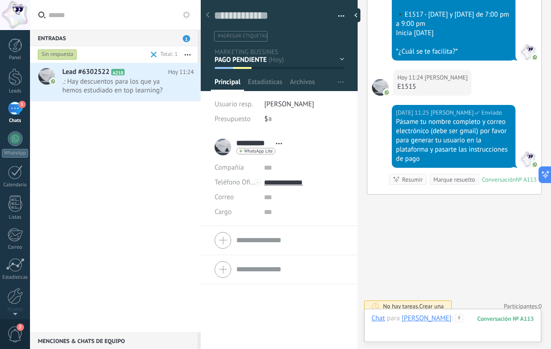
click at [458, 321] on div at bounding box center [453, 328] width 163 height 28
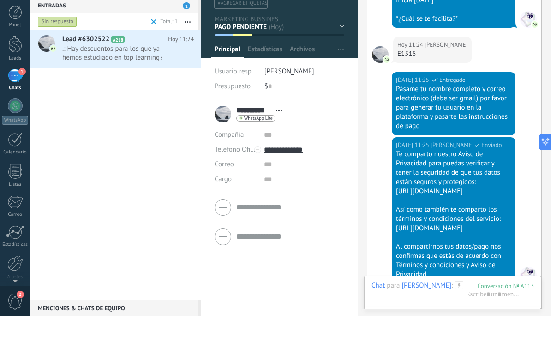
scroll to position [1393, 0]
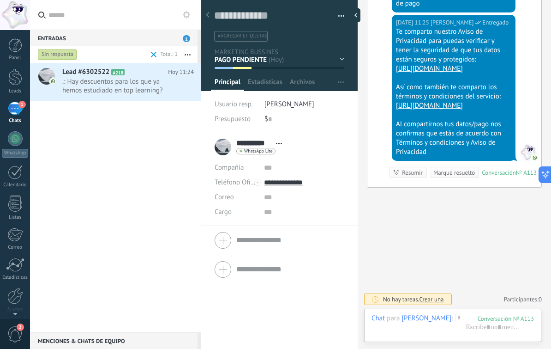
click at [123, 91] on span ".: Hay descuentos para los que ya hemos estudiado en top learning?" at bounding box center [119, 86] width 114 height 18
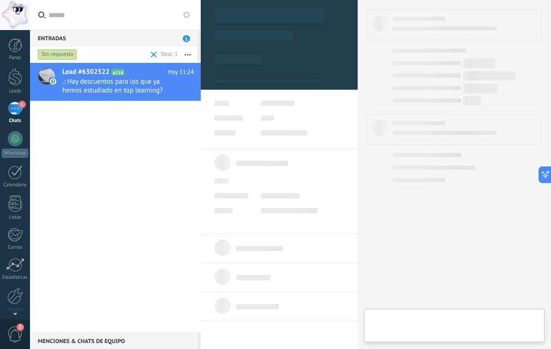
type textarea "**********"
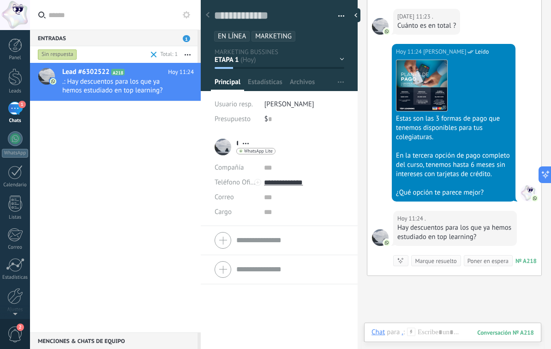
scroll to position [750, 0]
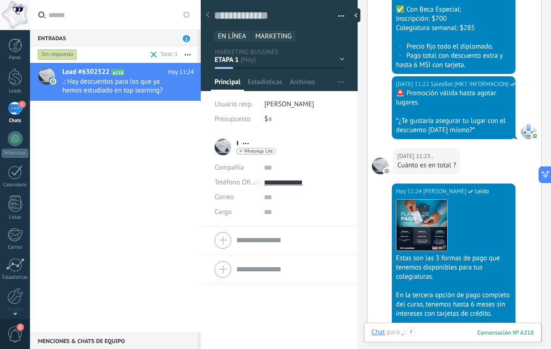
click at [445, 337] on div at bounding box center [453, 341] width 163 height 28
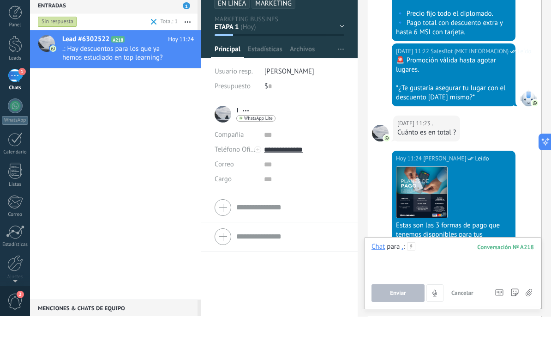
scroll to position [0, 0]
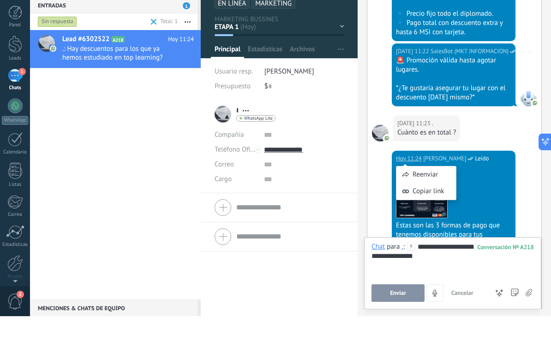
click at [434, 199] on div "Reenviar" at bounding box center [427, 207] width 60 height 17
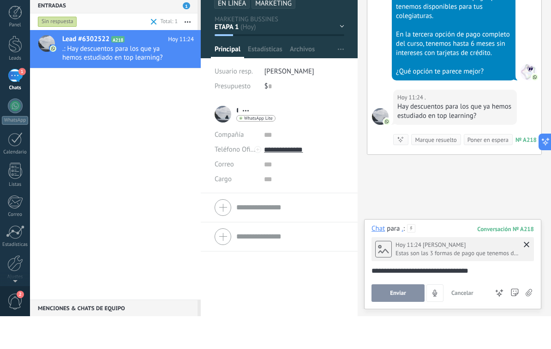
click at [397, 317] on button "Enviar" at bounding box center [398, 326] width 53 height 18
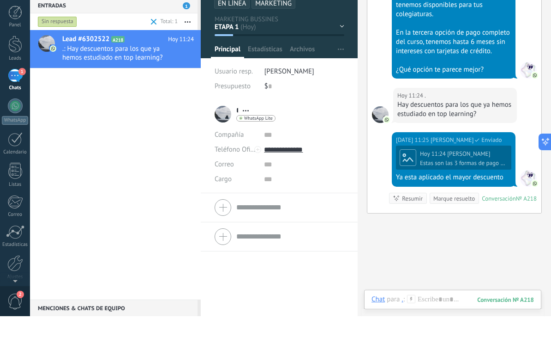
scroll to position [1022, 0]
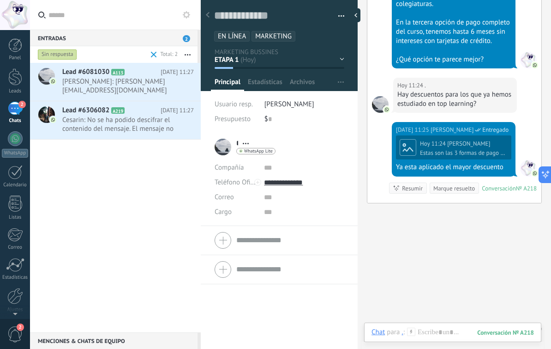
click at [85, 131] on span "Cesarin: No se ha podido descifrar el contenido del mensaje. El mensaje no pued…" at bounding box center [119, 124] width 114 height 18
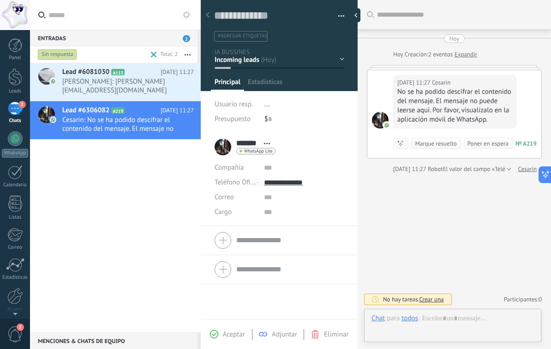
scroll to position [14, 0]
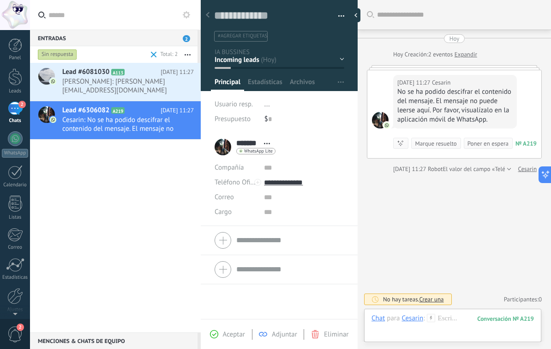
click at [229, 333] on span "Aceptar" at bounding box center [234, 334] width 22 height 9
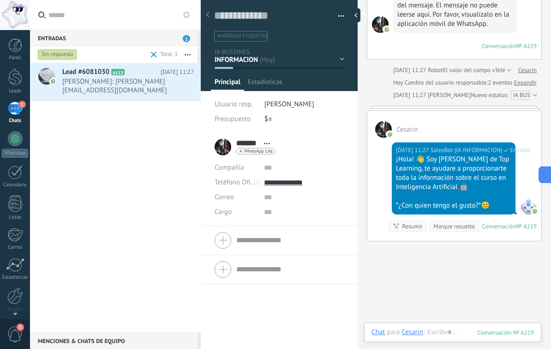
scroll to position [97, 0]
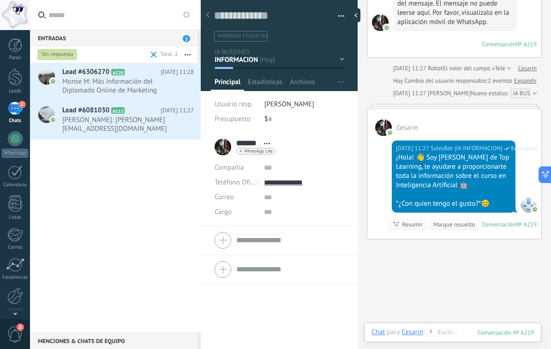
click at [144, 78] on span "Monse M: Más Información del Diplomado Online de Marketing" at bounding box center [119, 86] width 114 height 18
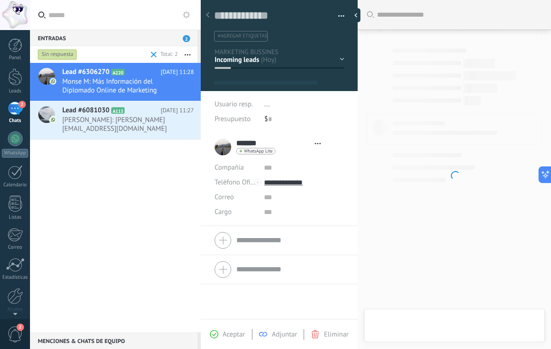
scroll to position [14, 0]
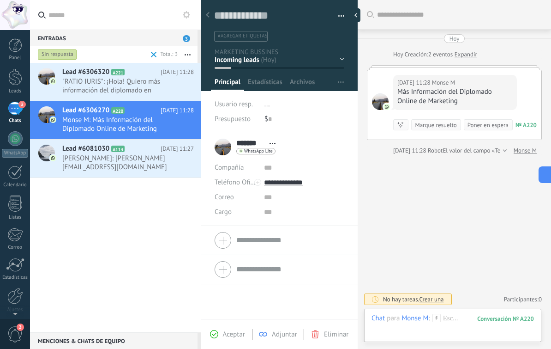
click at [224, 330] on span "Aceptar" at bounding box center [234, 334] width 22 height 9
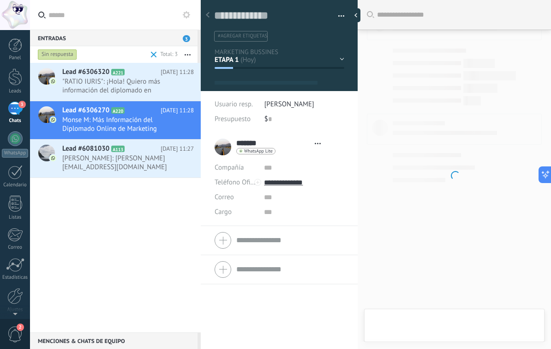
scroll to position [14, 0]
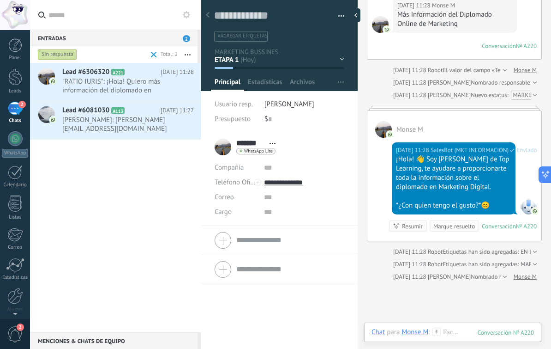
click at [150, 90] on span ""RATIO IURIS": ¡Hola! Quiero más información del diplomado en Inteligencia Arti…" at bounding box center [119, 86] width 114 height 18
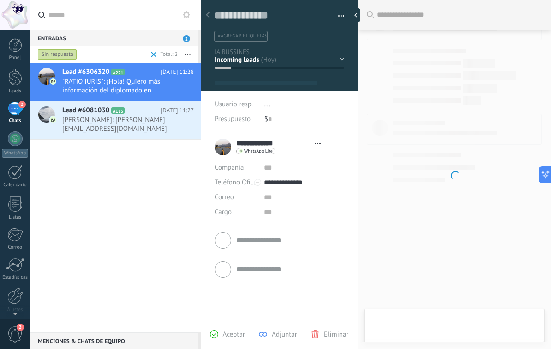
click at [230, 333] on span "Aceptar" at bounding box center [234, 334] width 22 height 9
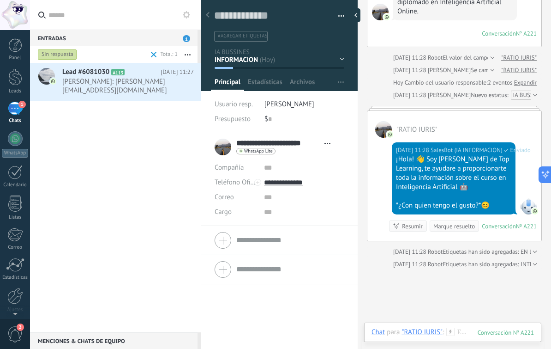
scroll to position [101, 0]
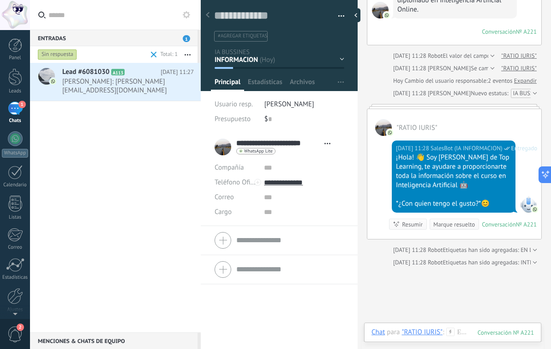
click at [137, 91] on span "[PERSON_NAME]: [PERSON_NAME] [EMAIL_ADDRESS][DOMAIN_NAME]" at bounding box center [119, 86] width 114 height 18
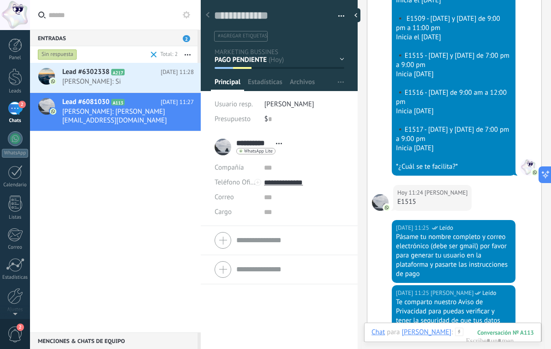
scroll to position [1016, 0]
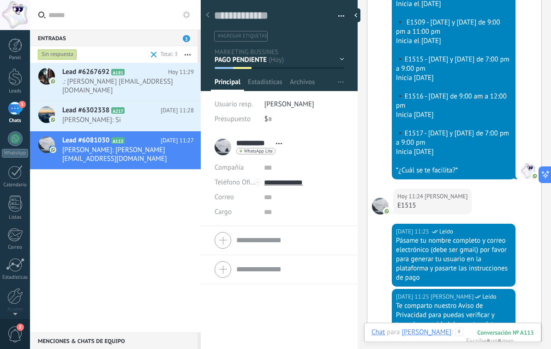
click at [62, 112] on div at bounding box center [46, 116] width 32 height 30
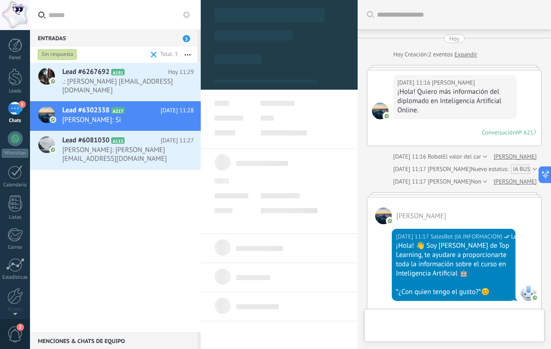
type textarea "**********"
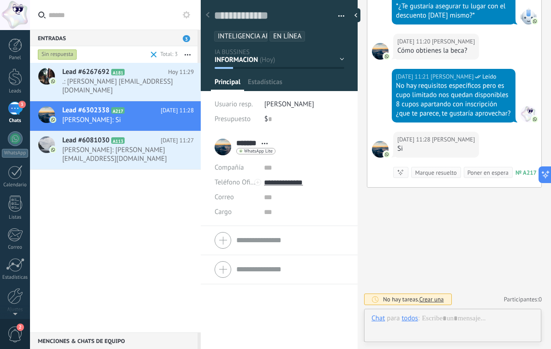
scroll to position [14, 0]
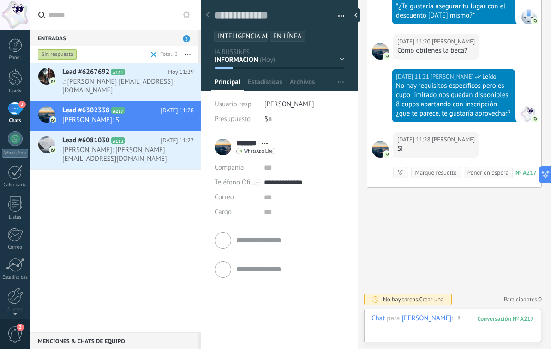
click at [466, 321] on div at bounding box center [453, 328] width 163 height 28
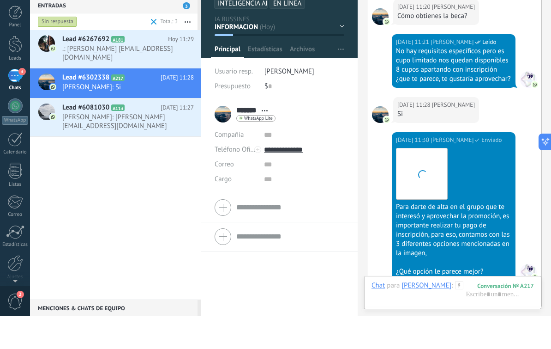
scroll to position [1020, 0]
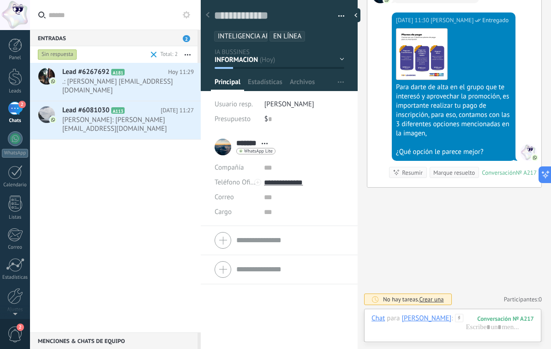
click at [135, 129] on span "[PERSON_NAME]: [PERSON_NAME] [EMAIL_ADDRESS][DOMAIN_NAME]" at bounding box center [119, 124] width 114 height 18
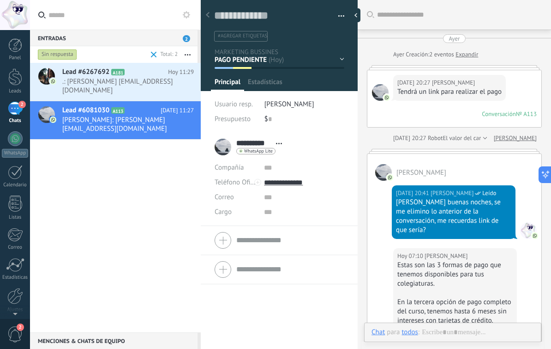
scroll to position [14, 0]
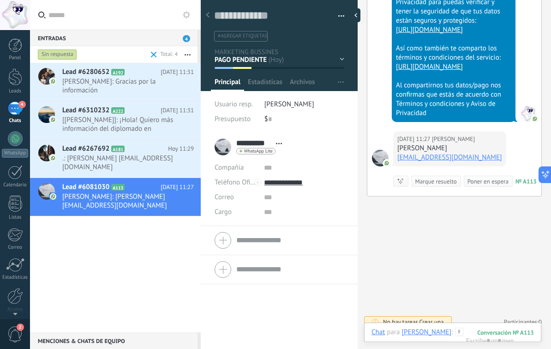
click at [421, 330] on div "[PERSON_NAME]" at bounding box center [427, 331] width 50 height 8
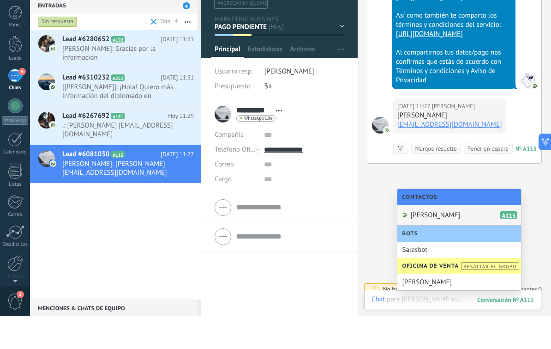
scroll to position [0, 0]
click at [523, 131] on div "Hoy 11:27 Ana Arroyo Ana Laura Arroyo Morales arroyoanalaura24@gmail.com Conver…" at bounding box center [455, 163] width 174 height 65
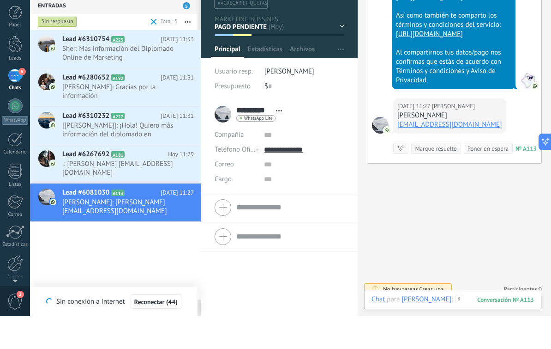
scroll to position [0, 0]
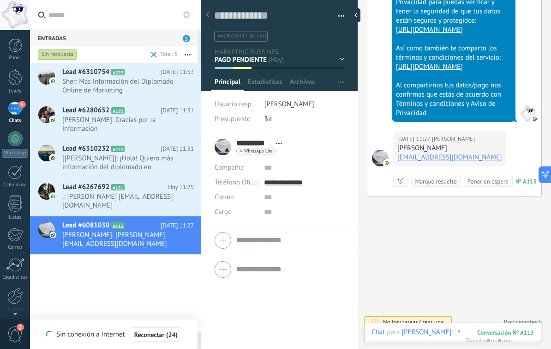
click at [161, 334] on span "Reconectar (24)" at bounding box center [155, 334] width 43 height 6
click at [154, 339] on button "Reconectar (22)" at bounding box center [151, 334] width 51 height 15
click at [156, 341] on button "Reconectar (21)" at bounding box center [151, 334] width 51 height 15
click at [155, 340] on button "Reconectar (21)" at bounding box center [151, 334] width 51 height 15
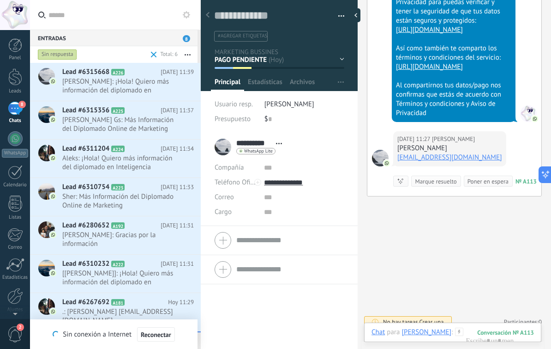
click at [143, 84] on span "José Antonio White Rubio: ¡Hola! Quiero más información del diplomado en Inteli…" at bounding box center [119, 86] width 114 height 18
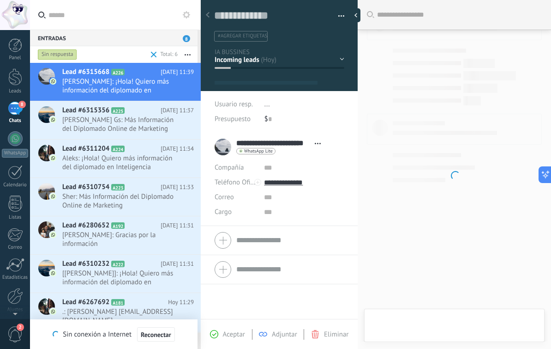
scroll to position [14, 0]
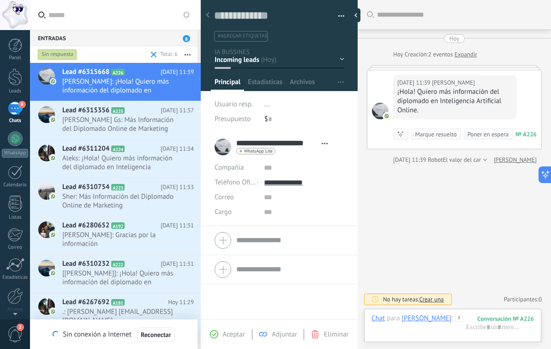
click at [157, 336] on span "Reconectar" at bounding box center [156, 334] width 30 height 6
click at [219, 329] on div "Aceptar Adjuntar Eliminar" at bounding box center [279, 334] width 152 height 11
click at [230, 332] on span "Aceptar" at bounding box center [234, 334] width 22 height 9
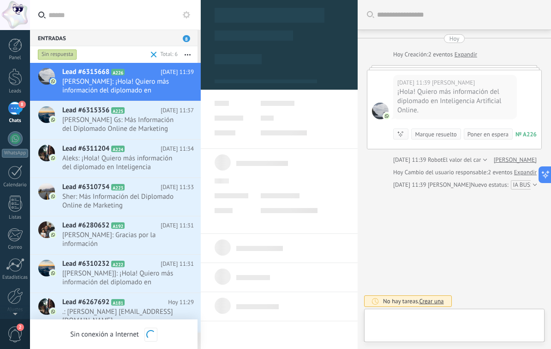
scroll to position [3, 0]
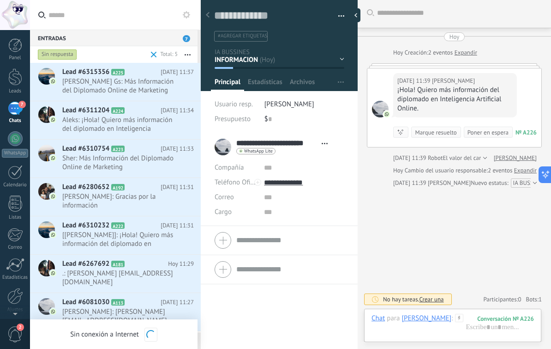
click at [133, 120] on span "Aleks: ¡Hola! Quiero más información del diplomado en Inteligencia Artificial O…" at bounding box center [119, 124] width 114 height 18
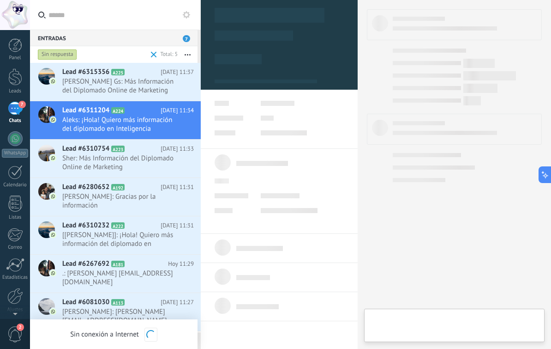
scroll to position [14, 0]
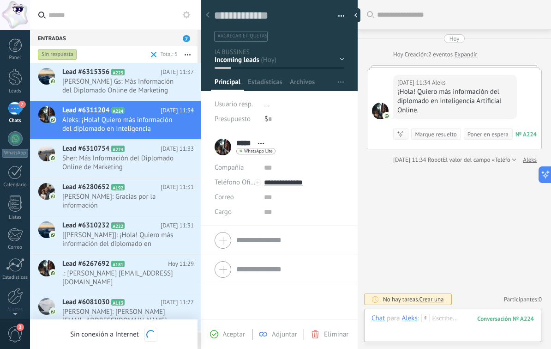
click at [230, 335] on span "Aceptar" at bounding box center [234, 334] width 22 height 9
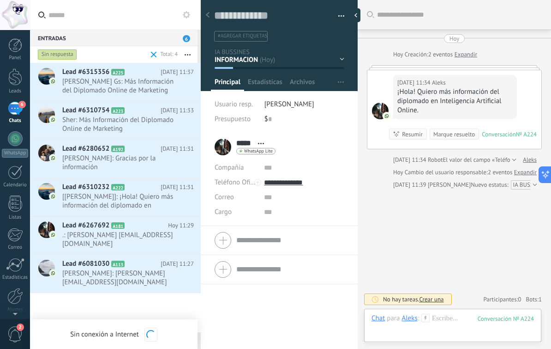
click at [147, 84] on span "Nath Gs: Más Información del Diplomado Online de Marketing" at bounding box center [119, 86] width 114 height 18
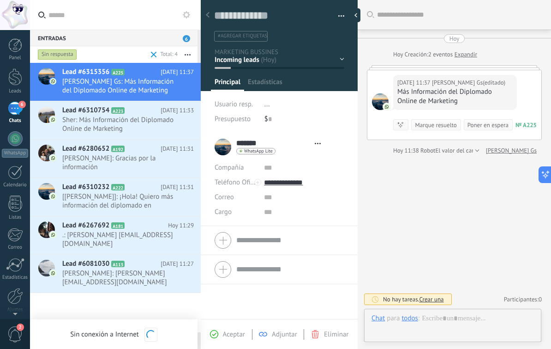
scroll to position [14, 0]
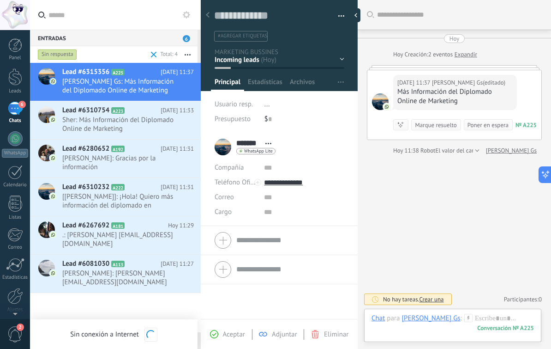
click at [230, 333] on span "Aceptar" at bounding box center [234, 334] width 22 height 9
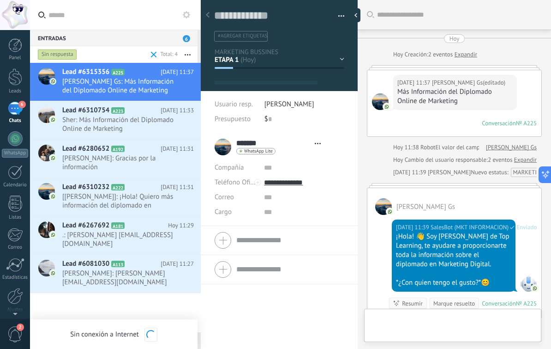
scroll to position [14, 0]
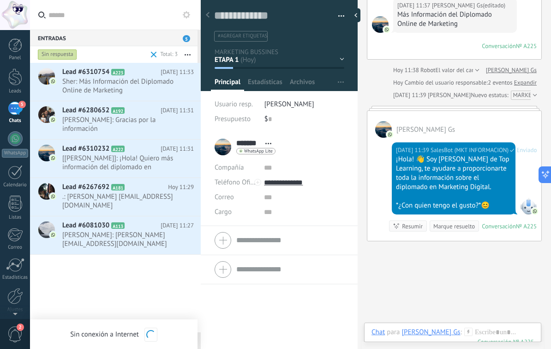
click at [135, 99] on div "Lead #6310754 A223 Hoy 11:33 Sher: Más Información del Diplomado Online de Mark…" at bounding box center [131, 82] width 139 height 38
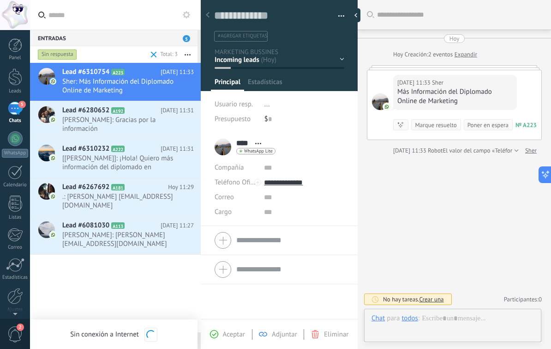
scroll to position [14, 0]
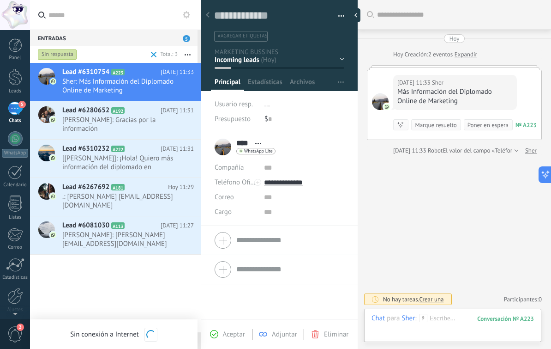
click at [234, 336] on span "Aceptar" at bounding box center [234, 334] width 22 height 9
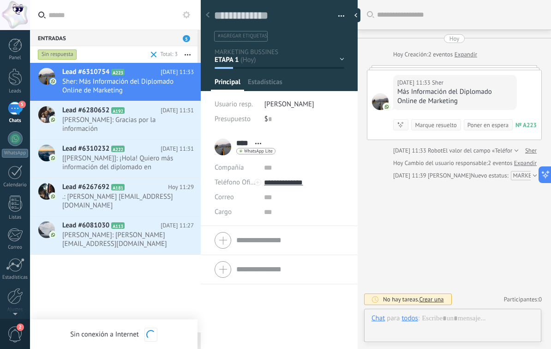
scroll to position [14, 0]
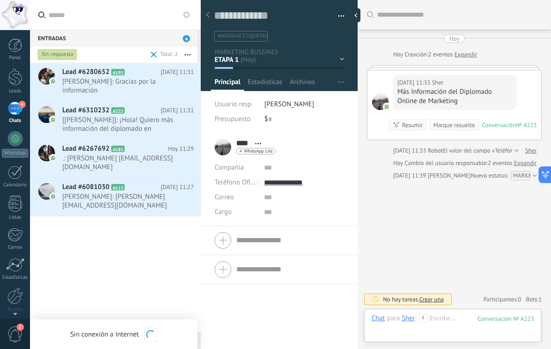
click at [126, 129] on span "[FABIAN]: ¡Hola! Quiero más información del diplomado en Inteligencia Artificia…" at bounding box center [119, 124] width 114 height 18
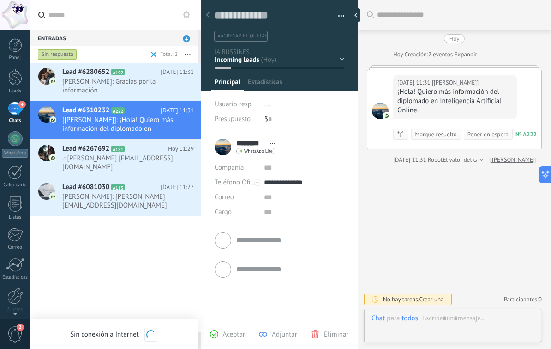
scroll to position [14, 0]
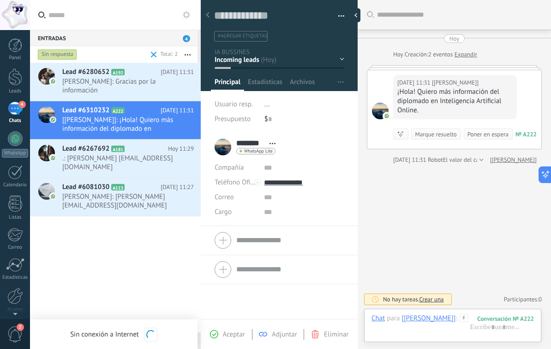
click at [234, 332] on span "Aceptar" at bounding box center [234, 334] width 22 height 9
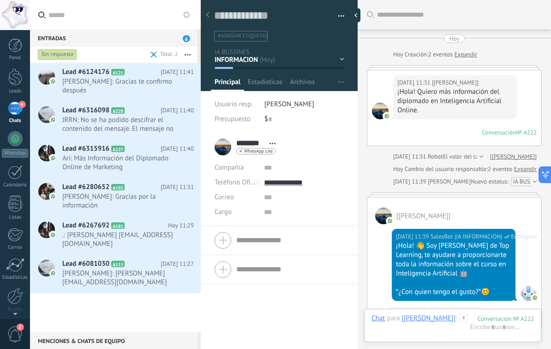
click at [151, 84] on span "Luis Alberto Castro Gomez: Gracias te confirmo después" at bounding box center [119, 86] width 114 height 18
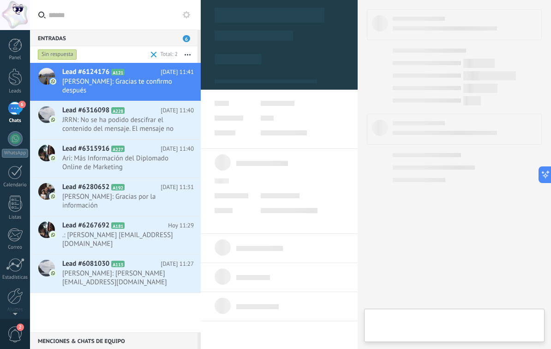
type textarea "**********"
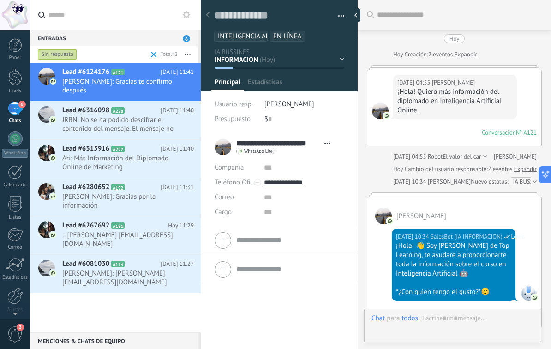
scroll to position [1198, 0]
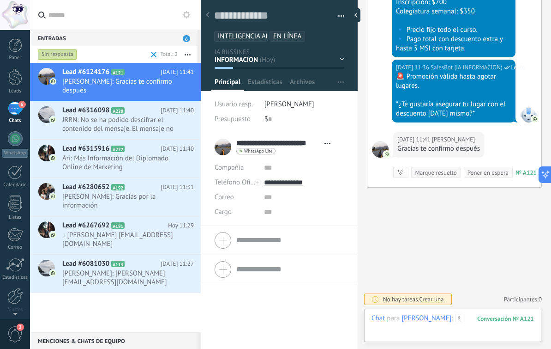
click at [512, 323] on div at bounding box center [453, 328] width 163 height 28
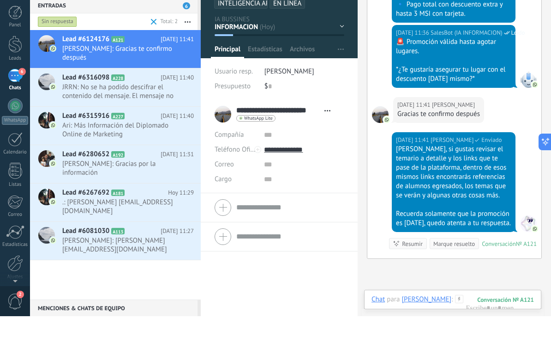
scroll to position [1286, 0]
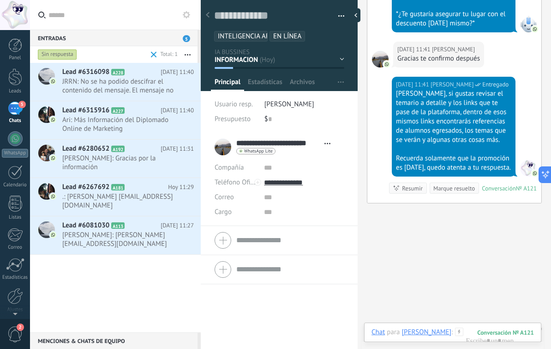
click at [143, 166] on span "Guadalupe Gutierrez B.: Gracias por la información" at bounding box center [119, 163] width 114 height 18
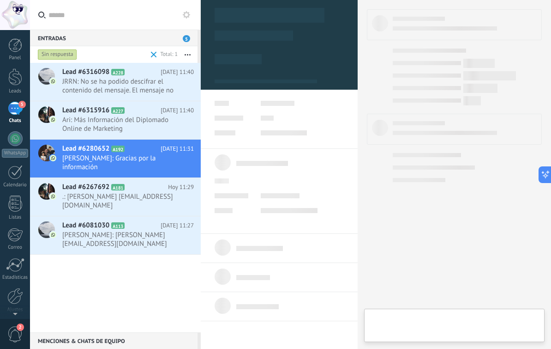
type textarea "**********"
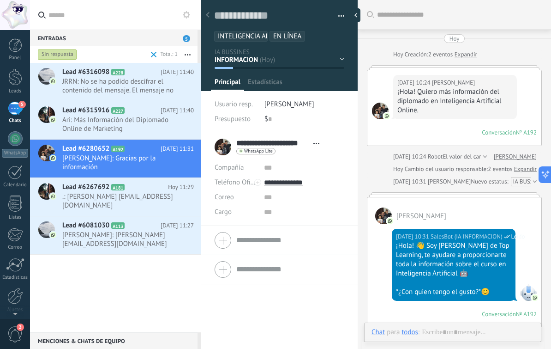
scroll to position [1182, 0]
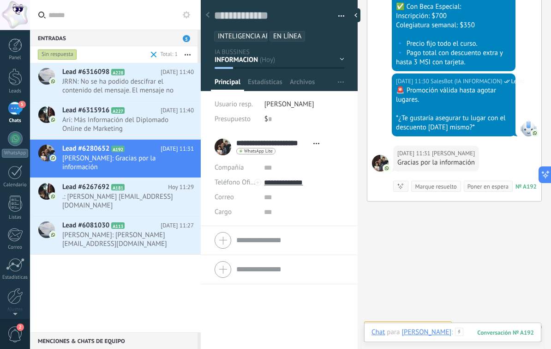
click at [518, 330] on div at bounding box center [453, 341] width 163 height 28
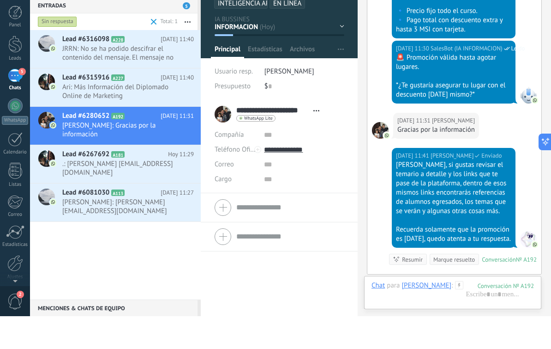
scroll to position [1303, 0]
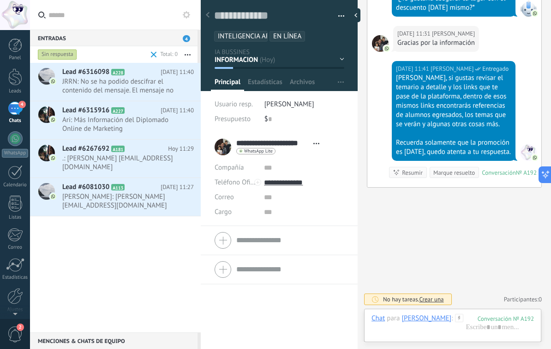
click at [130, 128] on span "Ari: Más Información del Diplomado Online de Marketing" at bounding box center [119, 124] width 114 height 18
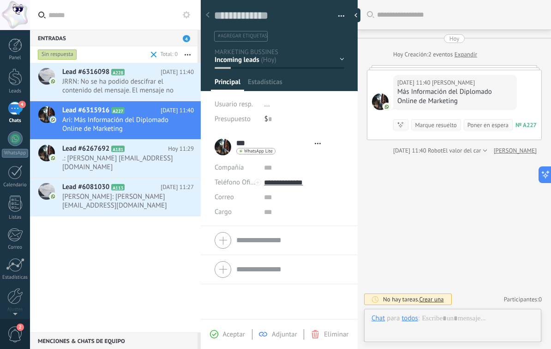
scroll to position [14, 0]
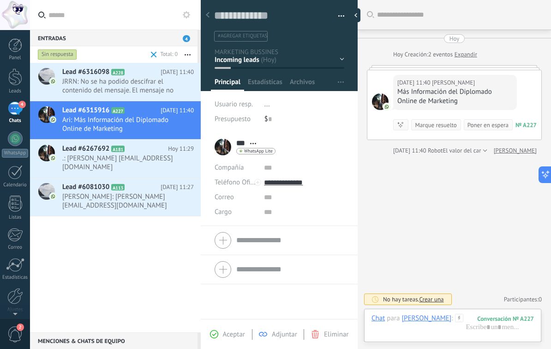
click at [228, 330] on span "Aceptar" at bounding box center [234, 334] width 22 height 9
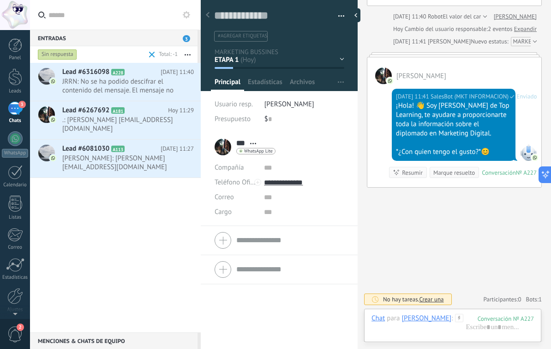
scroll to position [132, 0]
click at [156, 89] on span "JRRN: No se ha podido descifrar el contenido del mensaje. El mensaje no puede l…" at bounding box center [119, 86] width 114 height 18
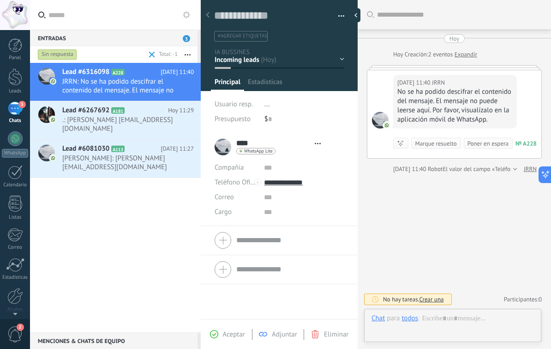
scroll to position [14, 0]
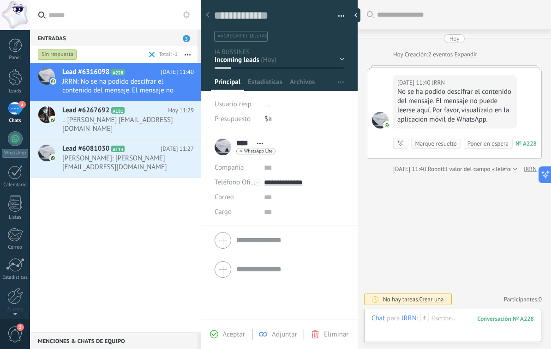
click at [236, 335] on span "Aceptar" at bounding box center [234, 334] width 22 height 9
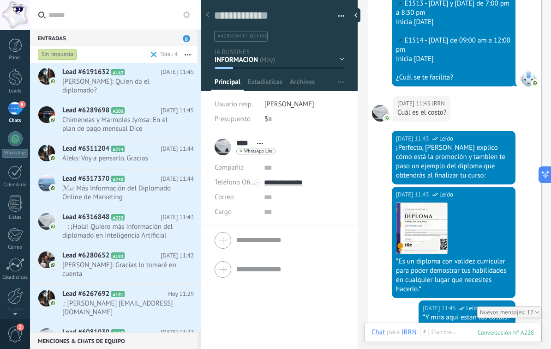
scroll to position [1273, 0]
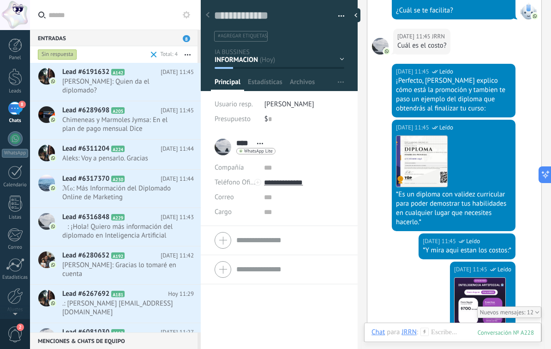
click at [120, 120] on span "Chimeneas y Marmoles Jymsa: En el plan de pago mensual Dice inscripción 600 Men…" at bounding box center [119, 124] width 114 height 18
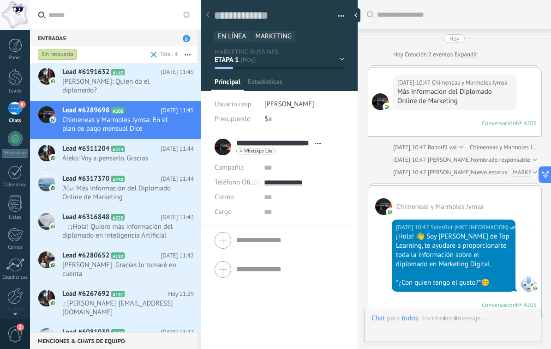
scroll to position [14, 0]
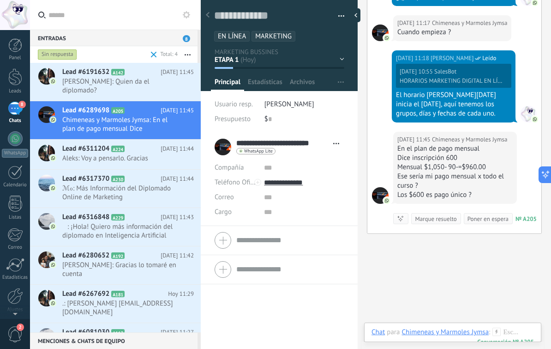
click at [115, 187] on span "ℳℴ: Más Información del Diplomado Online de Marketing" at bounding box center [119, 193] width 114 height 18
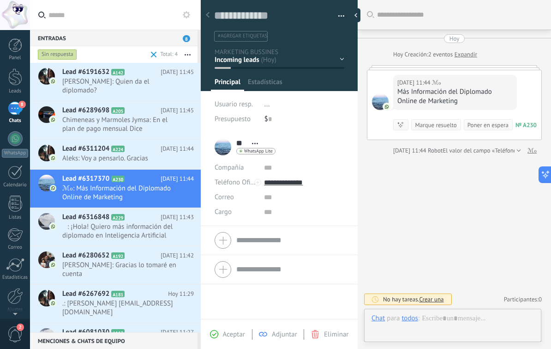
scroll to position [14, 0]
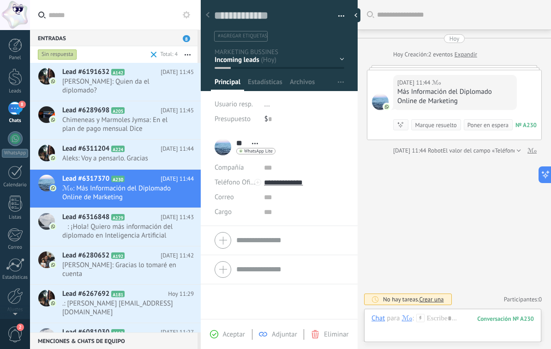
click at [232, 334] on span "Aceptar" at bounding box center [234, 334] width 22 height 9
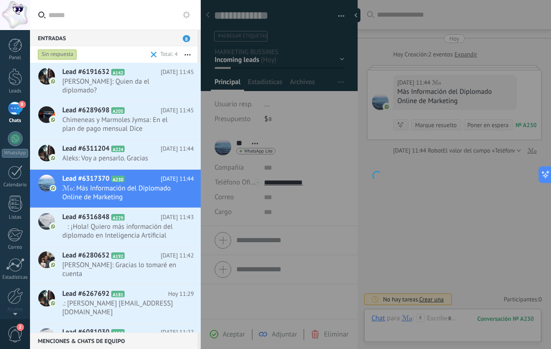
click at [135, 119] on span "Chimeneas y Marmoles Jymsa: En el plan de pago mensual Dice inscripción 600 Men…" at bounding box center [119, 124] width 114 height 18
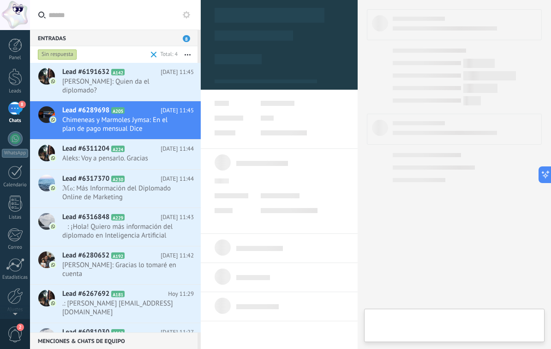
type textarea "**********"
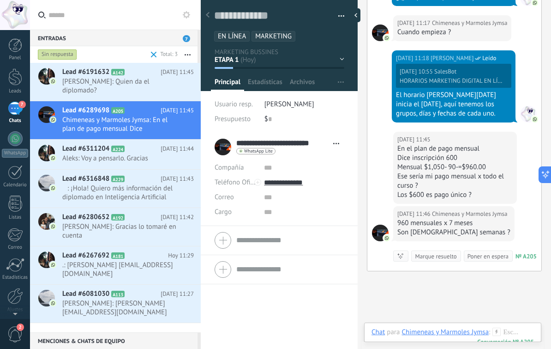
scroll to position [846, 0]
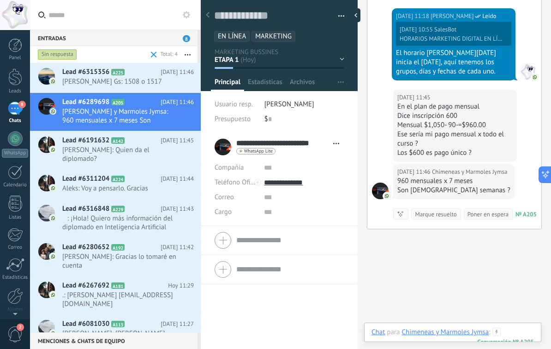
click at [520, 329] on div at bounding box center [453, 341] width 163 height 28
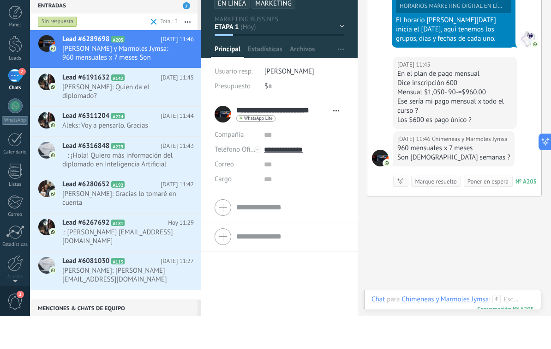
scroll to position [904, 0]
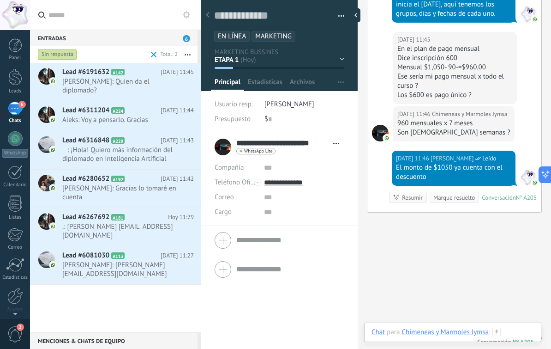
click at [525, 328] on div at bounding box center [453, 341] width 163 height 28
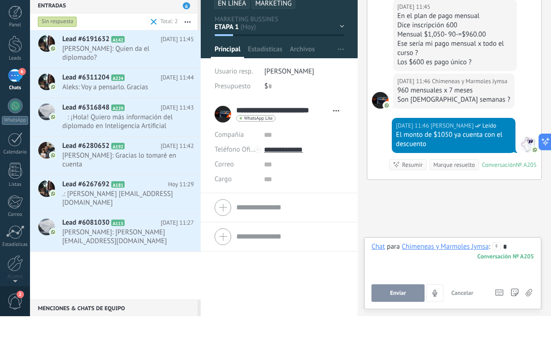
scroll to position [0, 0]
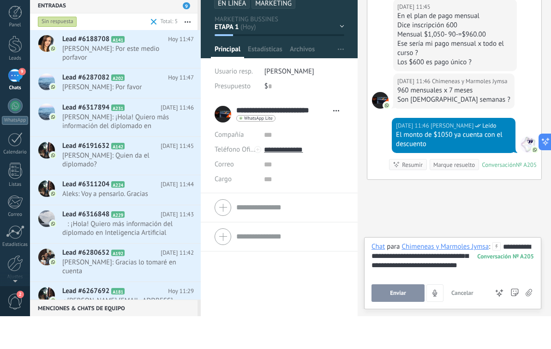
click at [502, 275] on div "**********" at bounding box center [453, 292] width 163 height 35
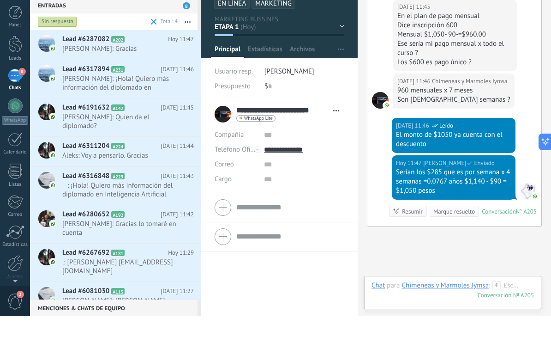
scroll to position [968, 0]
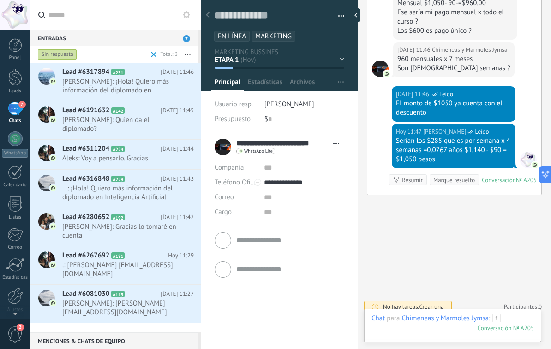
click at [516, 322] on div at bounding box center [453, 328] width 163 height 28
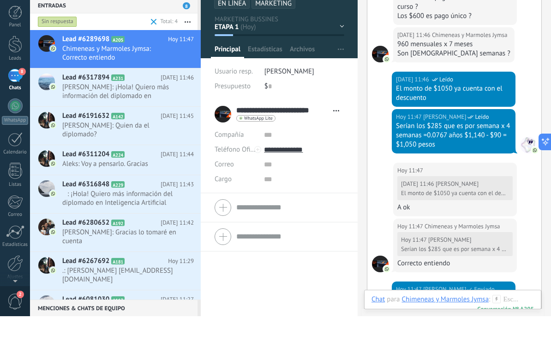
scroll to position [1123, 0]
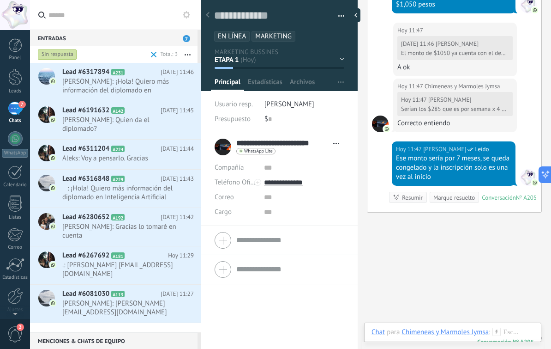
click at [152, 92] on span "David Cerón: ¡Hola! Quiero más información del diplomado en Inteligencia Artifi…" at bounding box center [119, 86] width 114 height 18
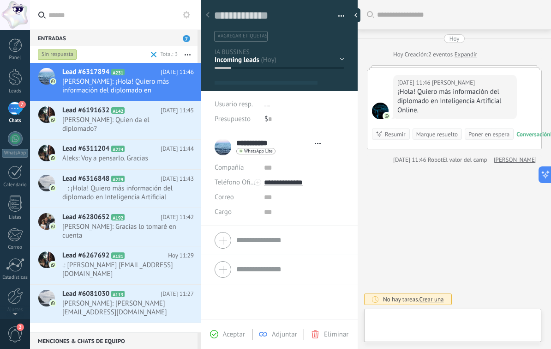
scroll to position [14, 0]
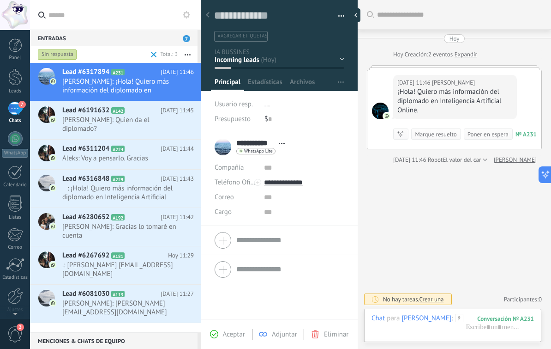
click at [238, 330] on span "Aceptar" at bounding box center [234, 334] width 22 height 9
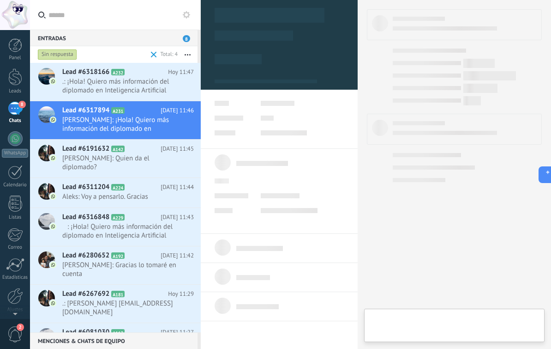
click at [124, 224] on span "⠀: ¡Hola! Quiero más información del diplomado en Inteligencia Artificial Onlin…" at bounding box center [119, 231] width 114 height 18
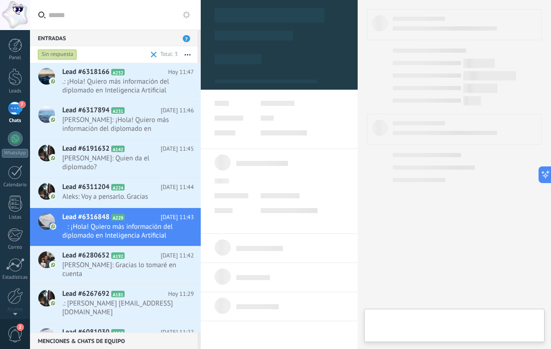
scroll to position [14, 0]
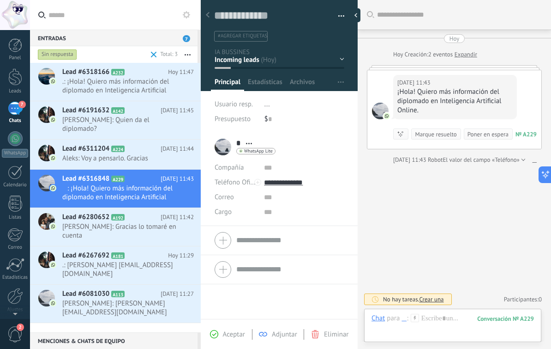
click at [231, 332] on span "Aceptar" at bounding box center [234, 334] width 22 height 9
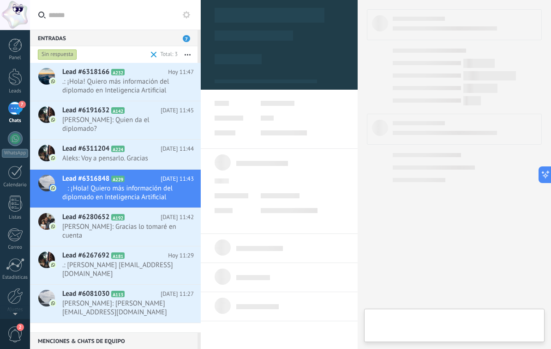
scroll to position [14, 0]
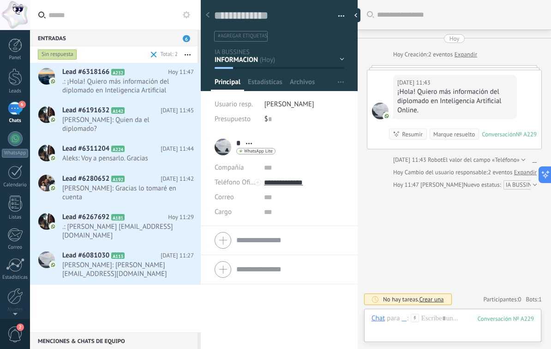
click at [138, 118] on span "Fer Franco: Quien da el diplomado?" at bounding box center [119, 124] width 114 height 18
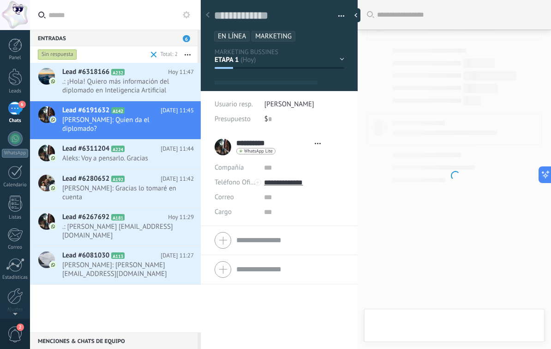
type textarea "**********"
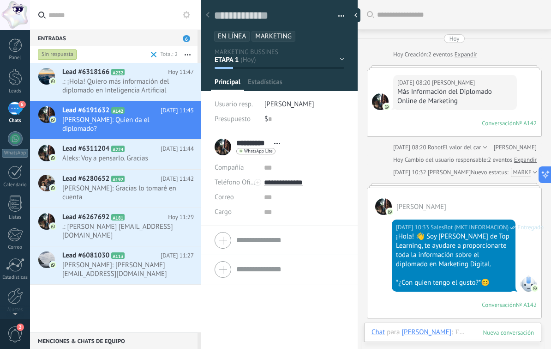
scroll to position [14, 0]
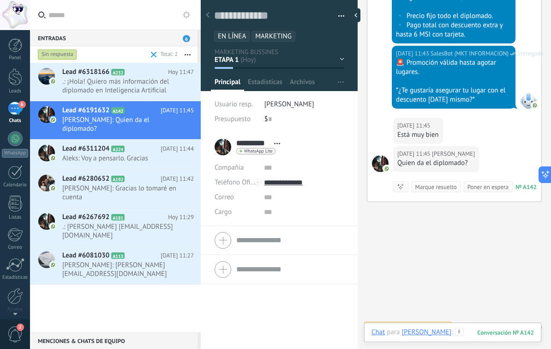
click at [463, 334] on div at bounding box center [453, 341] width 163 height 28
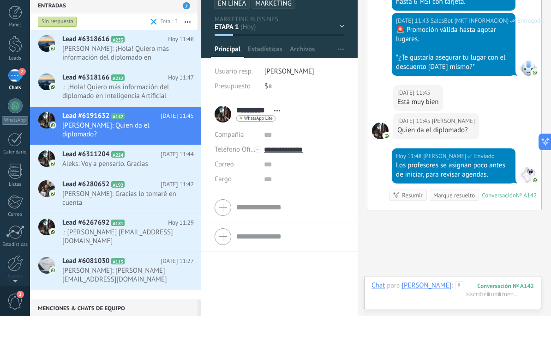
scroll to position [1132, 0]
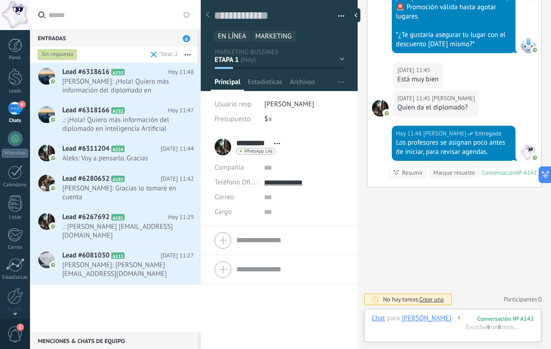
click at [133, 147] on h2 "Lead #6311204 A224" at bounding box center [111, 148] width 98 height 9
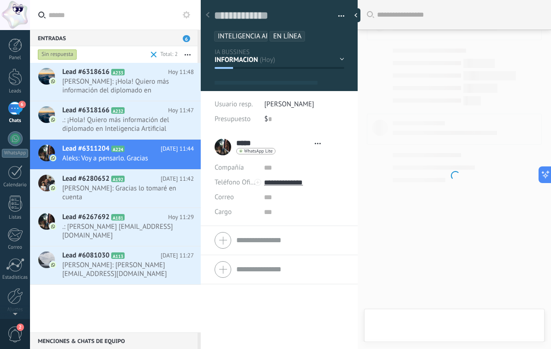
type textarea "**********"
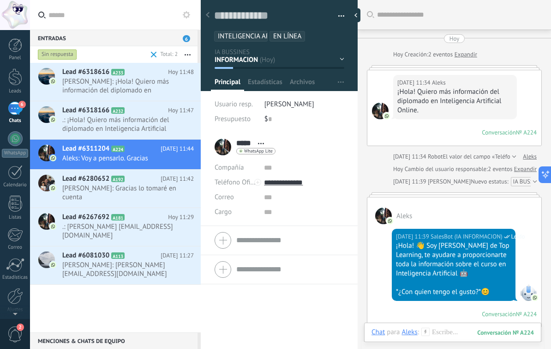
scroll to position [14, 0]
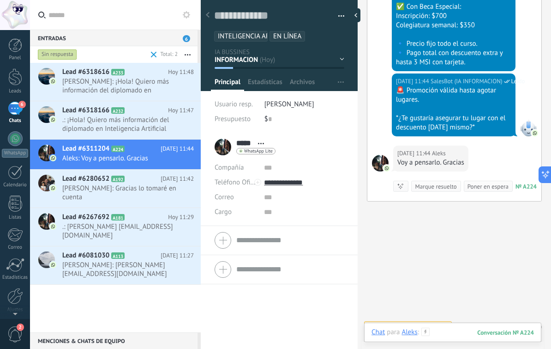
click at [458, 330] on div at bounding box center [453, 341] width 163 height 28
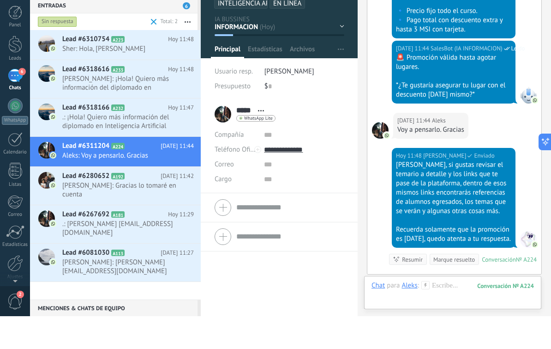
scroll to position [1303, 0]
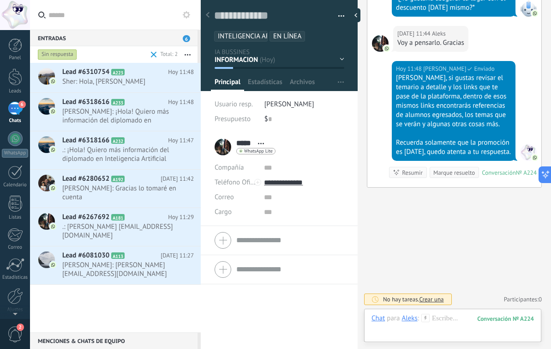
click at [133, 185] on span "Guadalupe Gutierrez B.: Gracias lo tomaré en cuenta" at bounding box center [119, 193] width 114 height 18
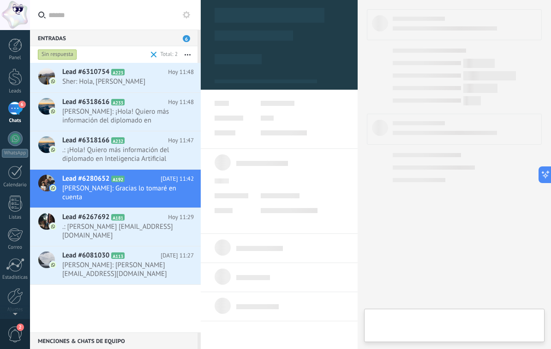
type textarea "**********"
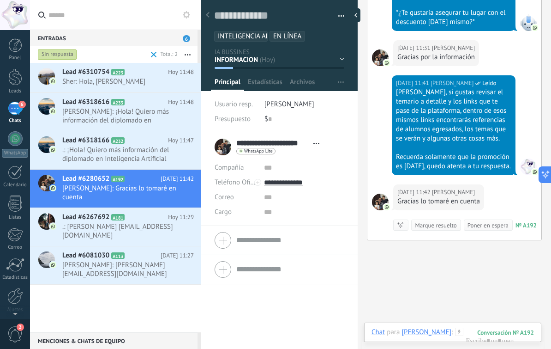
scroll to position [767, 0]
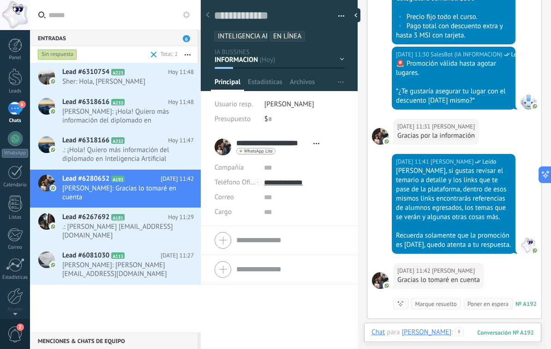
click at [491, 329] on div at bounding box center [453, 341] width 163 height 28
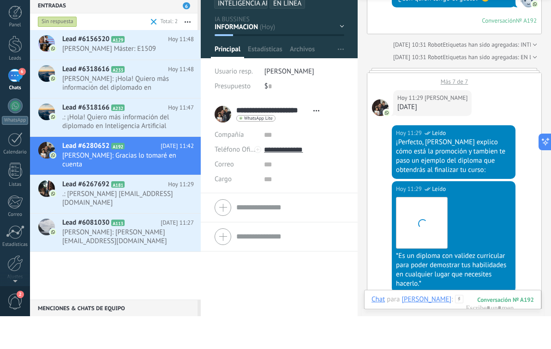
scroll to position [923, 0]
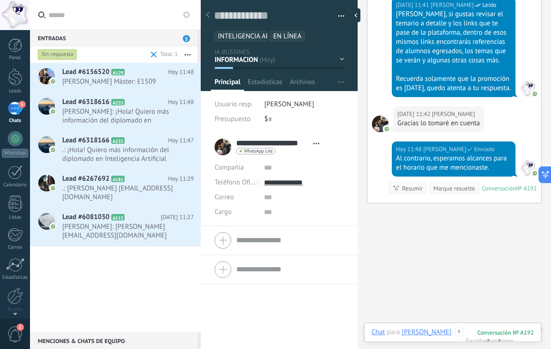
click at [141, 121] on span "John: ¡Hola! Quiero más información del diplomado en Inteligencia Artificial On…" at bounding box center [119, 116] width 114 height 18
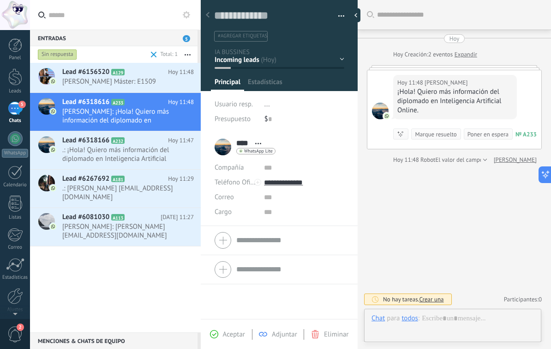
scroll to position [14, 0]
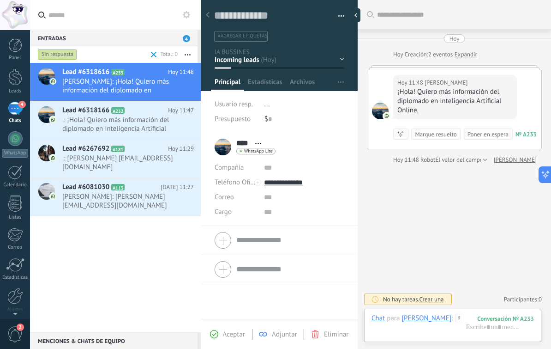
click at [232, 333] on span "Aceptar" at bounding box center [234, 334] width 22 height 9
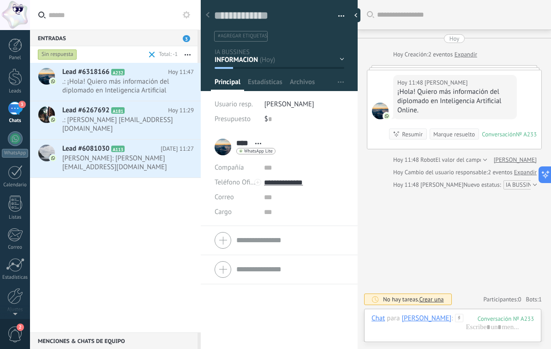
click at [141, 85] on span ".: ¡Hola! Quiero más información del diplomado en Inteligencia Artificial Onlin…" at bounding box center [119, 86] width 114 height 18
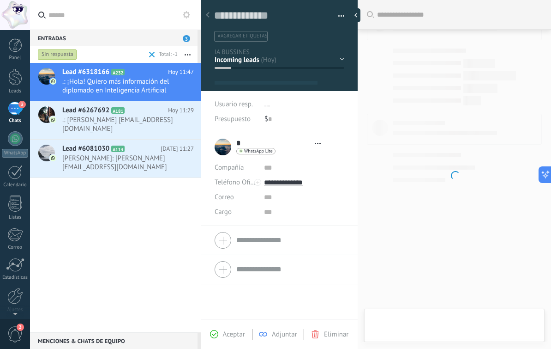
scroll to position [14, 0]
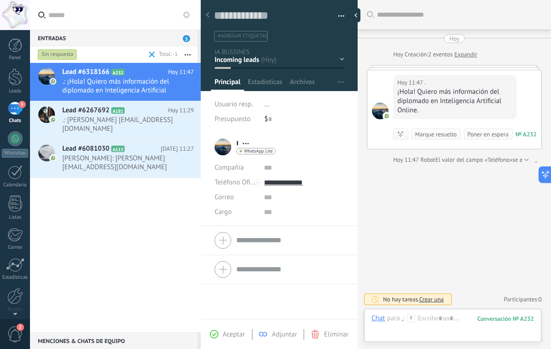
click at [236, 335] on span "Aceptar" at bounding box center [234, 334] width 22 height 9
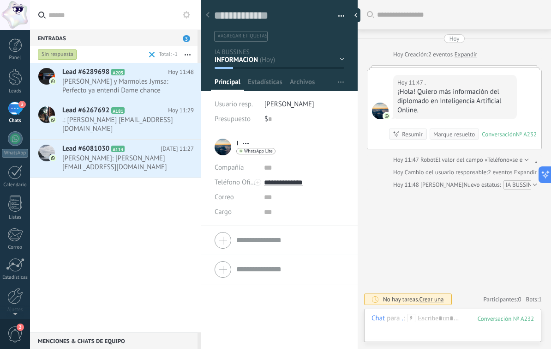
click at [98, 91] on span "Chimeneas y Marmoles Jymsa: Perfecto ya entendí Dame chance unos días para defi…" at bounding box center [119, 86] width 114 height 18
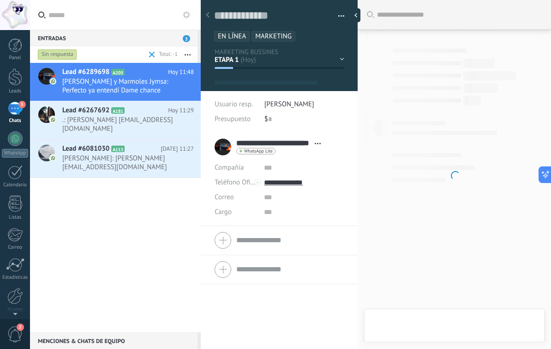
type textarea "**********"
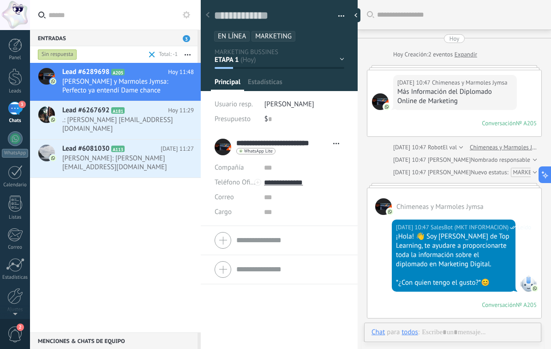
scroll to position [14, 0]
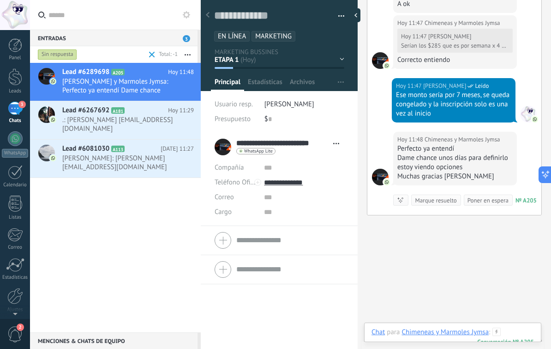
click at [513, 327] on div at bounding box center [453, 341] width 163 height 28
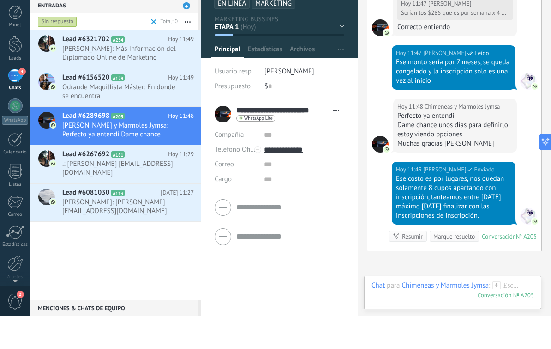
scroll to position [852, 0]
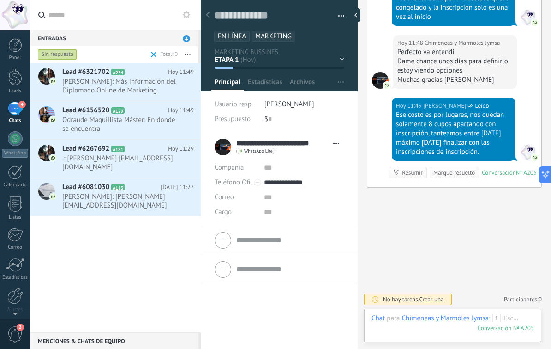
click at [133, 125] on span "Odraude Maquillista Máster: En donde se encuentra" at bounding box center [119, 124] width 114 height 18
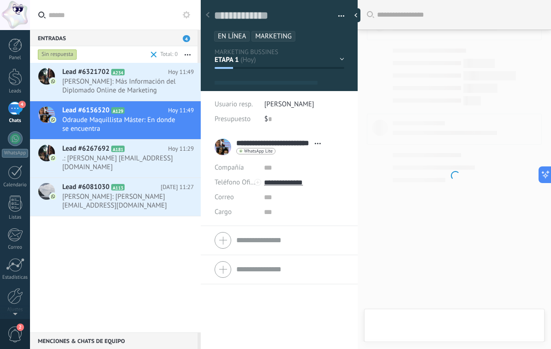
type textarea "**********"
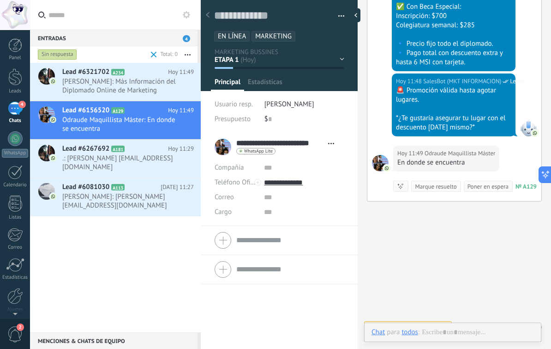
scroll to position [14, 0]
click at [503, 329] on div at bounding box center [453, 341] width 163 height 28
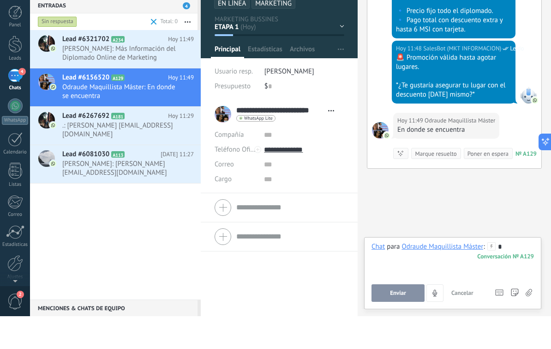
scroll to position [0, 0]
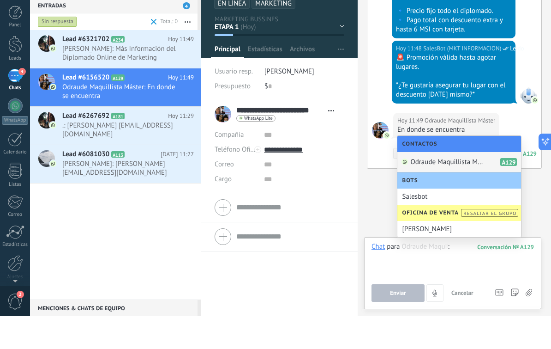
click at [453, 190] on span "Odraude Maquillista Máster" at bounding box center [448, 194] width 74 height 9
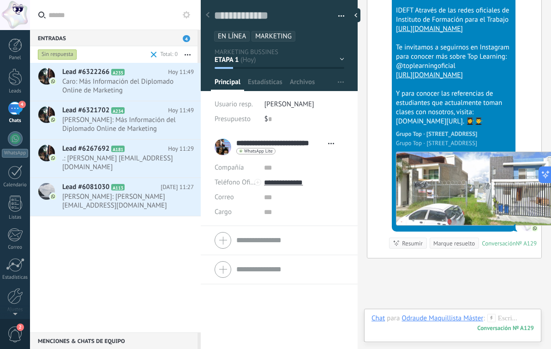
scroll to position [1627, 0]
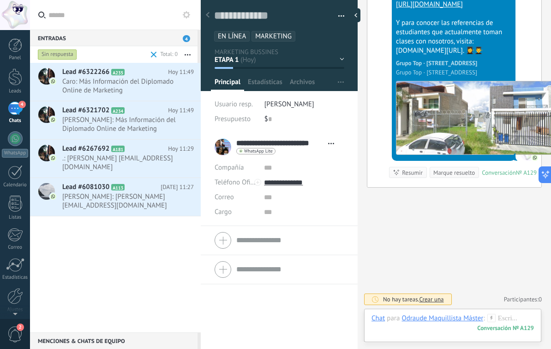
click at [139, 124] on span "Ana Laura: Más Información del Diplomado Online de Marketing" at bounding box center [119, 124] width 114 height 18
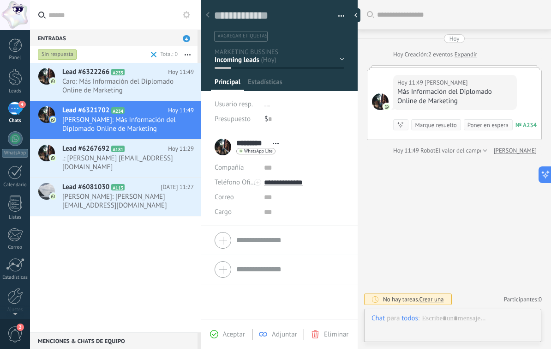
scroll to position [14, 0]
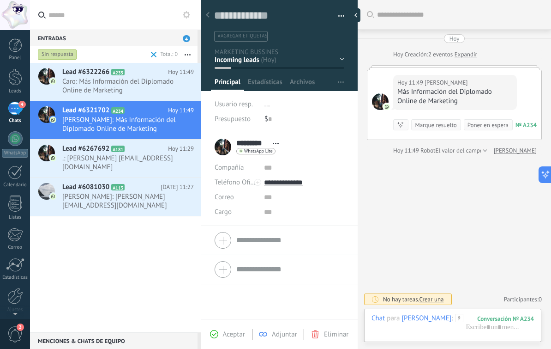
click at [237, 335] on span "Aceptar" at bounding box center [234, 334] width 22 height 9
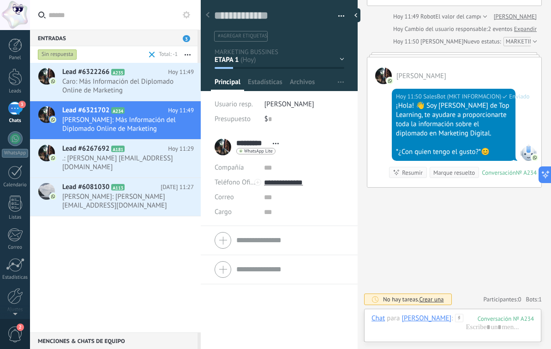
scroll to position [132, 0]
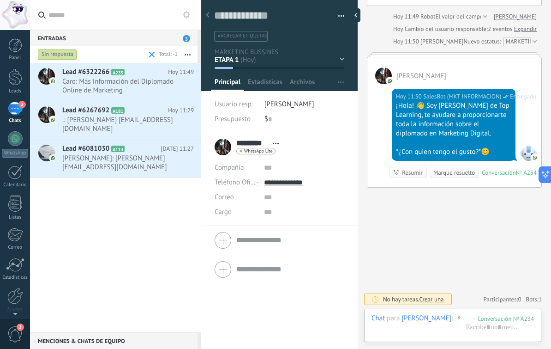
click at [145, 92] on span "Caro: Más Información del Diplomado Online de Marketing" at bounding box center [119, 86] width 114 height 18
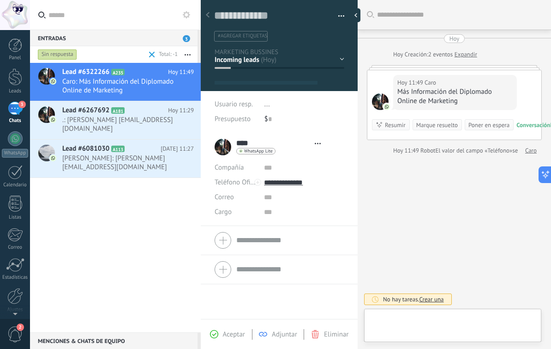
scroll to position [14, 0]
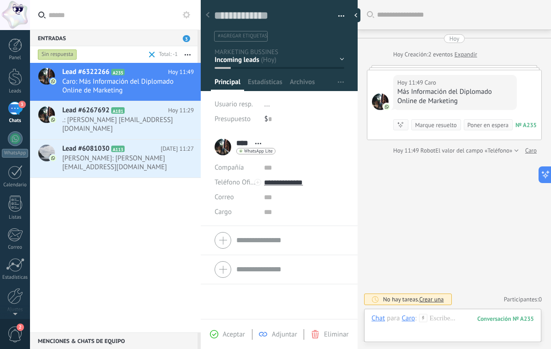
click at [234, 333] on span "Aceptar" at bounding box center [234, 334] width 22 height 9
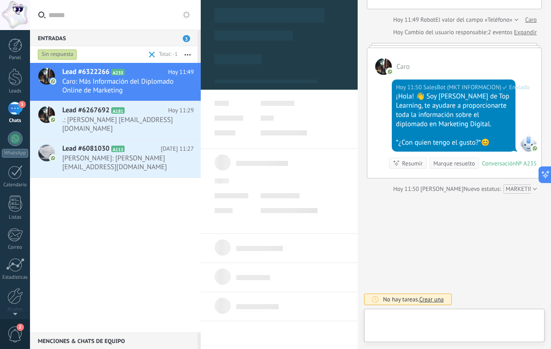
scroll to position [14, 0]
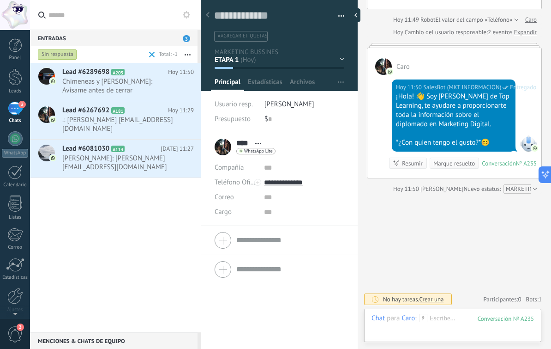
click at [143, 85] on span "Chimeneas y Marmoles Jymsa: Avísame antes de cerrar" at bounding box center [119, 86] width 114 height 18
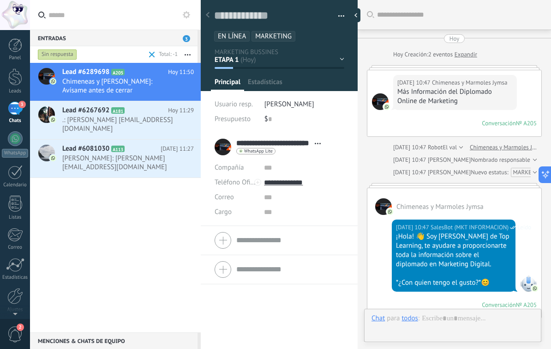
type textarea "**********"
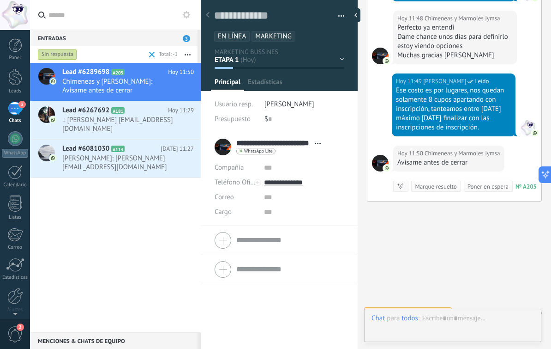
scroll to position [14, 0]
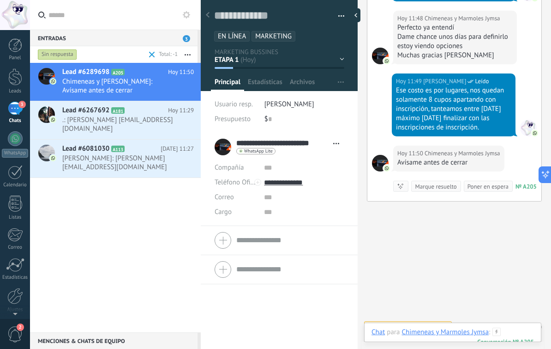
click at [512, 332] on div at bounding box center [453, 341] width 163 height 28
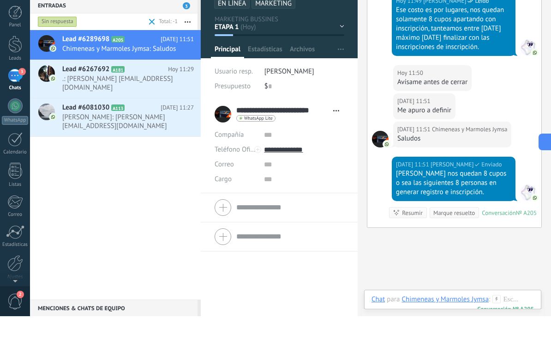
scroll to position [863, 0]
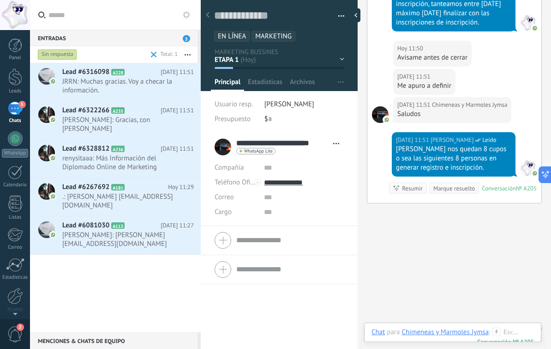
click at [117, 131] on div "Lead #6322266 A235 Hoy 11:51 Caro: Gracias, con Carolina de la Vega" at bounding box center [131, 120] width 139 height 38
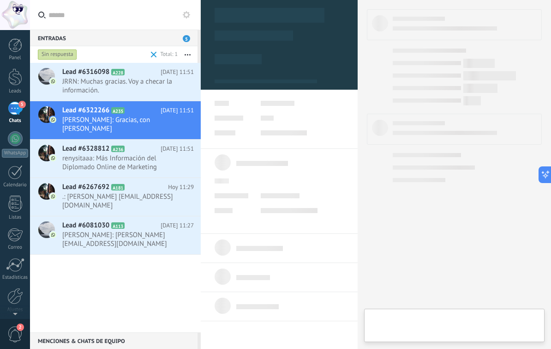
click at [133, 162] on span "renysitaaa: Más Información del Diplomado Online de Marketing" at bounding box center [119, 163] width 114 height 18
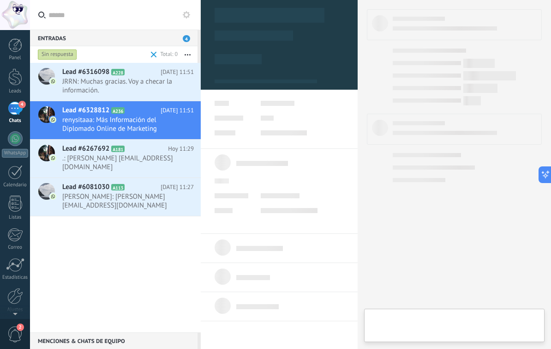
click at [131, 156] on span ".: Alan Francisco Santillan Reyes alansantillanreyes949@gmail.com" at bounding box center [119, 163] width 114 height 18
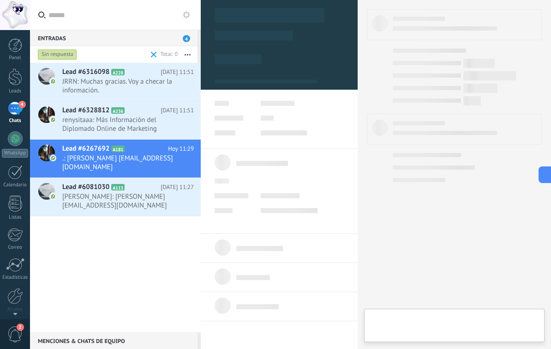
click at [145, 133] on span "renysitaaa: Más Información del Diplomado Online de Marketing" at bounding box center [119, 124] width 114 height 18
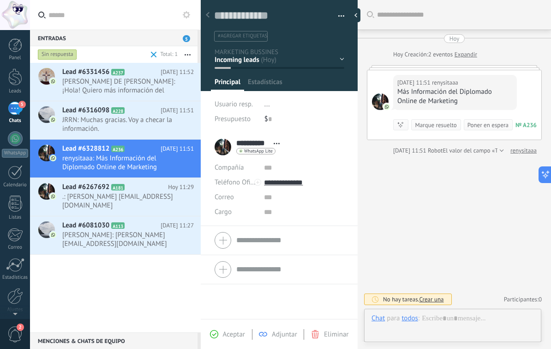
scroll to position [14, 0]
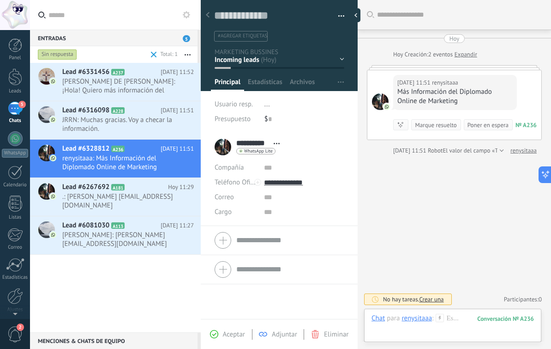
click at [233, 336] on span "Aceptar" at bounding box center [234, 334] width 22 height 9
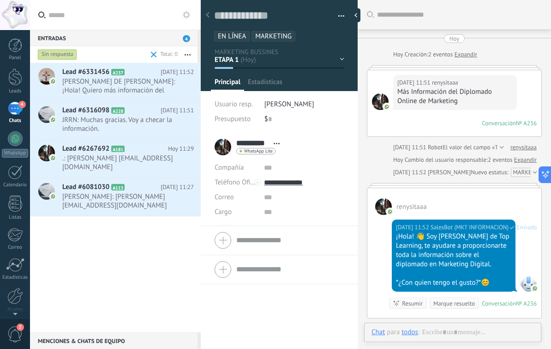
scroll to position [77, 0]
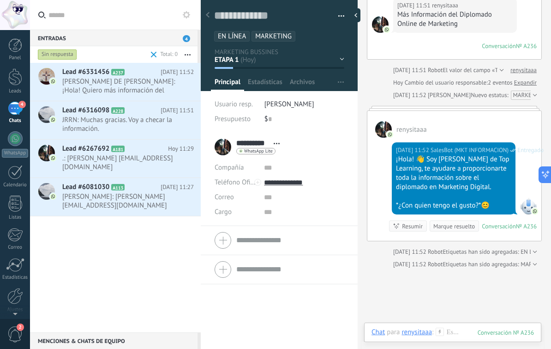
click at [83, 80] on span "JOEL DE JESUS CASTILLO: ¡Hola! Quiero más información del diplomado en Intelige…" at bounding box center [119, 86] width 114 height 18
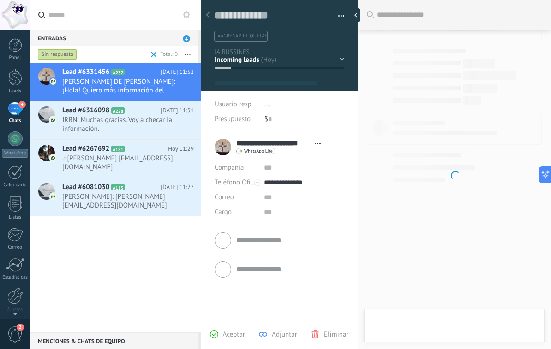
scroll to position [14, 0]
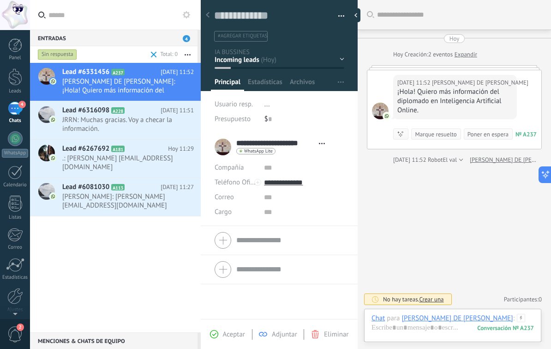
click at [224, 332] on span "Aceptar" at bounding box center [234, 334] width 22 height 9
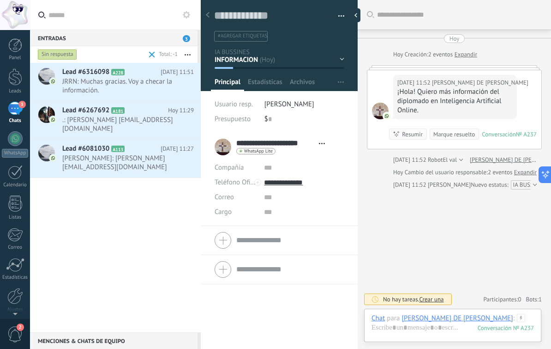
click at [150, 89] on span "JRRN: Muchas gracias. Voy a checar la información." at bounding box center [119, 86] width 114 height 18
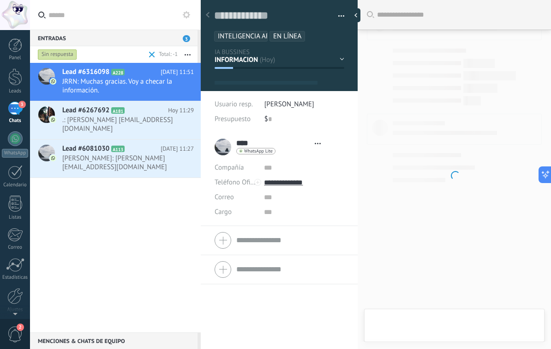
type textarea "**********"
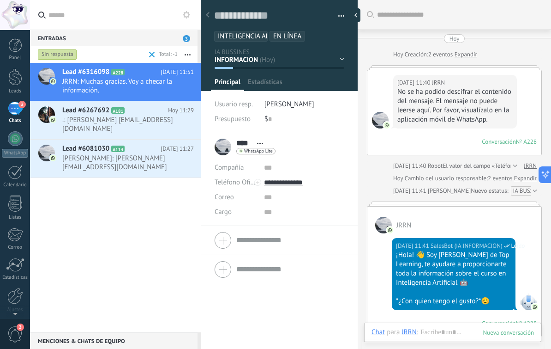
scroll to position [14, 0]
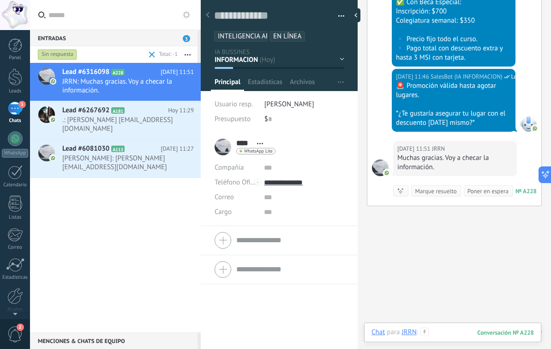
click at [470, 331] on div at bounding box center [453, 341] width 163 height 28
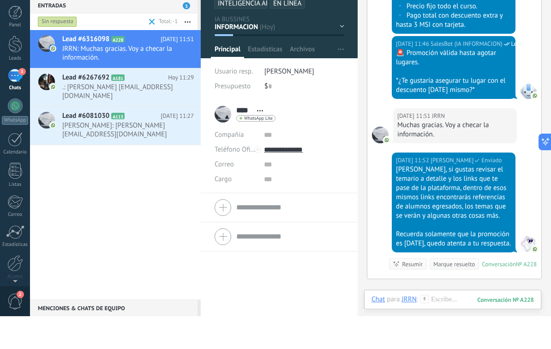
scroll to position [1304, 0]
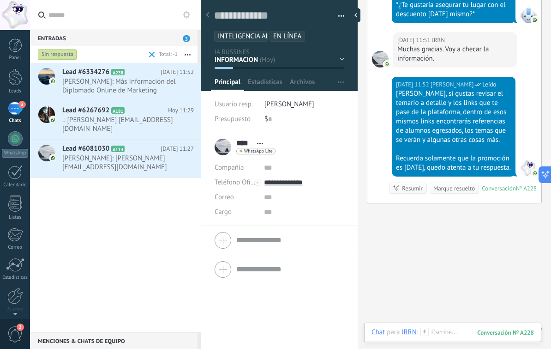
click at [138, 84] on span "Brandon Medrano: Más Información del Diplomado Online de Marketing" at bounding box center [119, 86] width 114 height 18
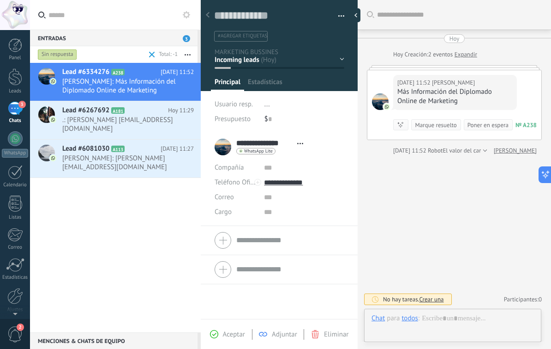
scroll to position [14, 0]
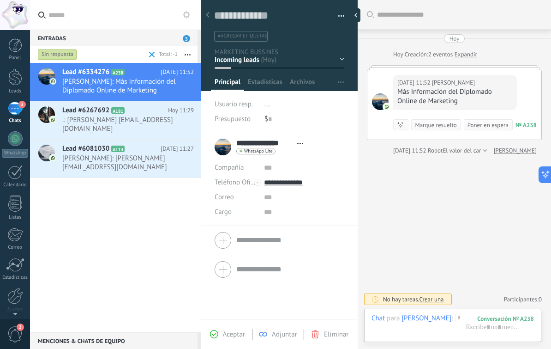
click at [231, 332] on span "Aceptar" at bounding box center [234, 334] width 22 height 9
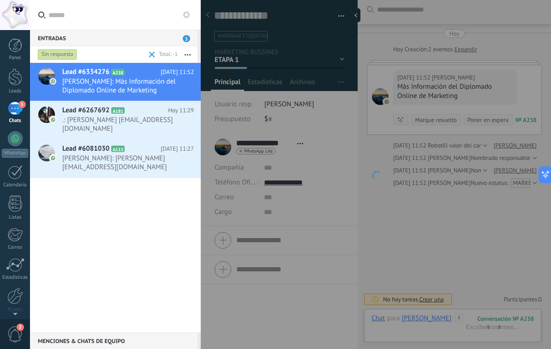
scroll to position [145, 0]
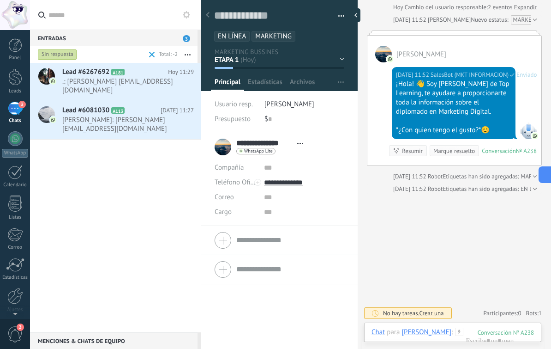
scroll to position [154, 0]
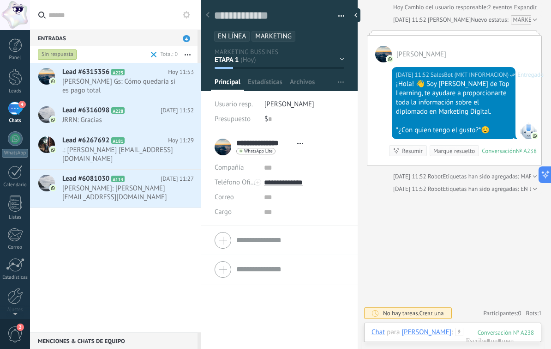
click at [138, 75] on h2 "Lead #6315356 A225" at bounding box center [115, 71] width 106 height 9
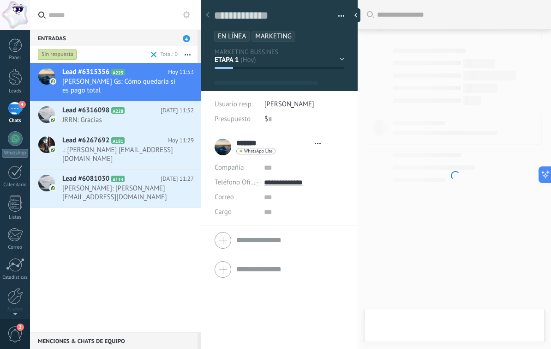
type textarea "**********"
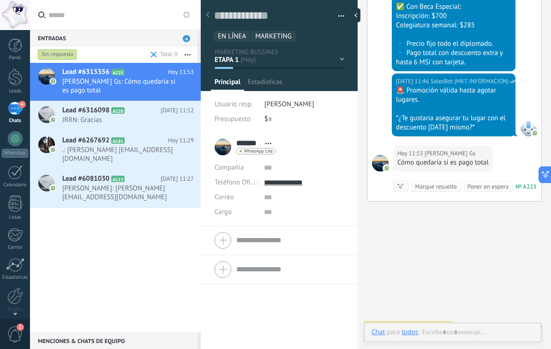
scroll to position [14, 0]
click at [465, 333] on div at bounding box center [453, 341] width 163 height 28
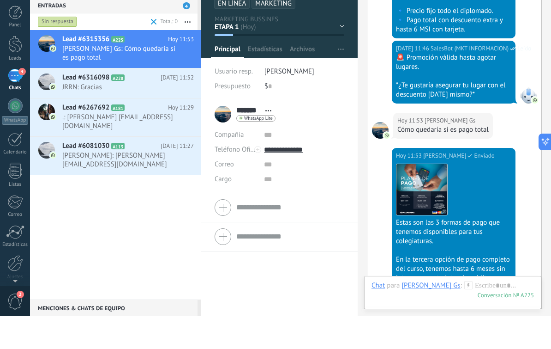
scroll to position [1287, 0]
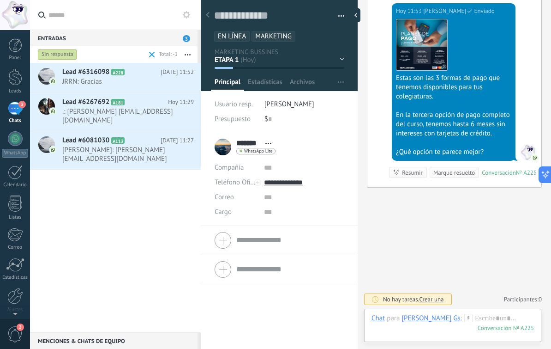
click at [151, 80] on span "JRRN: Gracias" at bounding box center [119, 81] width 114 height 9
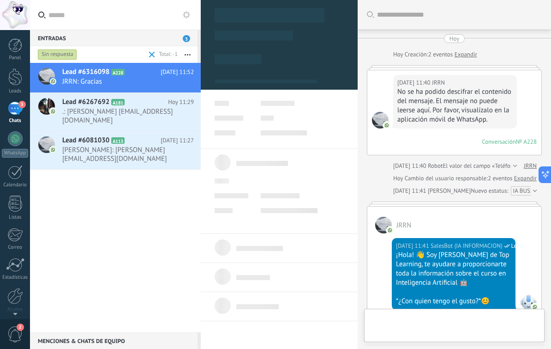
type textarea "**********"
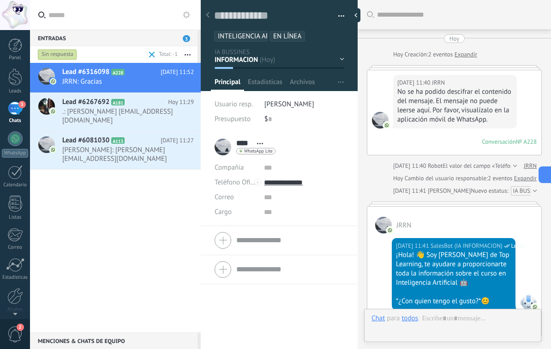
scroll to position [918, 0]
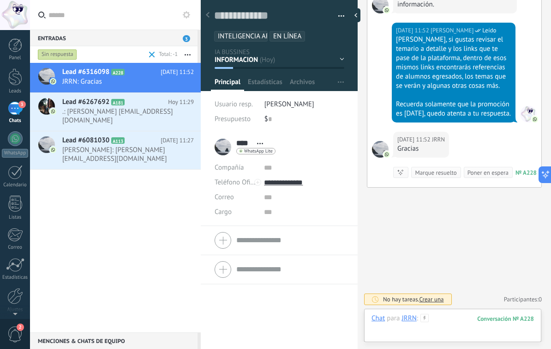
click at [469, 321] on div at bounding box center [453, 328] width 163 height 28
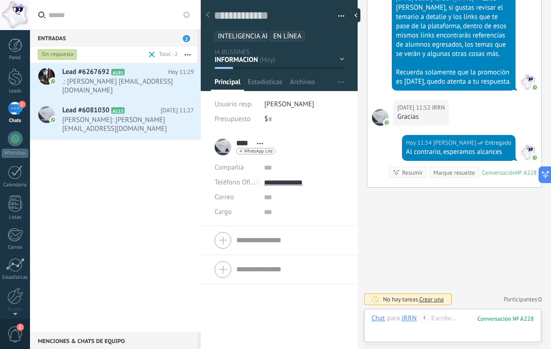
scroll to position [950, 0]
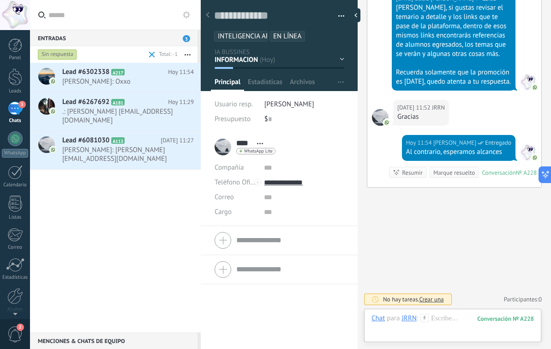
click at [61, 76] on div at bounding box center [46, 78] width 32 height 30
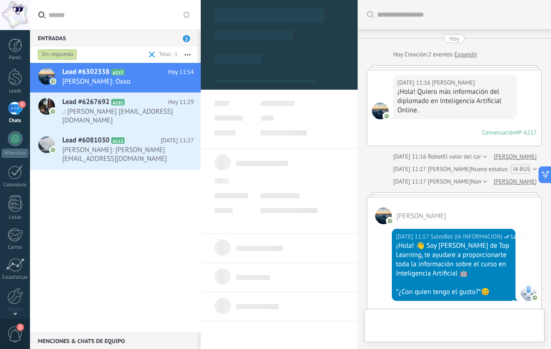
scroll to position [968, 0]
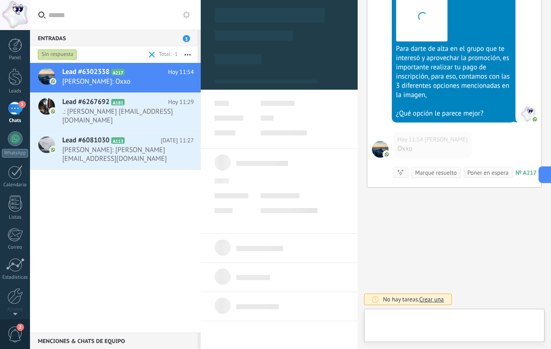
type textarea "**********"
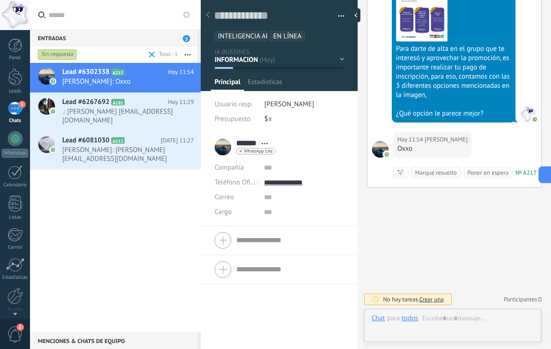
scroll to position [14, 0]
click at [465, 324] on div at bounding box center [453, 328] width 163 height 28
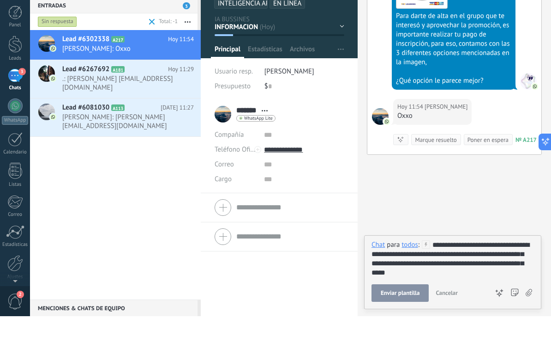
click at [413, 273] on div "todos" at bounding box center [410, 277] width 16 height 8
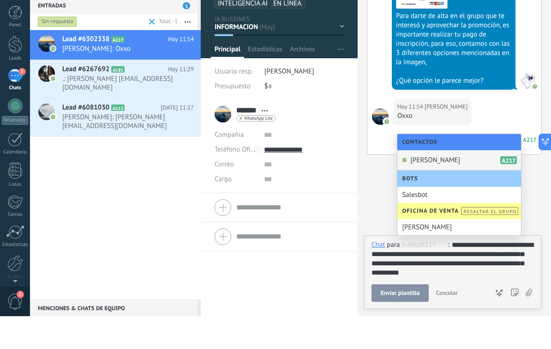
click at [433, 183] on div "Julieta A217" at bounding box center [460, 193] width 124 height 20
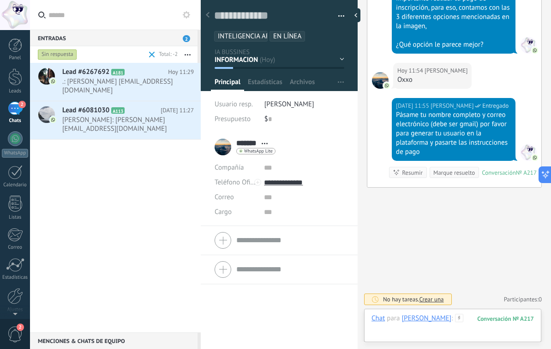
click at [462, 323] on div at bounding box center [453, 328] width 163 height 28
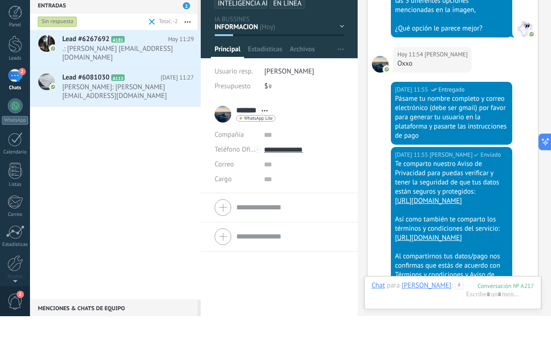
scroll to position [1179, 0]
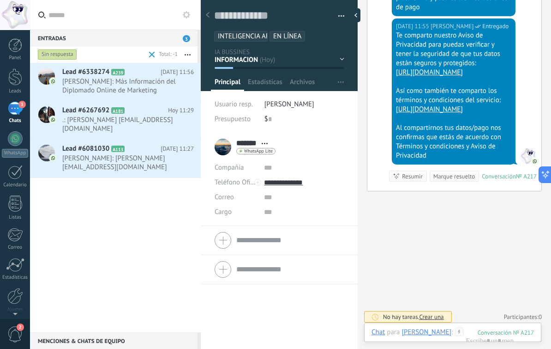
click at [134, 82] on span "Monse De Marcos: Más Información del Diplomado Online de Marketing" at bounding box center [119, 86] width 114 height 18
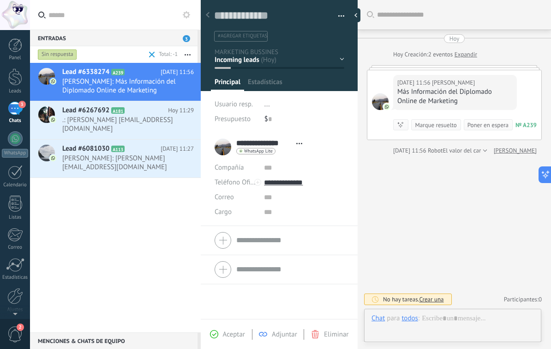
scroll to position [14, 0]
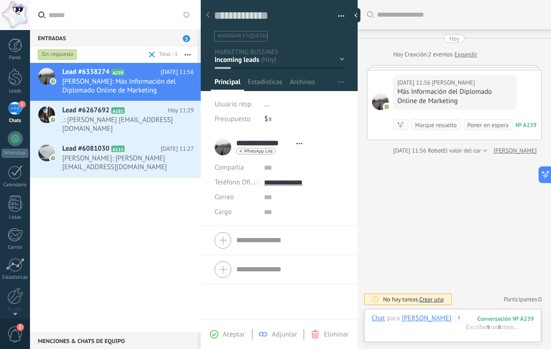
click at [238, 333] on span "Aceptar" at bounding box center [234, 334] width 22 height 9
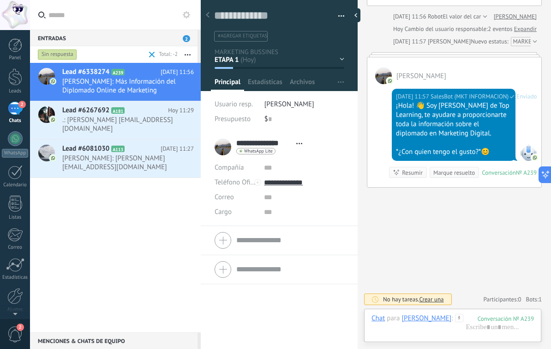
scroll to position [132, 0]
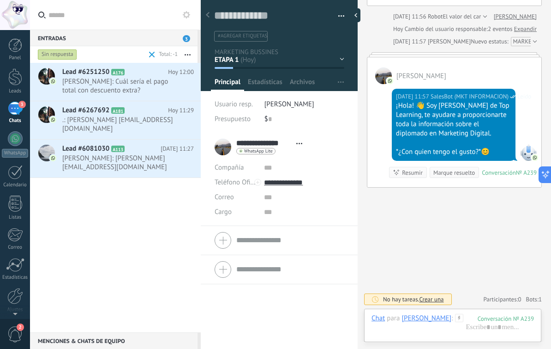
click at [150, 86] on span "Andrea Gil: Cuál sería el pago total con descuento extra?" at bounding box center [119, 86] width 114 height 18
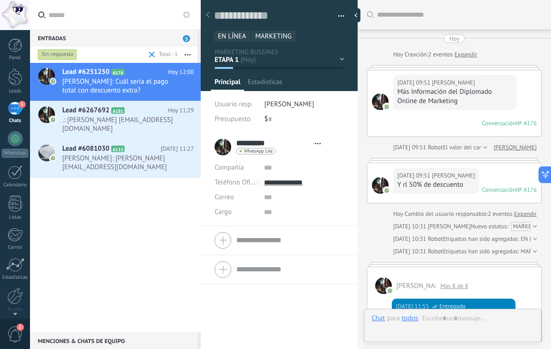
type textarea "**********"
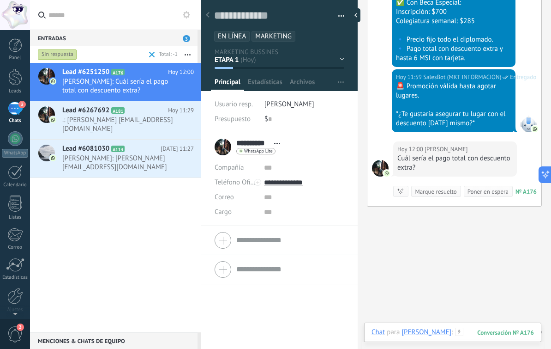
click at [475, 328] on div at bounding box center [453, 341] width 163 height 28
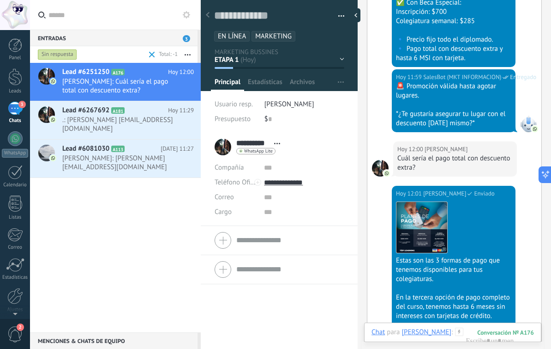
scroll to position [1203, 0]
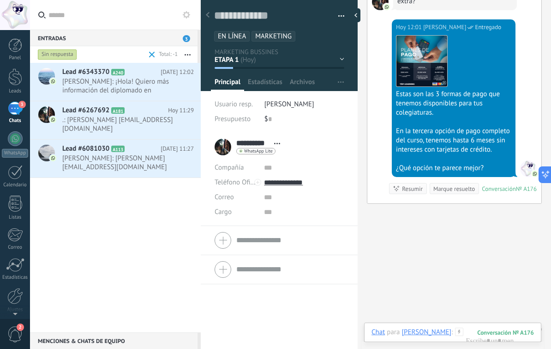
click at [103, 83] on span "HUMBERTO: ¡Hola! Quiero más información del diplomado en Inteligencia Artificia…" at bounding box center [119, 86] width 114 height 18
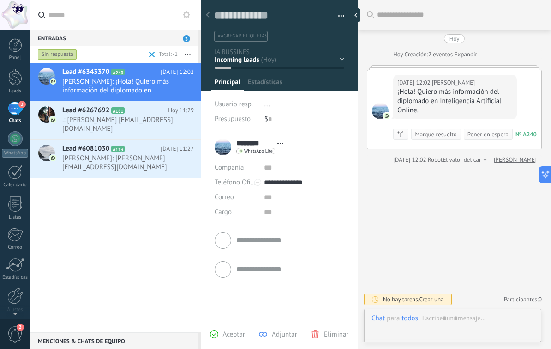
scroll to position [14, 0]
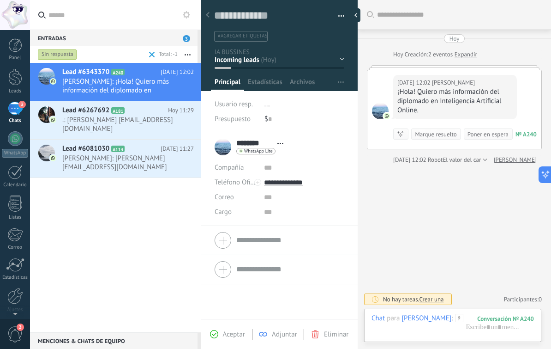
click at [234, 334] on span "Aceptar" at bounding box center [234, 334] width 22 height 9
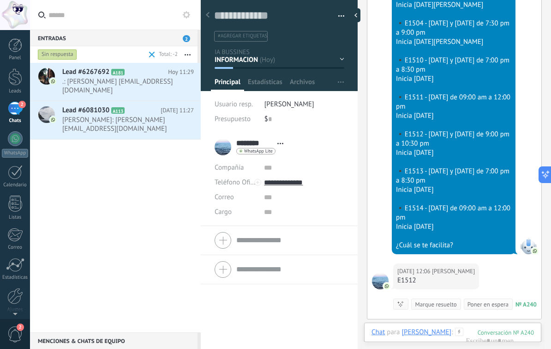
scroll to position [1045, 0]
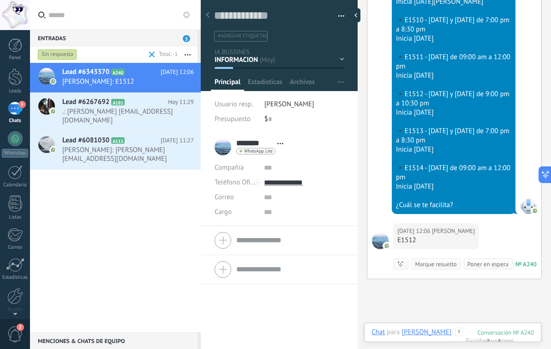
click at [20, 105] on span "3" at bounding box center [21, 104] width 7 height 7
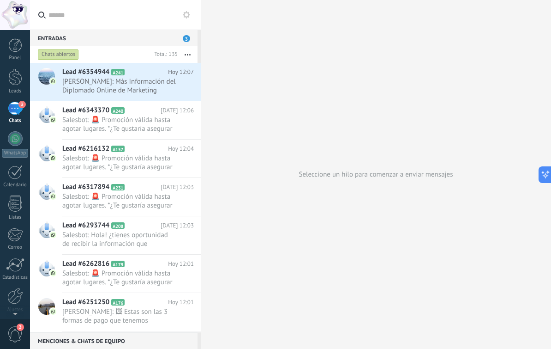
click at [70, 47] on div "Chats abiertos" at bounding box center [93, 54] width 115 height 17
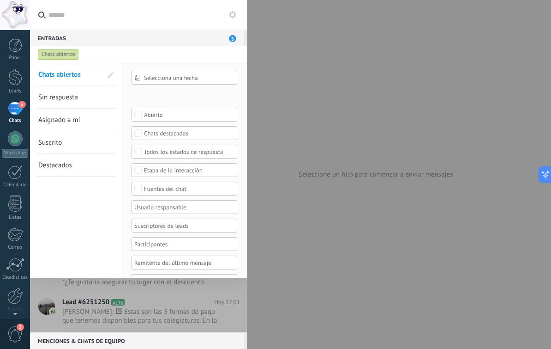
click at [65, 103] on link "Sin respuesta" at bounding box center [70, 97] width 64 height 22
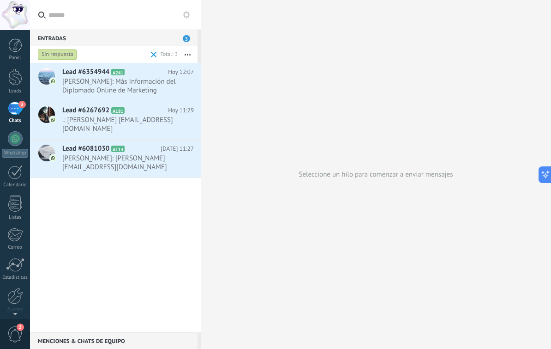
click at [117, 88] on span "Jerry Herrera: Más Información del Diplomado Online de Marketing" at bounding box center [119, 86] width 114 height 18
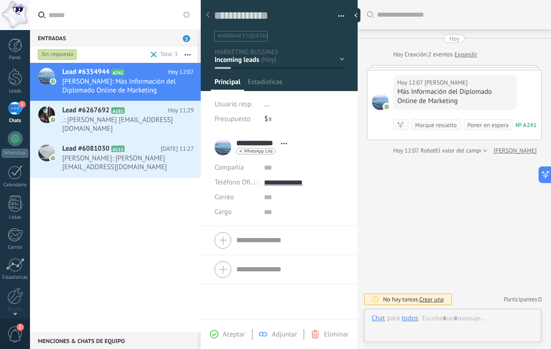
scroll to position [14, 0]
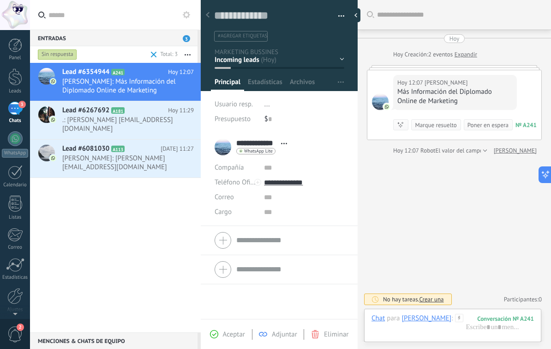
click at [224, 330] on span "Aceptar" at bounding box center [234, 334] width 22 height 9
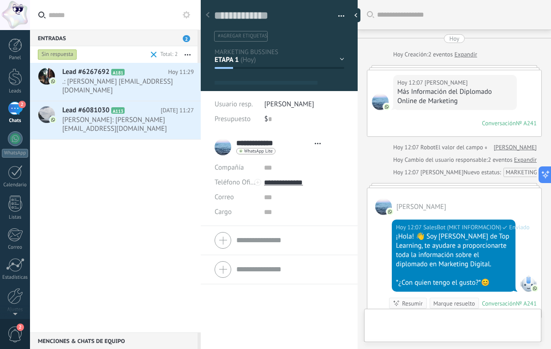
scroll to position [14, 0]
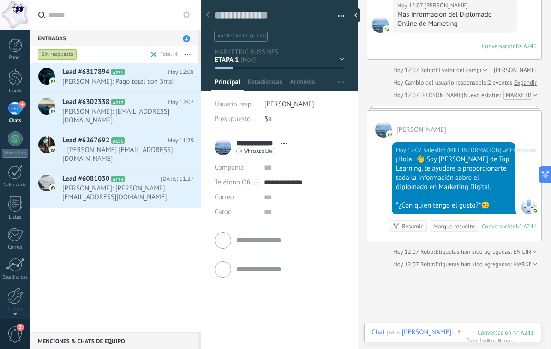
click at [137, 90] on div "Lead #6317894 A231 Hoy 12:08 David Cerón: Pago total con 3msi" at bounding box center [131, 77] width 139 height 29
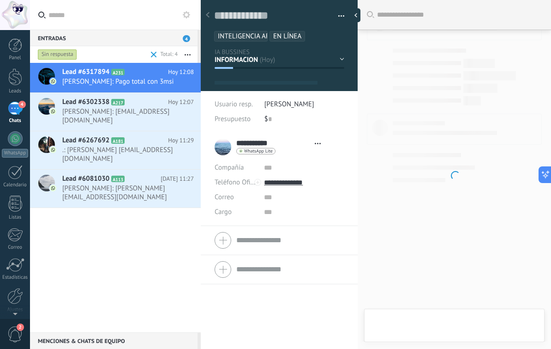
type textarea "**********"
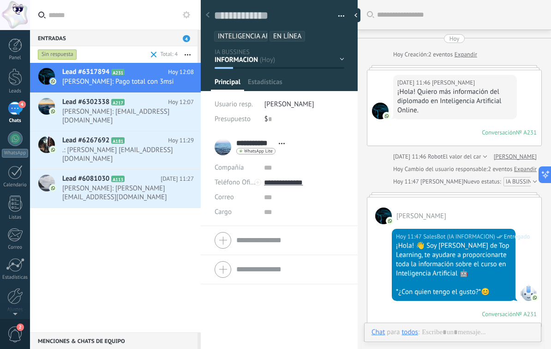
scroll to position [14, 0]
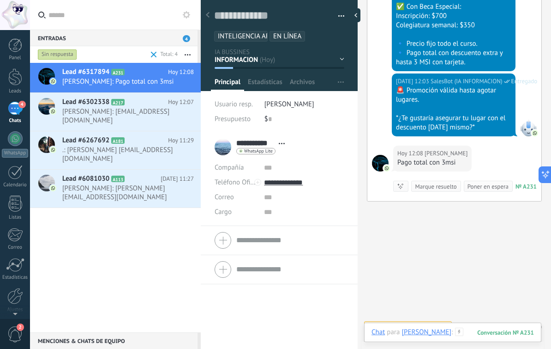
click at [471, 329] on div at bounding box center [453, 341] width 163 height 28
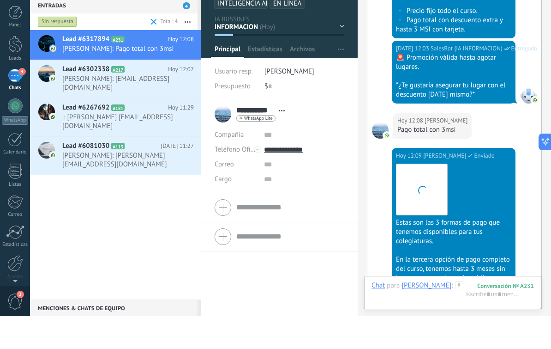
scroll to position [1370, 0]
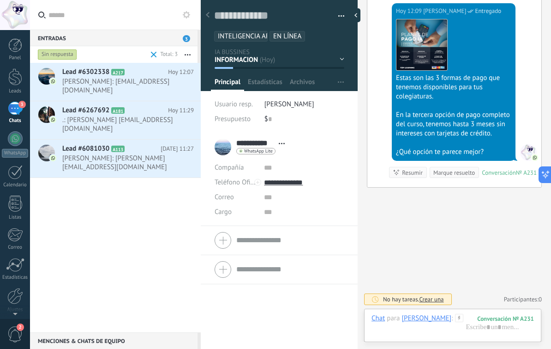
click at [112, 115] on span ".: Alan Francisco Santillan Reyes alansantillanreyes949@gmail.com" at bounding box center [119, 124] width 114 height 18
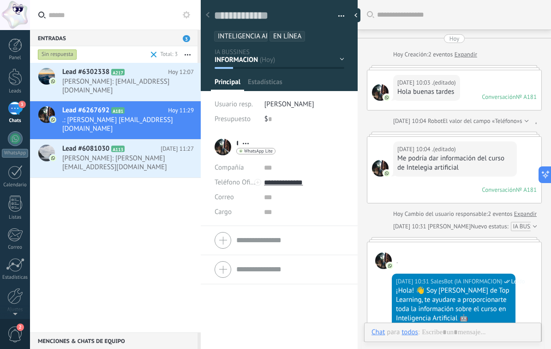
scroll to position [14, 0]
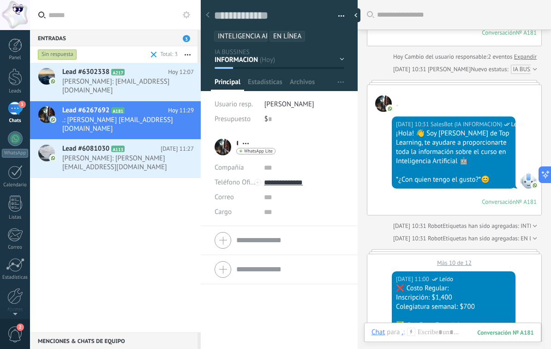
click at [460, 261] on div "Más 10 de 12" at bounding box center [455, 260] width 174 height 12
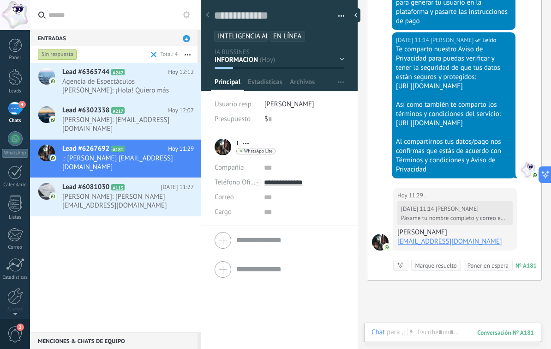
scroll to position [2048, 0]
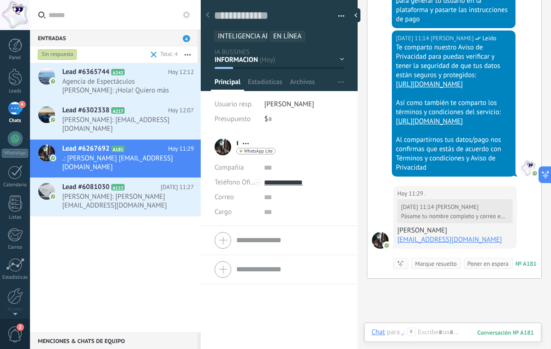
click at [94, 81] on span "Agencia de Espectáculos Gëorgë: ¡Hola! Quiero más información del diplomado en …" at bounding box center [119, 86] width 114 height 18
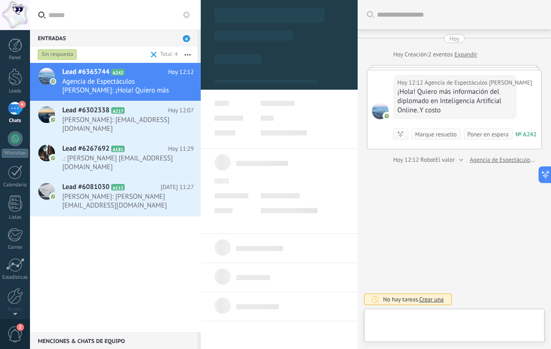
scroll to position [14, 0]
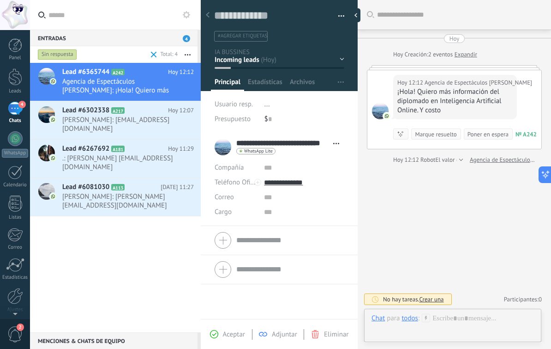
click at [234, 335] on span "Aceptar" at bounding box center [234, 334] width 22 height 9
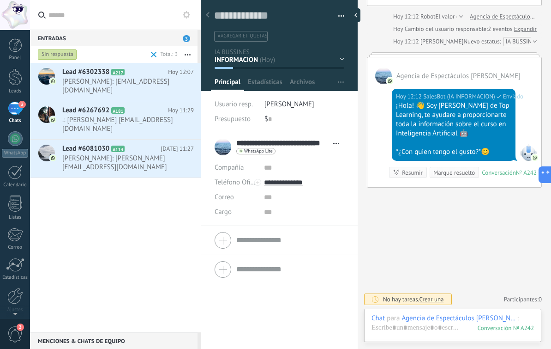
scroll to position [141, 0]
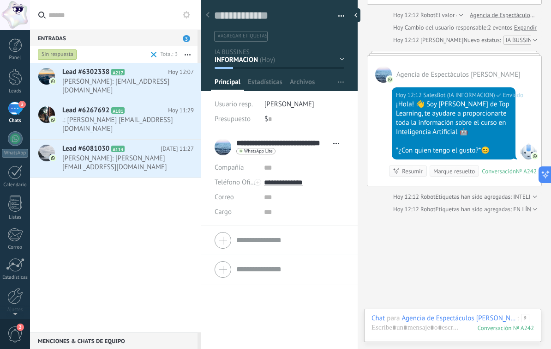
click at [124, 120] on span ".: Alan Francisco Santillan Reyes alansantillanreyes949@gmail.com" at bounding box center [119, 124] width 114 height 18
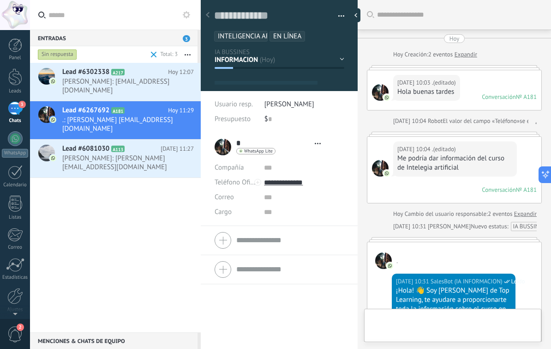
scroll to position [14, 0]
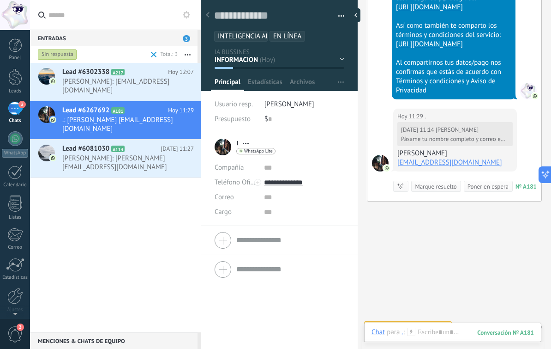
click at [379, 81] on div "Hoy 11:14 Gerencia Daniel Leído Te comparto nuestro Aviso de Privacidad para pu…" at bounding box center [455, 30] width 174 height 155
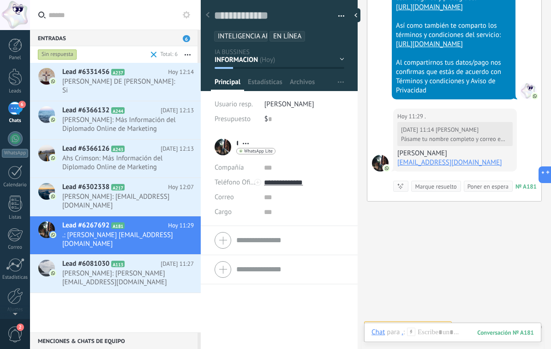
click at [145, 159] on span "Ahs Crimson: Más Información del Diplomado Online de Marketing" at bounding box center [119, 163] width 114 height 18
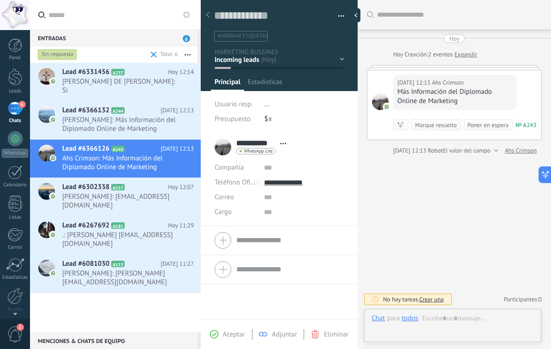
scroll to position [14, 0]
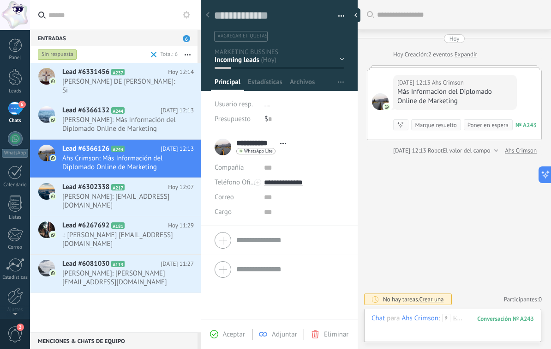
click at [227, 334] on span "Aceptar" at bounding box center [234, 334] width 22 height 9
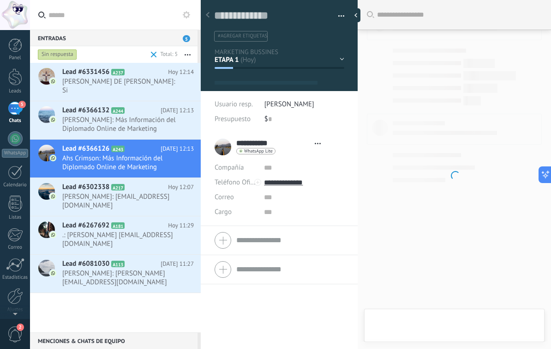
scroll to position [14, 0]
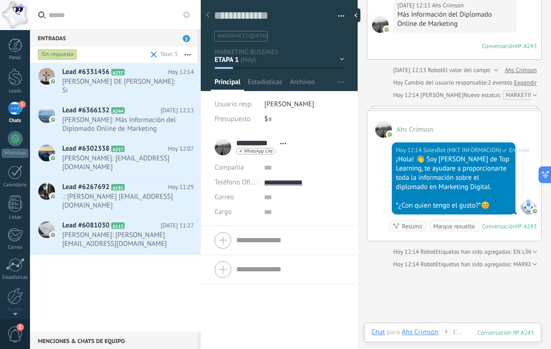
click at [135, 116] on span "Geovany: Más Información del Diplomado Online de Marketing" at bounding box center [119, 124] width 114 height 18
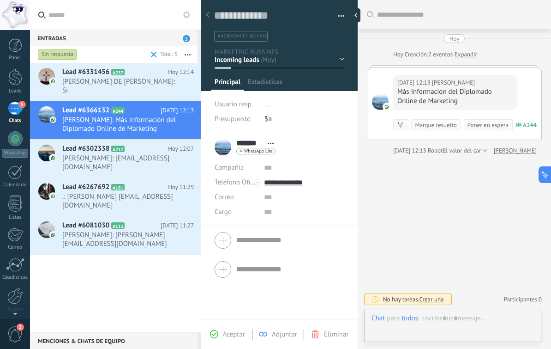
scroll to position [14, 0]
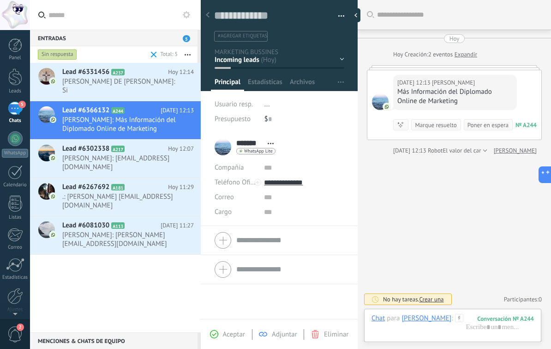
click at [235, 336] on span "Aceptar" at bounding box center [234, 334] width 22 height 9
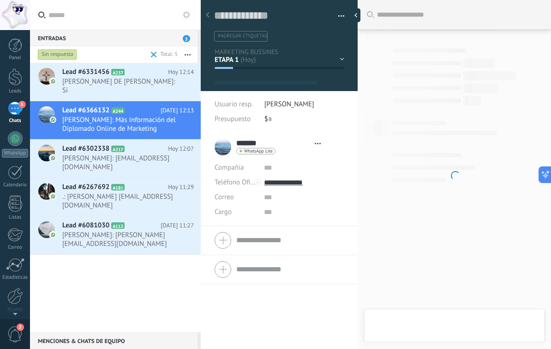
scroll to position [14, 0]
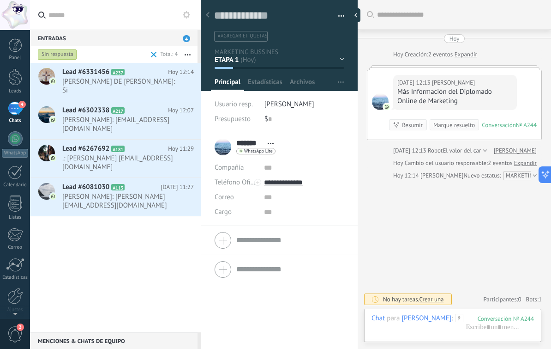
click at [127, 82] on span "JOEL DE JESUS CASTILLO: Si" at bounding box center [119, 86] width 114 height 18
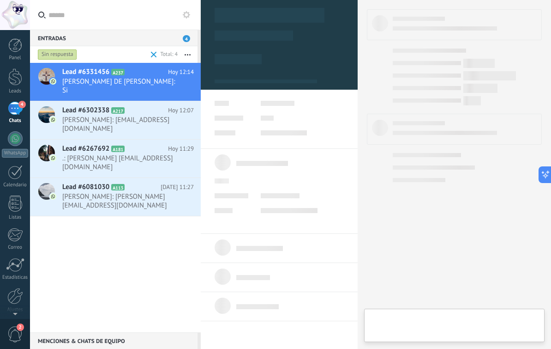
type textarea "**********"
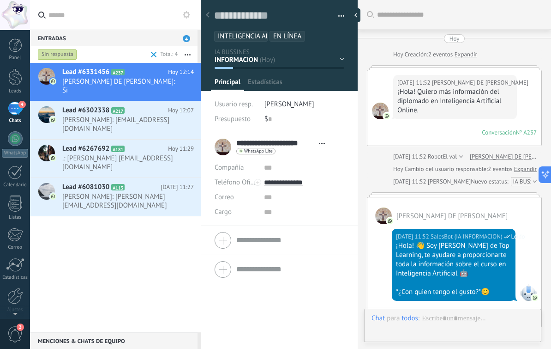
scroll to position [1198, 0]
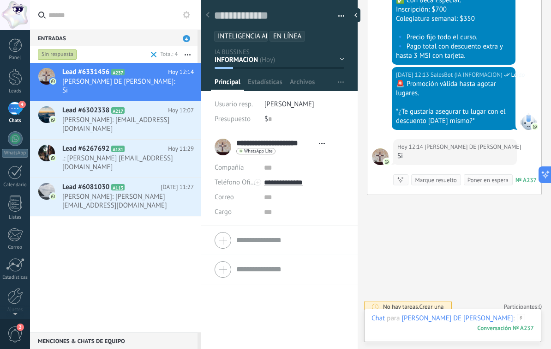
click at [500, 321] on div at bounding box center [453, 328] width 163 height 28
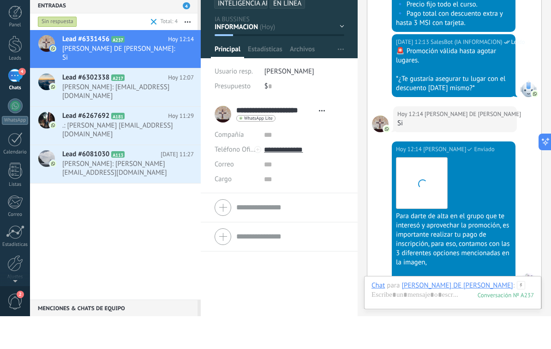
scroll to position [1352, 0]
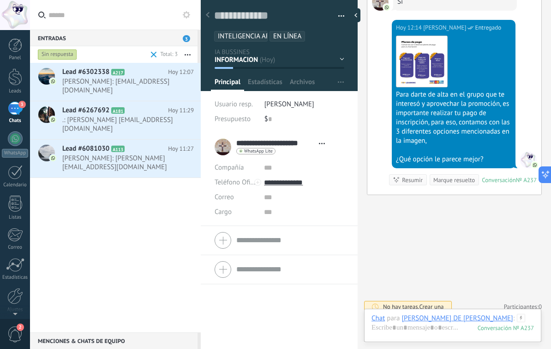
click at [140, 115] on span ".: [PERSON_NAME] [EMAIL_ADDRESS][DOMAIN_NAME]" at bounding box center [119, 124] width 114 height 18
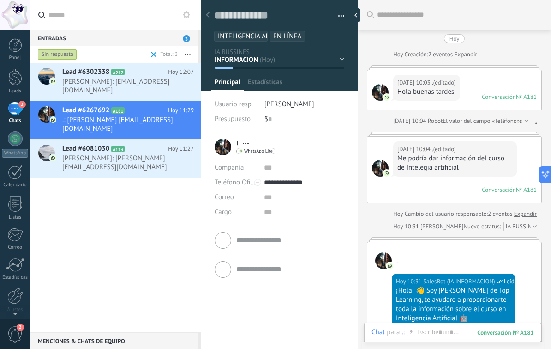
scroll to position [1068, 0]
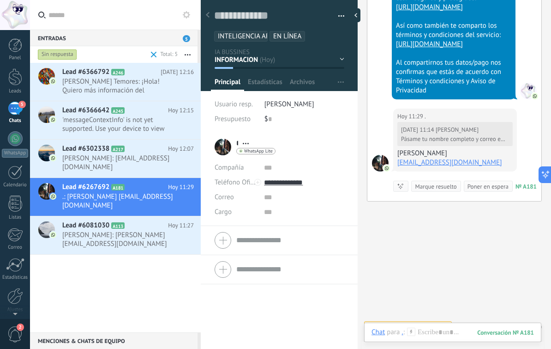
click at [139, 125] on span "'messageContextInfo' is not yet supported. Use your device to view this message." at bounding box center [119, 124] width 114 height 18
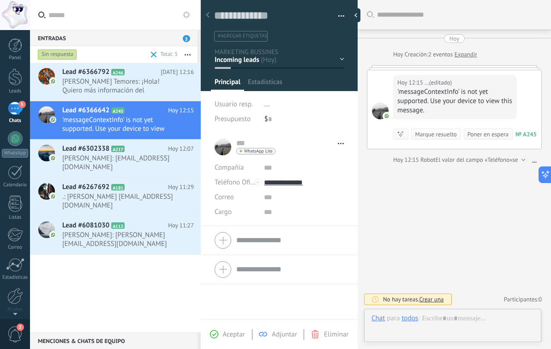
scroll to position [14, 0]
click at [232, 332] on span "Aceptar" at bounding box center [234, 334] width 22 height 9
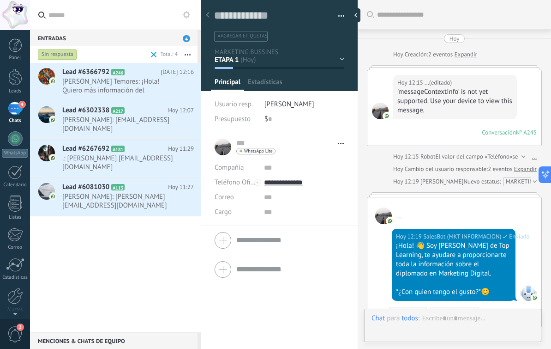
scroll to position [86, 0]
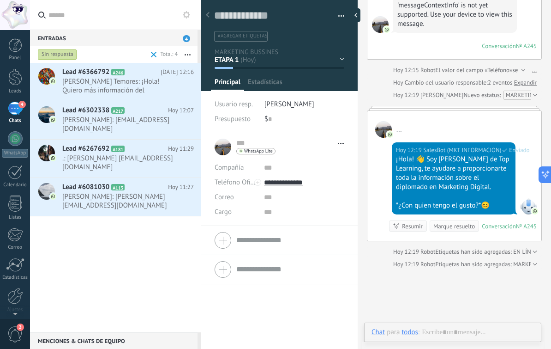
click at [120, 80] on span "[PERSON_NAME] Temores: ¡Hola! Quiero más información del diplomado en Inteligen…" at bounding box center [119, 86] width 114 height 18
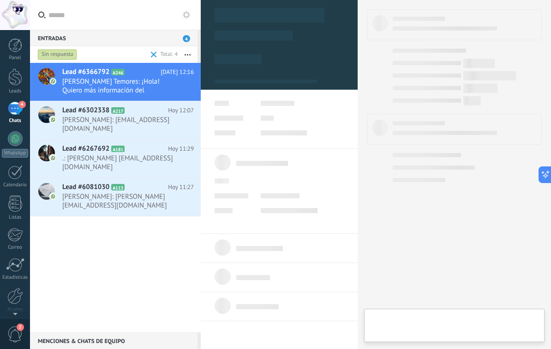
scroll to position [14, 0]
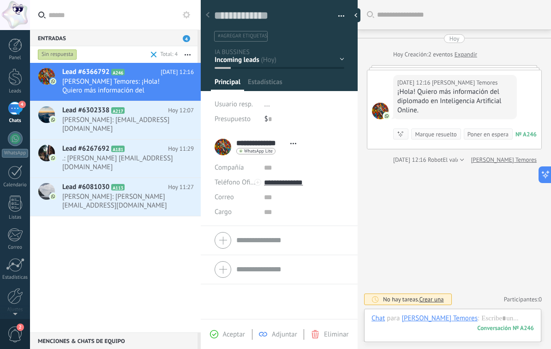
click at [238, 332] on span "Aceptar" at bounding box center [234, 334] width 22 height 9
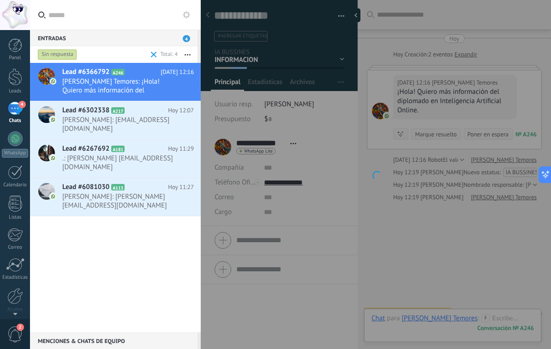
scroll to position [15, 0]
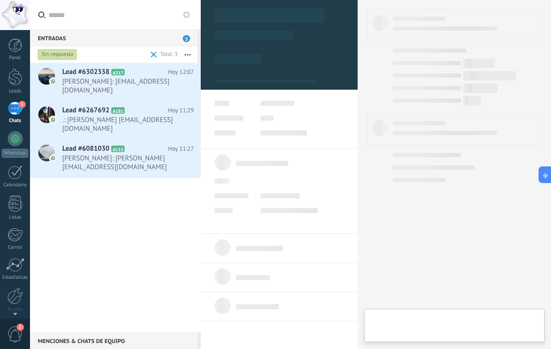
click at [102, 115] on span ".: [PERSON_NAME] [EMAIL_ADDRESS][DOMAIN_NAME]" at bounding box center [119, 124] width 114 height 18
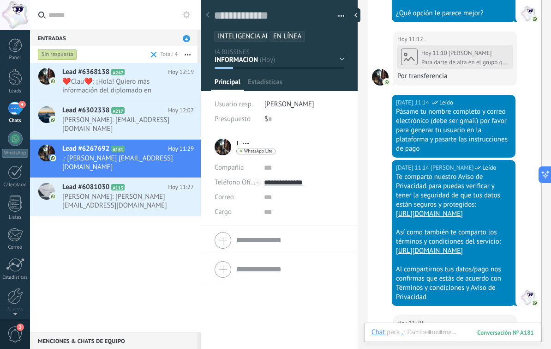
scroll to position [783, 0]
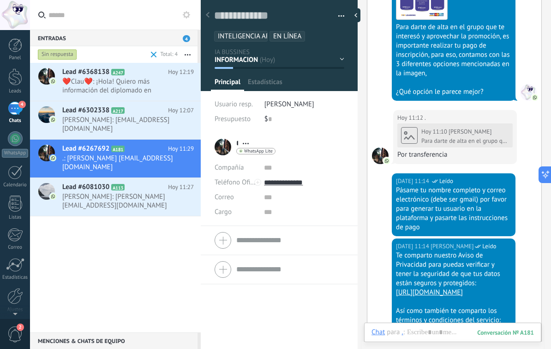
click at [151, 87] on span "❤️Clau❤️: ¡Hola! Quiero más información del diplomado en Inteligencia Artificia…" at bounding box center [119, 86] width 114 height 18
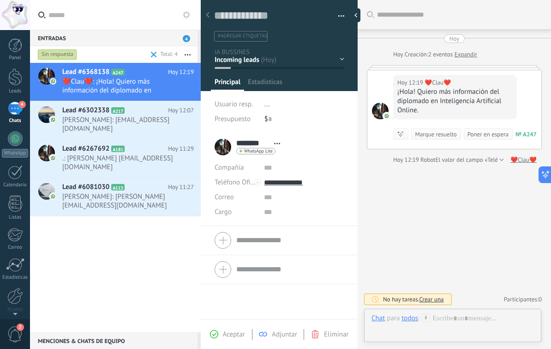
scroll to position [14, 0]
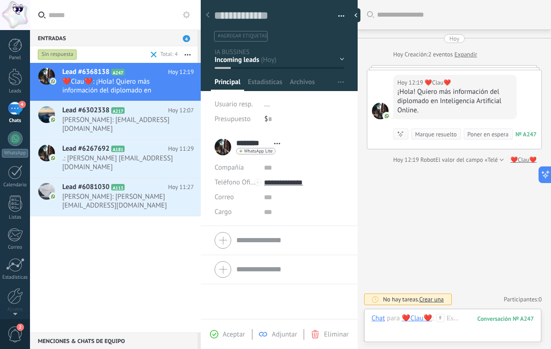
click at [234, 331] on span "Aceptar" at bounding box center [234, 334] width 22 height 9
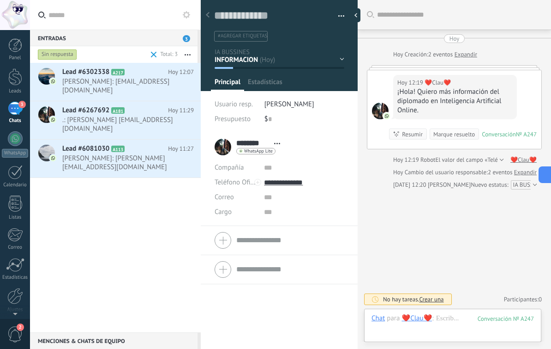
click at [127, 120] on span ".: [PERSON_NAME] [EMAIL_ADDRESS][DOMAIN_NAME]" at bounding box center [119, 124] width 114 height 18
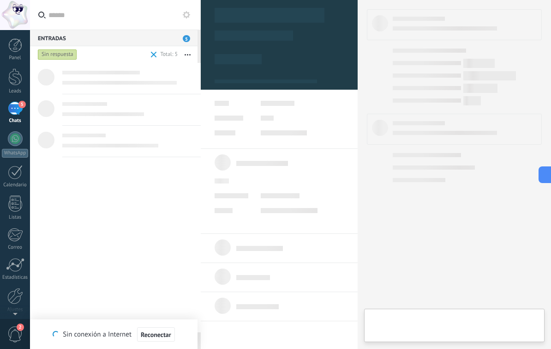
click at [160, 333] on span "Reconectar" at bounding box center [156, 334] width 30 height 6
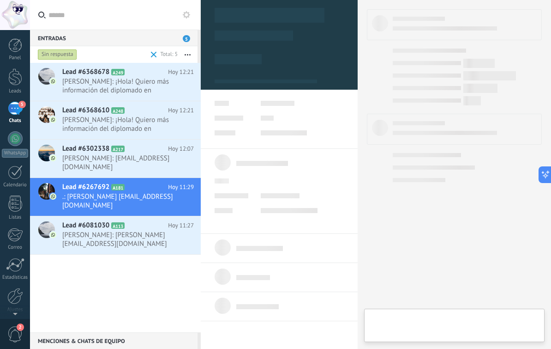
click at [125, 80] on span "[PERSON_NAME]: ¡Hola! Quiero más información del diplomado en Inteligencia Arti…" at bounding box center [119, 86] width 114 height 18
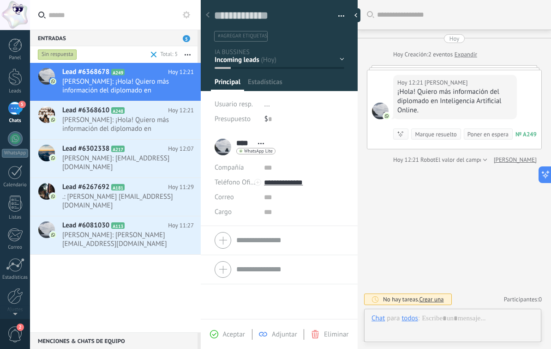
scroll to position [14, 0]
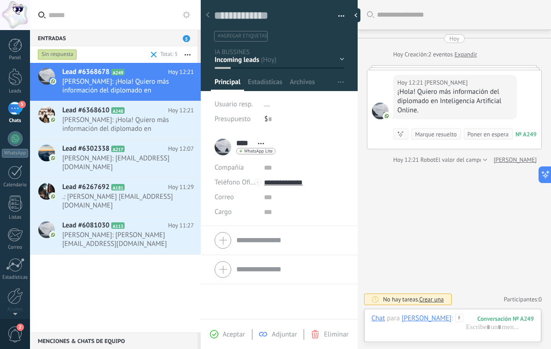
click at [230, 333] on span "Aceptar" at bounding box center [234, 334] width 22 height 9
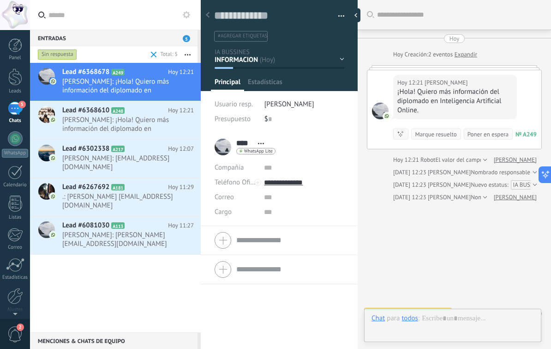
scroll to position [15, 0]
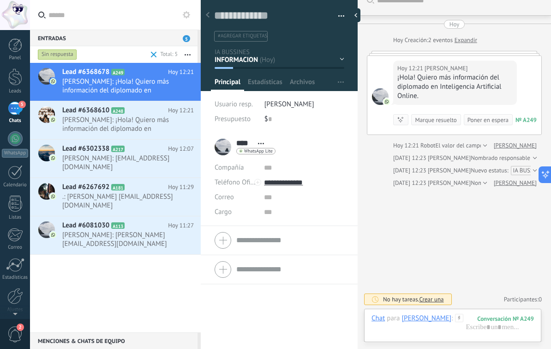
click at [120, 122] on span "[PERSON_NAME]: ¡Hola! Quiero más información del diplomado en Inteligencia Arti…" at bounding box center [119, 124] width 114 height 18
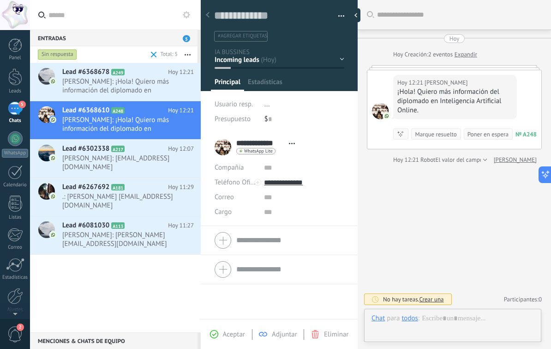
scroll to position [14, 0]
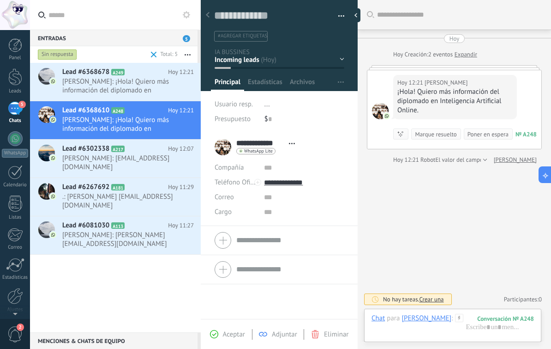
click at [228, 333] on span "Aceptar" at bounding box center [234, 334] width 22 height 9
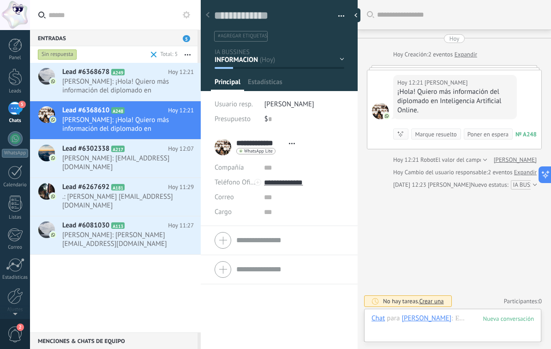
scroll to position [14, 0]
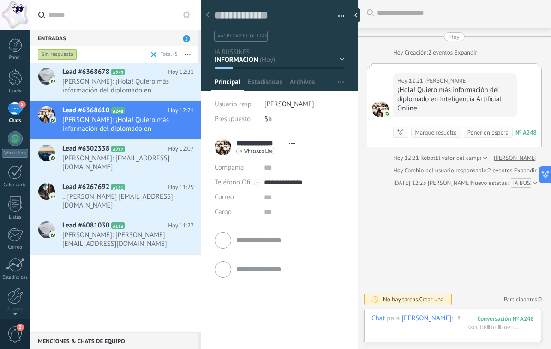
click at [127, 192] on span ".: [PERSON_NAME] [EMAIL_ADDRESS][DOMAIN_NAME]" at bounding box center [119, 201] width 114 height 18
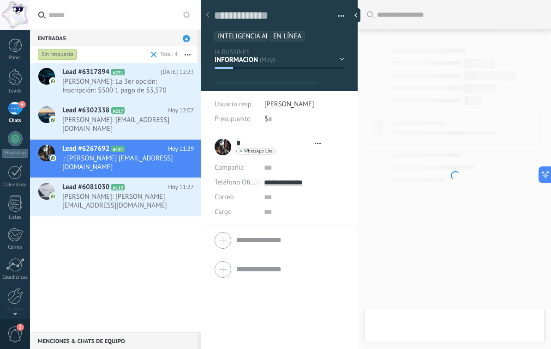
click at [129, 199] on span "[PERSON_NAME]: [PERSON_NAME] [EMAIL_ADDRESS][DOMAIN_NAME]" at bounding box center [119, 201] width 114 height 18
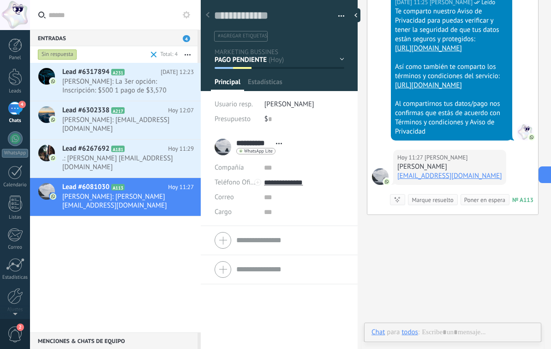
scroll to position [14, 0]
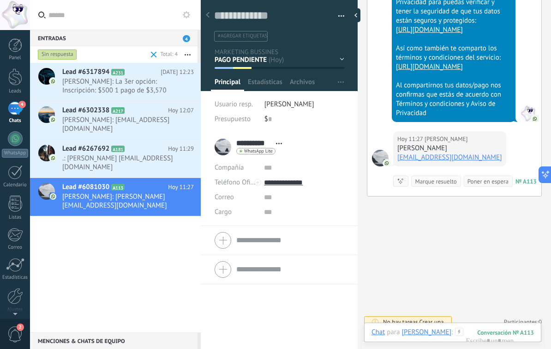
click at [145, 159] on span ".: [PERSON_NAME] [EMAIL_ADDRESS][DOMAIN_NAME]" at bounding box center [119, 163] width 114 height 18
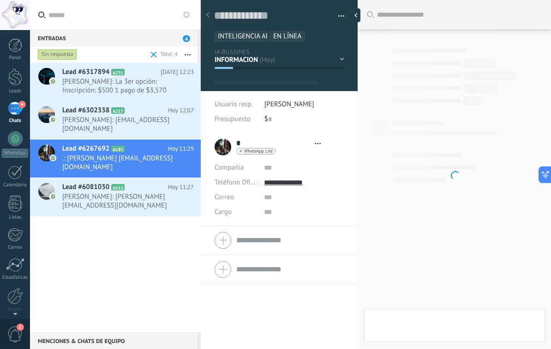
click at [144, 102] on div "Lead #6302338 A217 [DATE] 12:07 [PERSON_NAME]: [EMAIL_ADDRESS][DOMAIN_NAME]" at bounding box center [131, 120] width 139 height 38
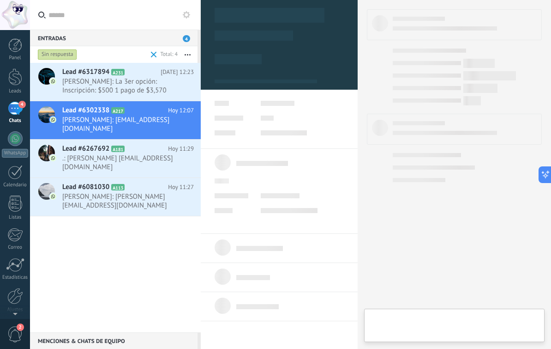
click at [136, 86] on span "[PERSON_NAME]: La 3er opción: Inscripción: $500 1 pago de $3,570" at bounding box center [119, 86] width 114 height 18
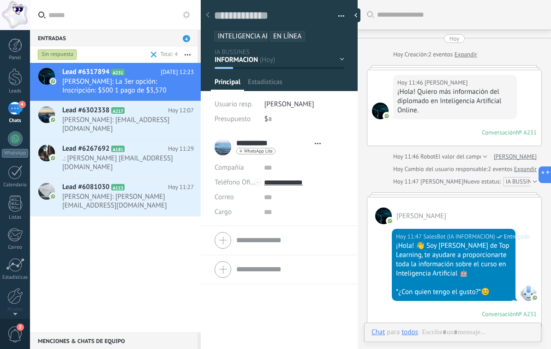
type textarea "**********"
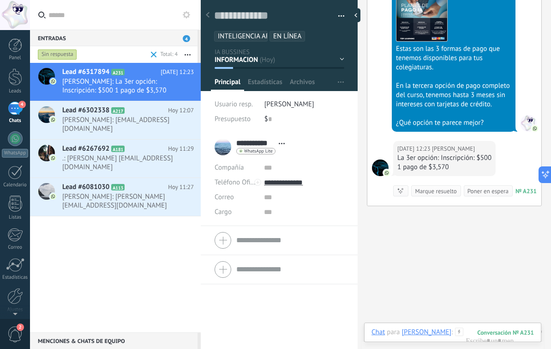
click at [471, 325] on div "Chat Correo Nota Tarea Chat para [PERSON_NAME] : 231 Enviar Cancelar Rastrear c…" at bounding box center [452, 338] width 177 height 33
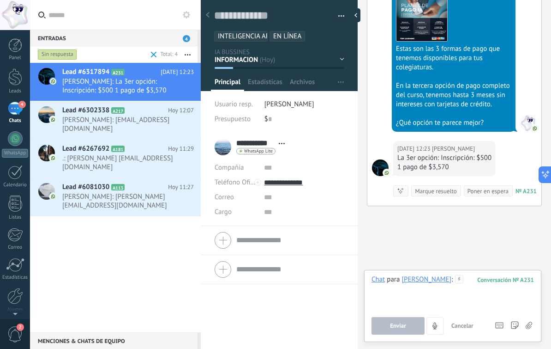
click at [462, 294] on div at bounding box center [453, 292] width 163 height 35
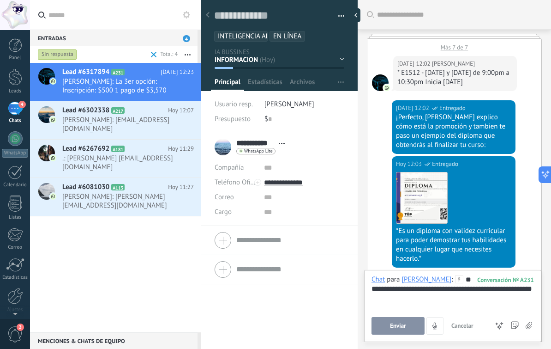
scroll to position [321, 0]
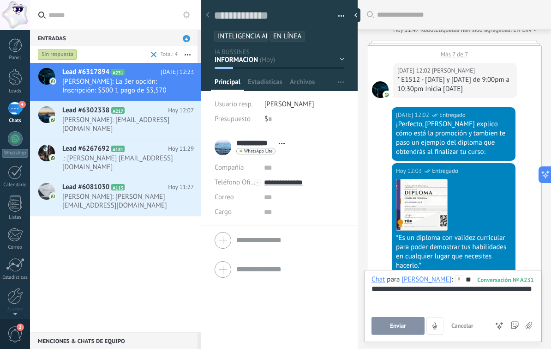
click at [454, 60] on div "[DATE] 12:02 [PERSON_NAME] * E1512 - [DATE] y [DATE] de 9:00pm a 10:30pm Inicia…" at bounding box center [455, 82] width 174 height 49
click at [401, 327] on span "Enviar" at bounding box center [398, 325] width 16 height 6
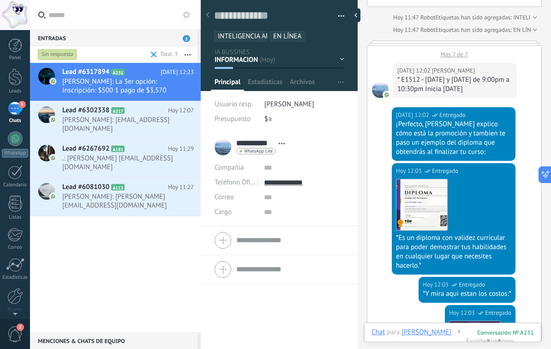
scroll to position [999, 0]
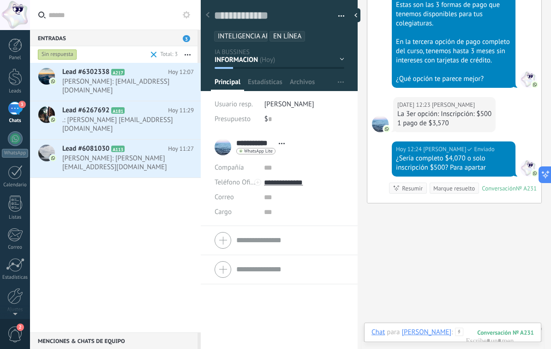
click at [110, 117] on span ".: [PERSON_NAME] [EMAIL_ADDRESS][DOMAIN_NAME]" at bounding box center [119, 124] width 114 height 18
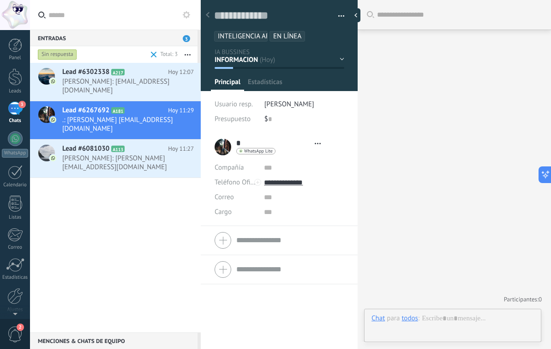
type textarea "**********"
